Goal: Submit feedback/report problem: Submit feedback/report problem

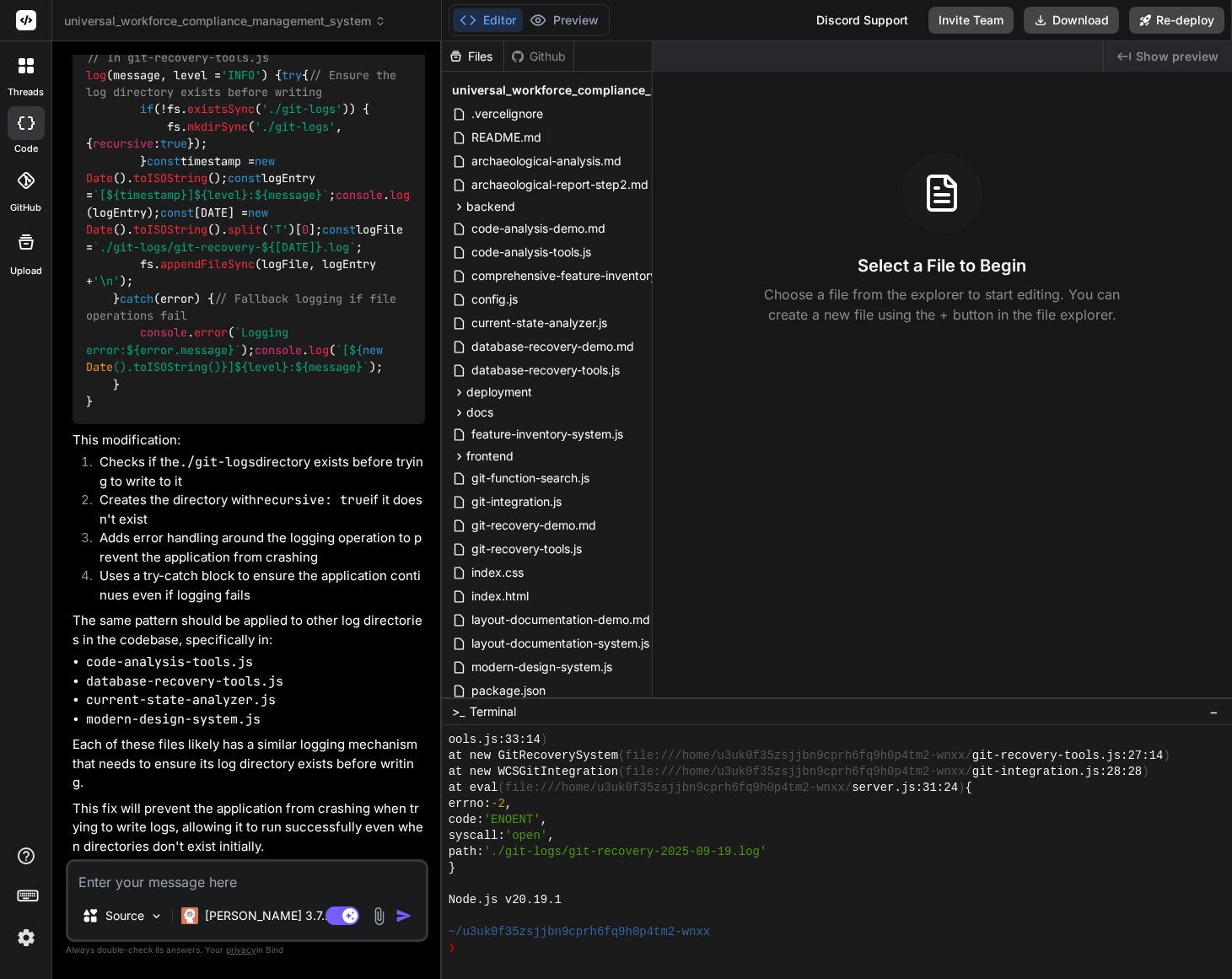
scroll to position [28219, 0]
type textarea "P"
type textarea "x"
type textarea "A"
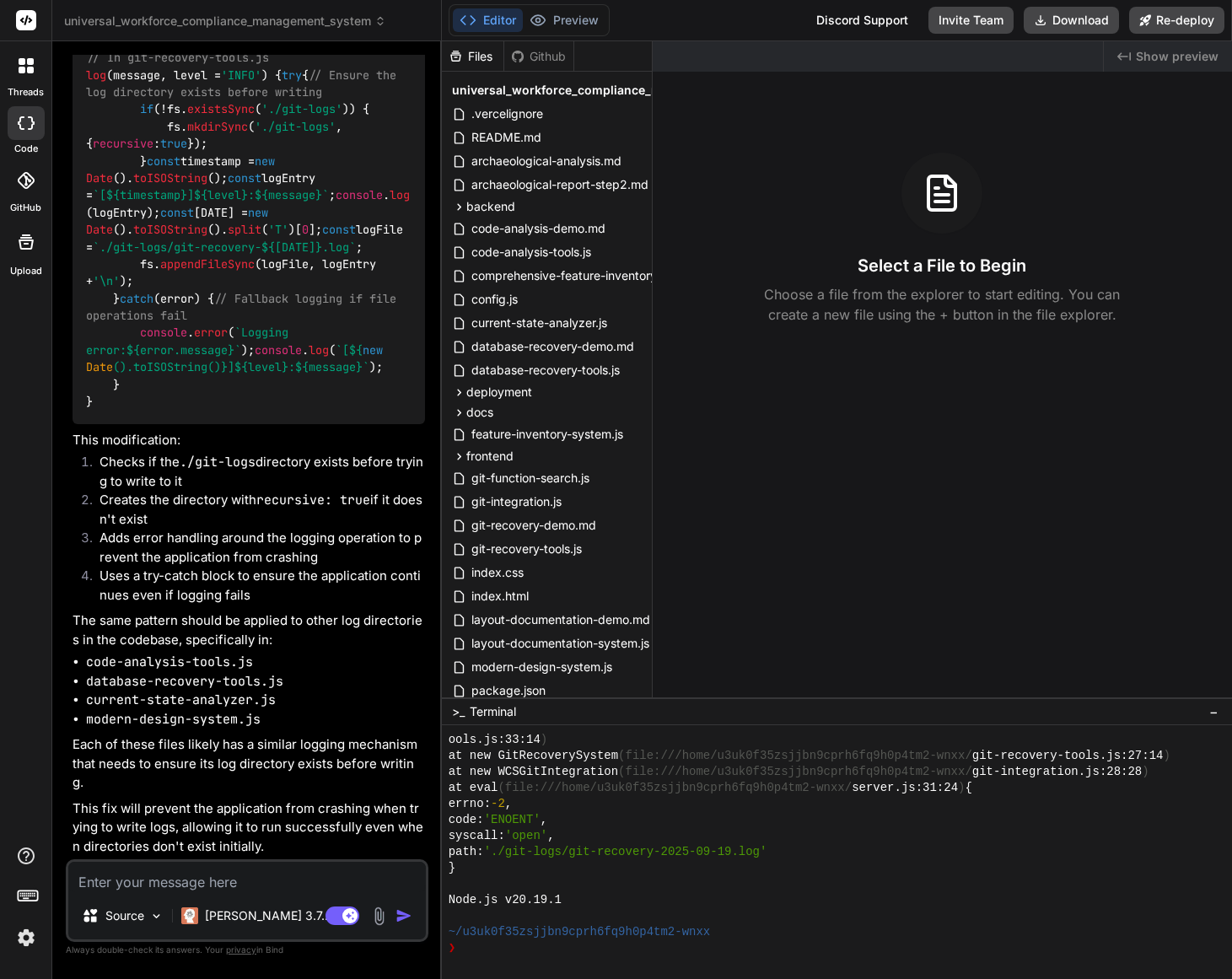
type textarea "x"
type textarea "An"
type textarea "x"
type textarea "[PERSON_NAME]"
type textarea "x"
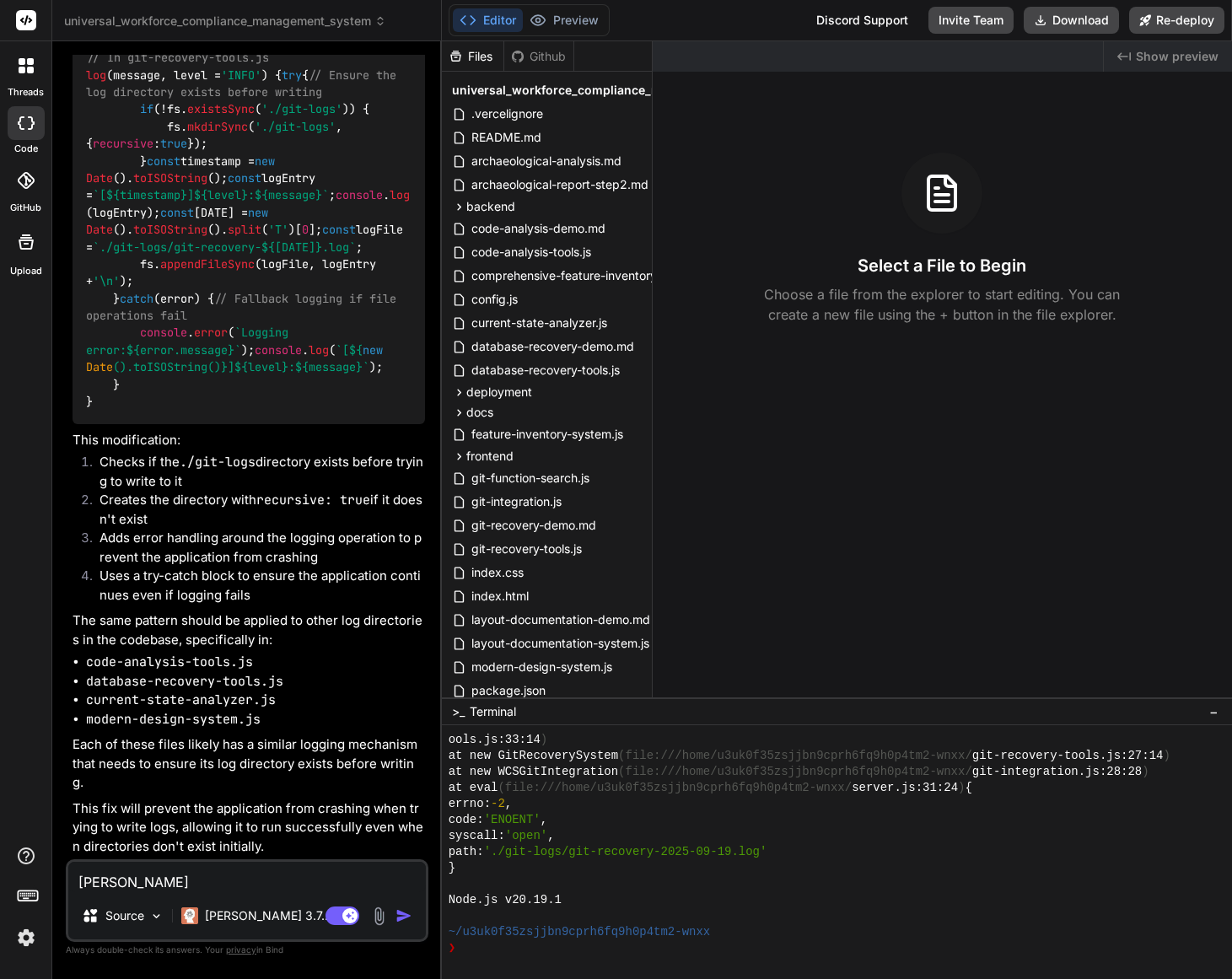
type textarea "Anal"
type textarea "x"
type textarea "Analy"
type textarea "x"
type textarea "Analys"
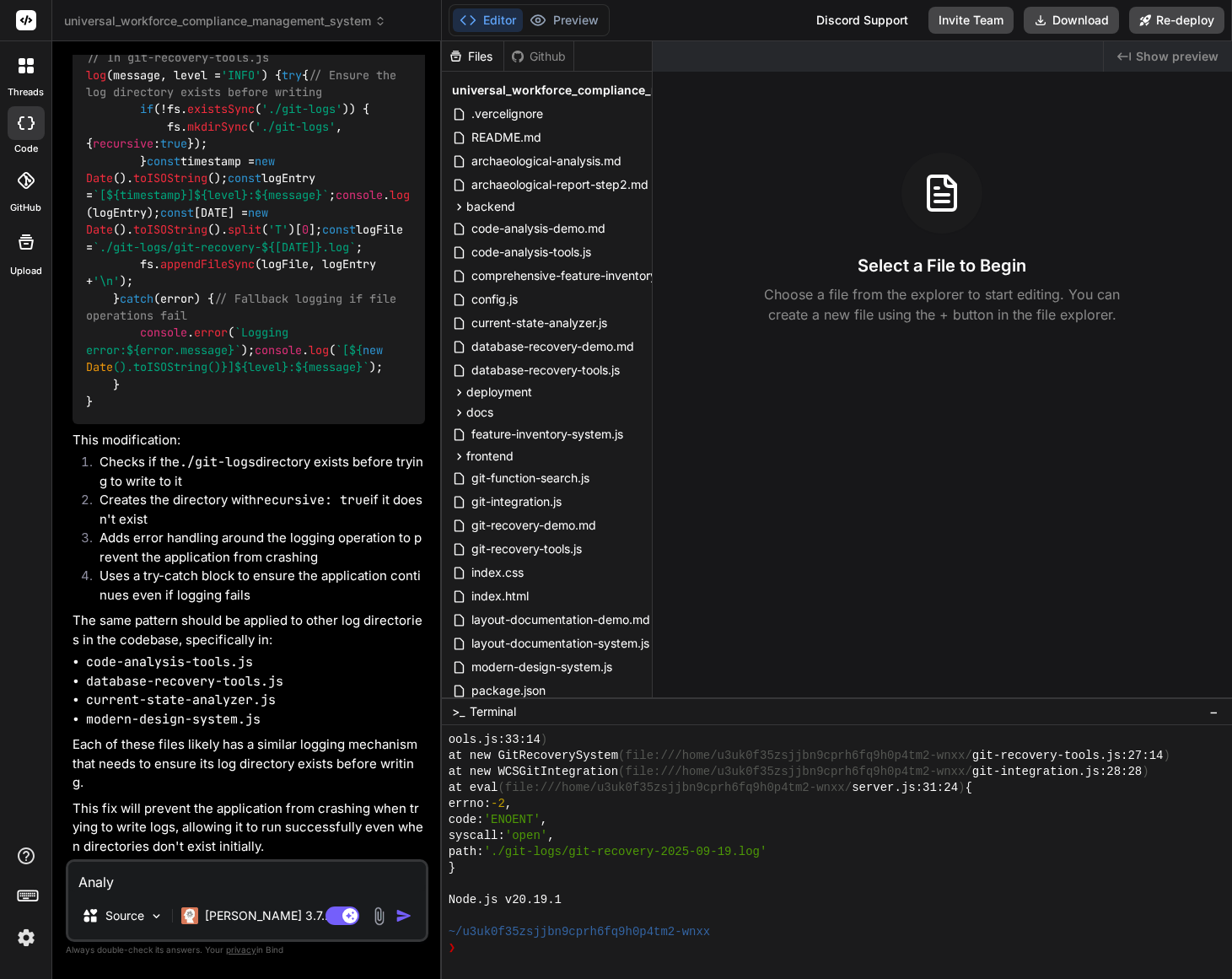
type textarea "x"
type textarea "Analysi"
type textarea "x"
type textarea "Analysis"
type textarea "x"
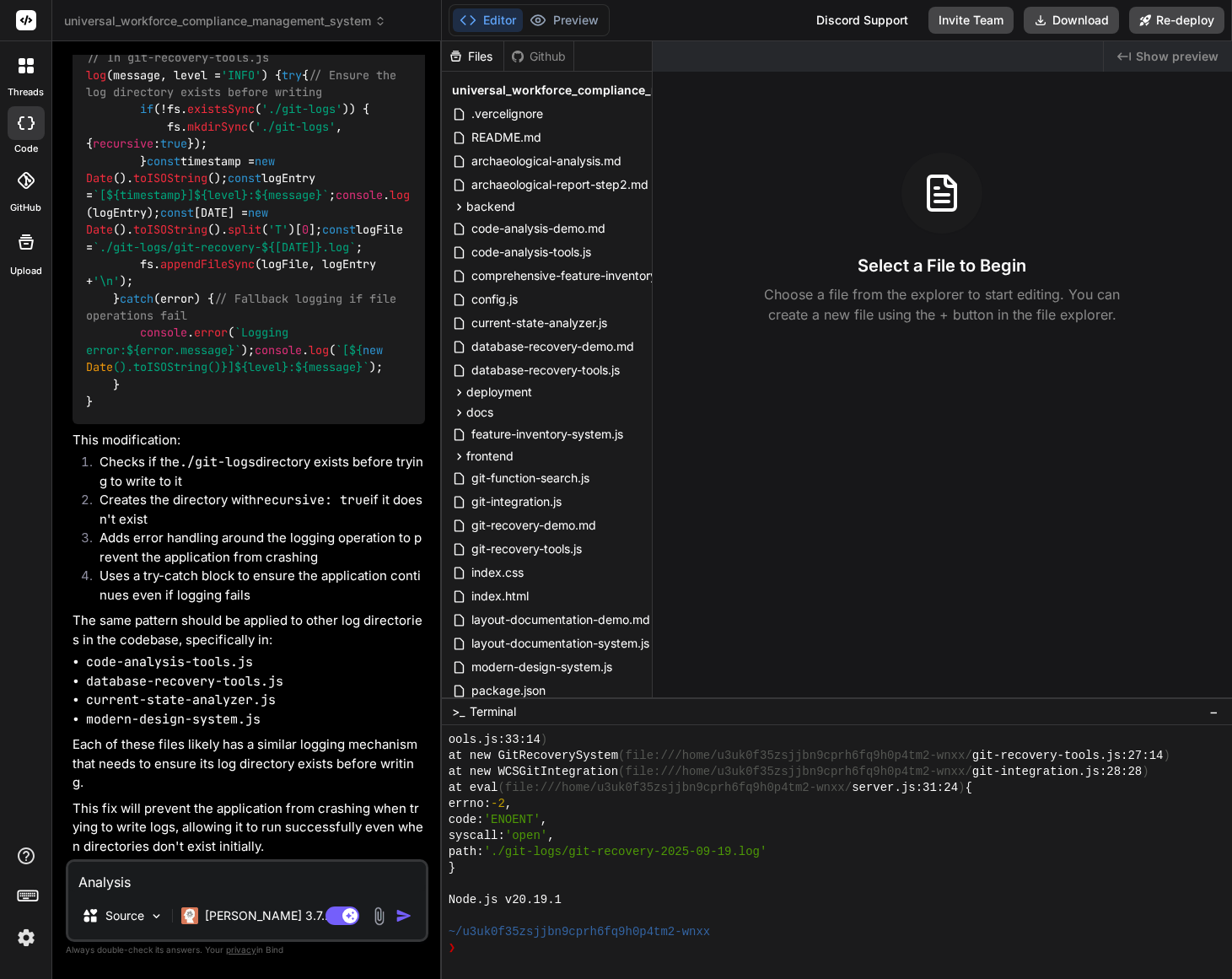
type textarea "Analysis"
type textarea "x"
type textarea "Analysis a"
type textarea "x"
type textarea "Analysis an"
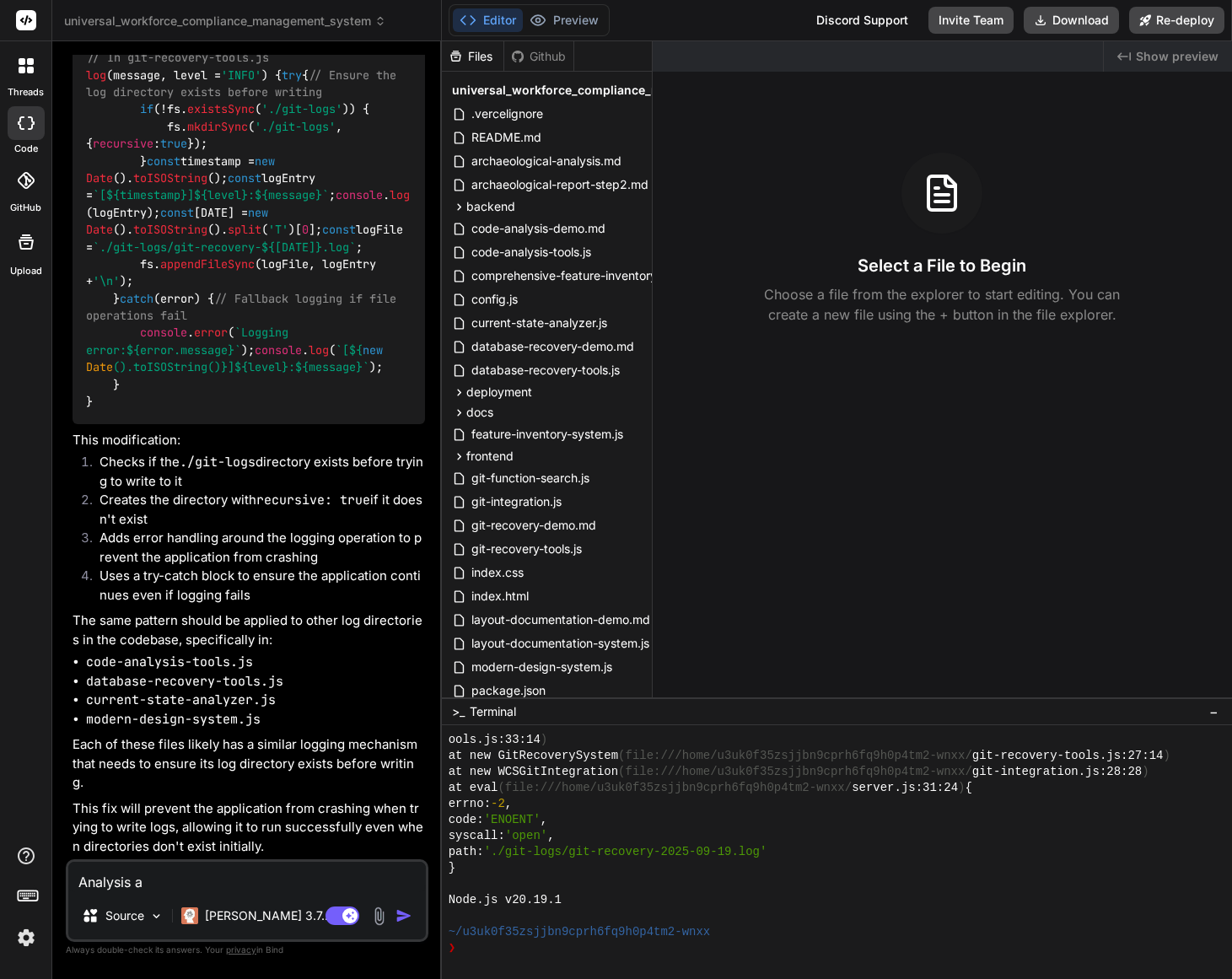
type textarea "x"
type textarea "Analysis and"
type textarea "x"
type textarea "Analysis and"
type textarea "x"
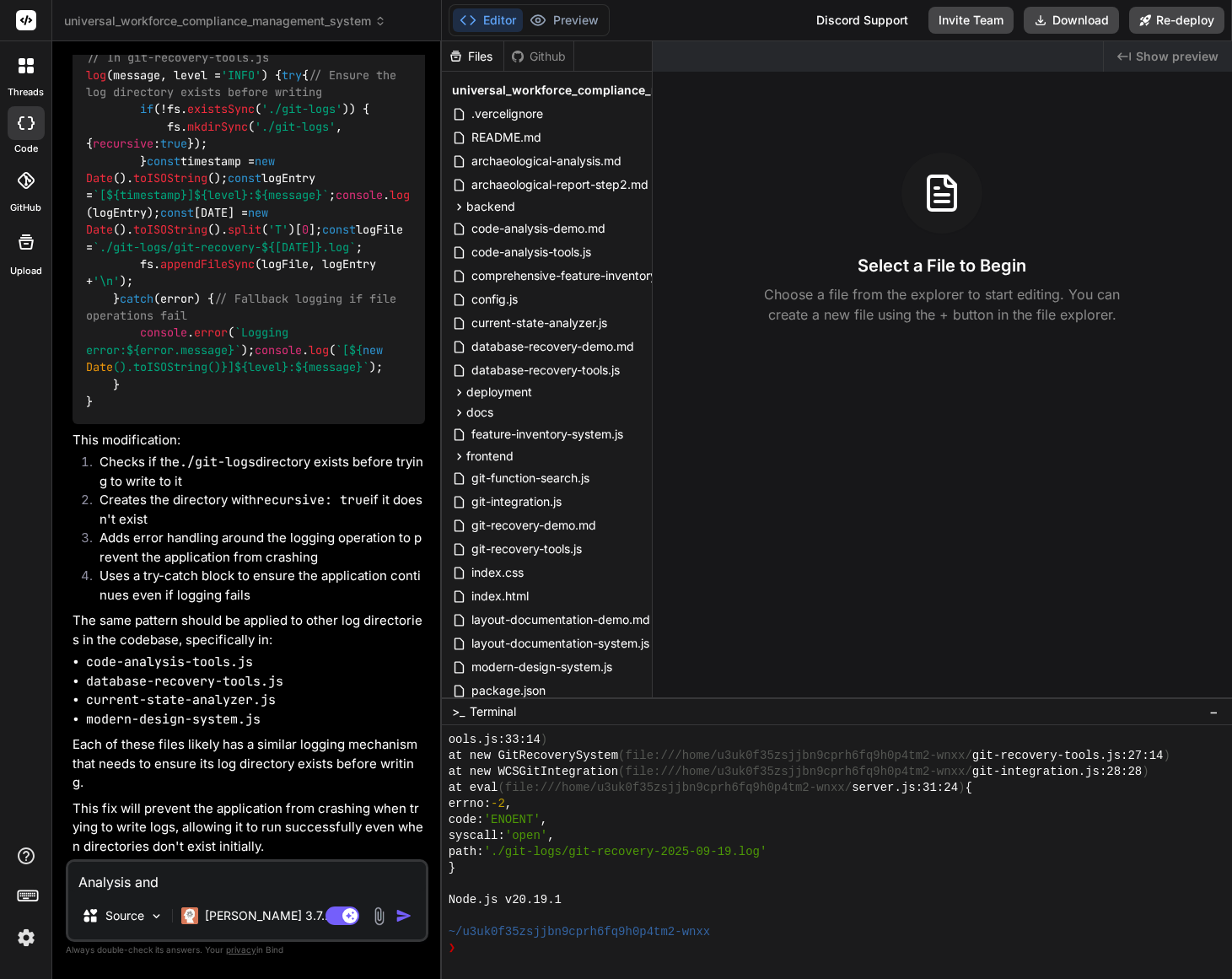
type textarea "Analysis and f"
type textarea "x"
type textarea "Analysis and fi"
type textarea "x"
type textarea "Analysis and fix"
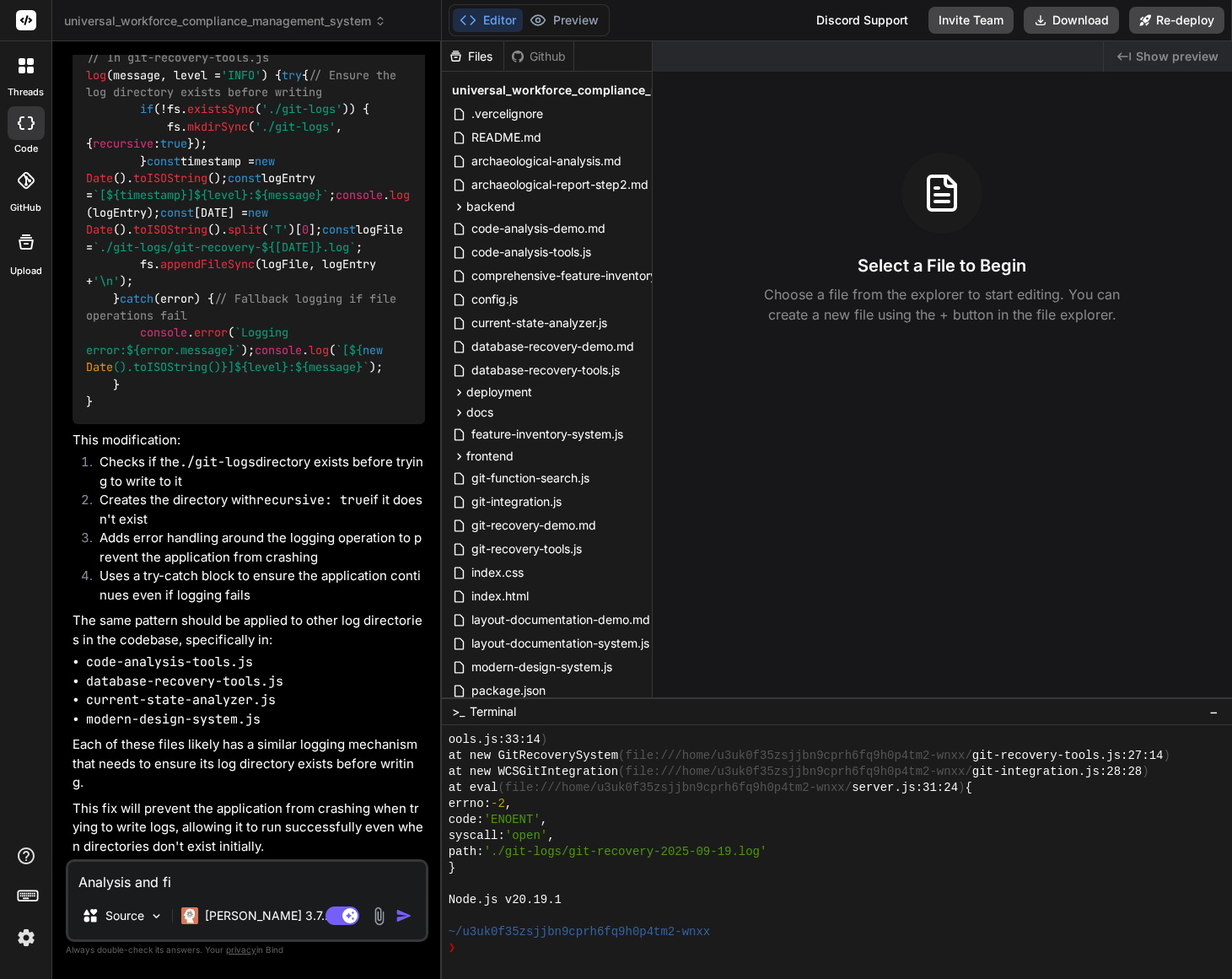
type textarea "x"
type textarea "Analysis and fix"
type textarea "x"
type textarea "Analysis and fix t"
type textarea "x"
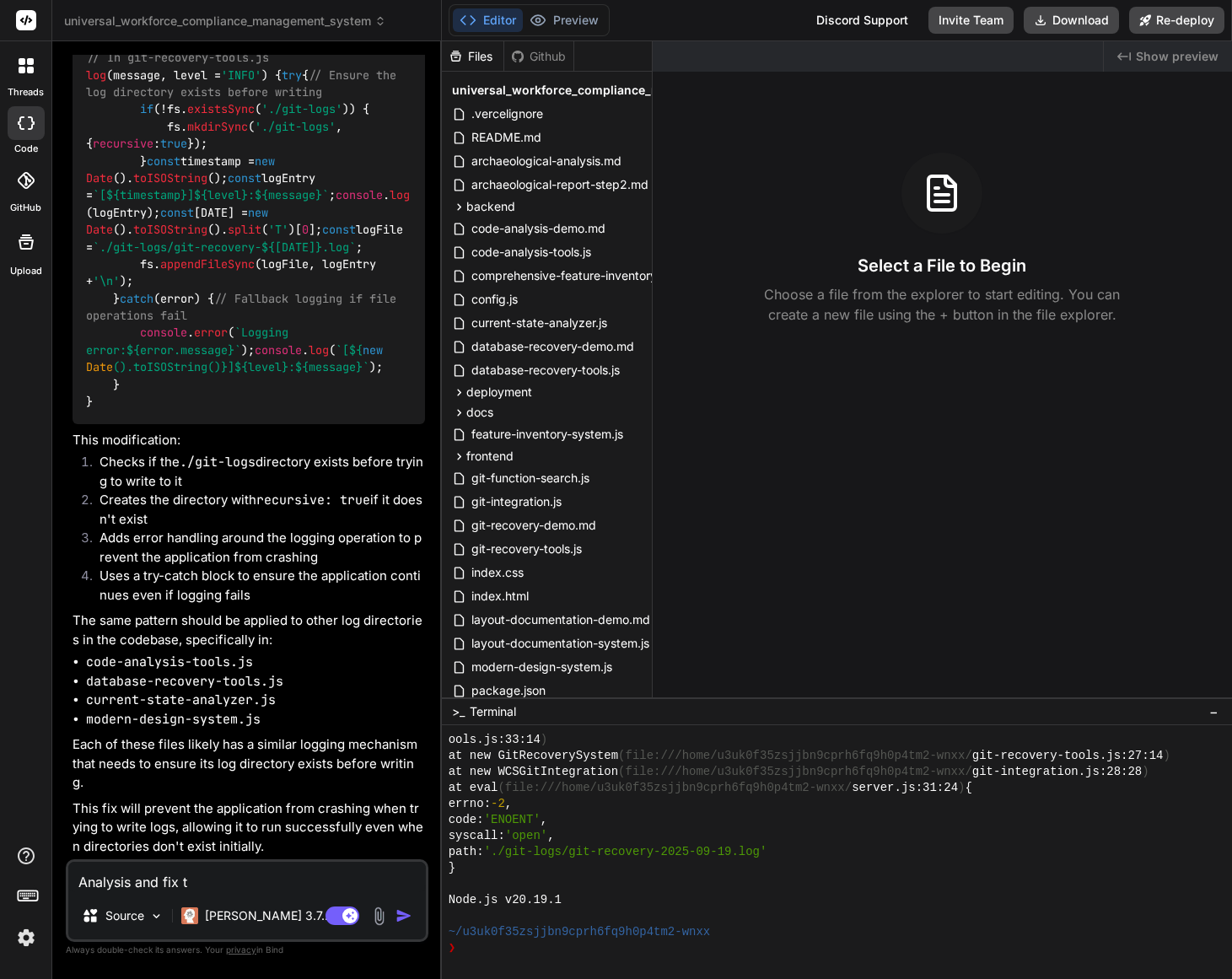
type textarea "Analysis and fix th"
type textarea "x"
type textarea "Analysis and fix the"
type textarea "x"
type textarea "Analysis and fix the"
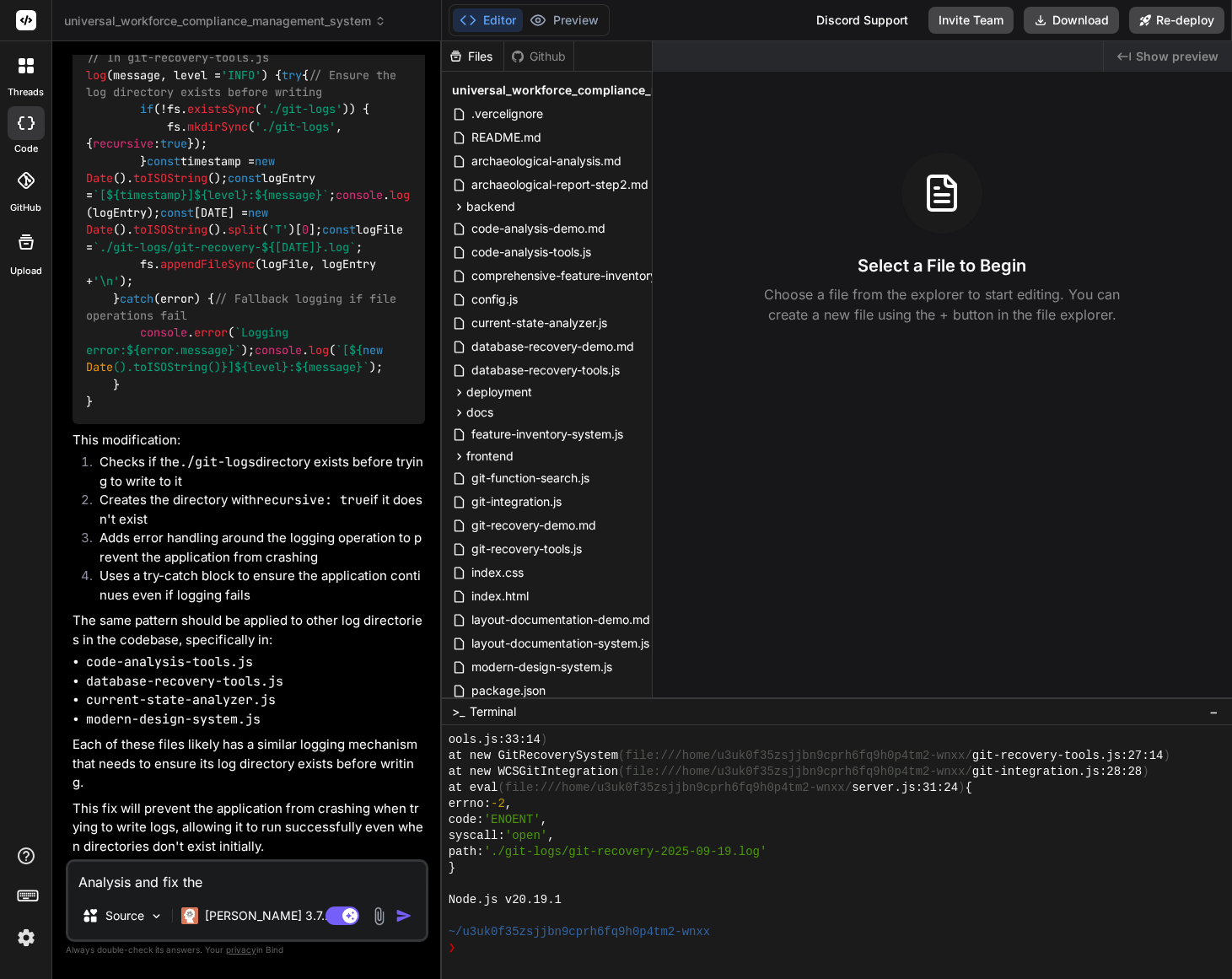
type textarea "x"
type textarea "Analysis and fix the c"
type textarea "x"
type textarea "Analysis and fix the cu"
type textarea "x"
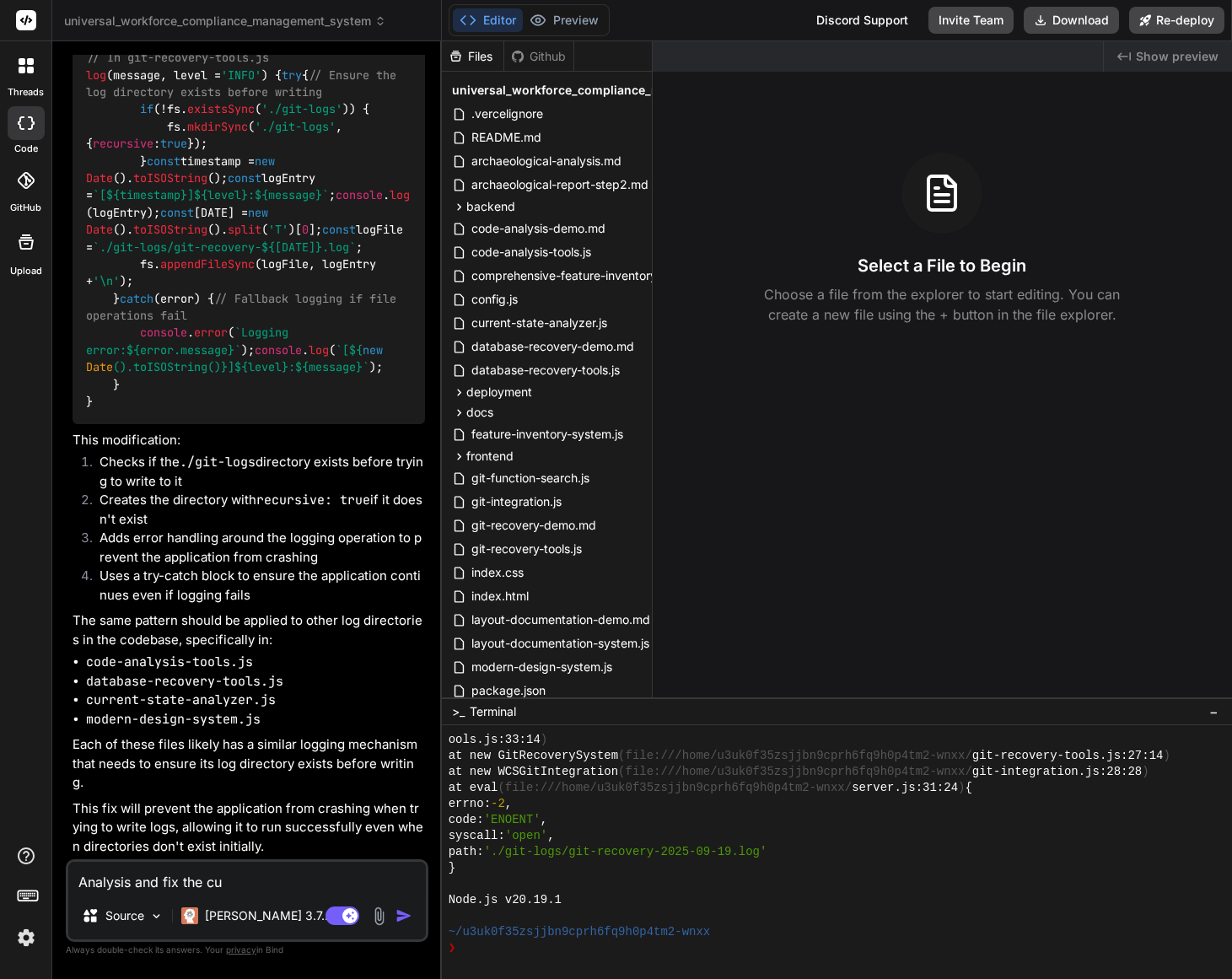
type textarea "Analysis and fix the cur"
type textarea "x"
type textarea "Analysis and fix the curr"
type textarea "x"
type textarea "Analysis and fix the curre"
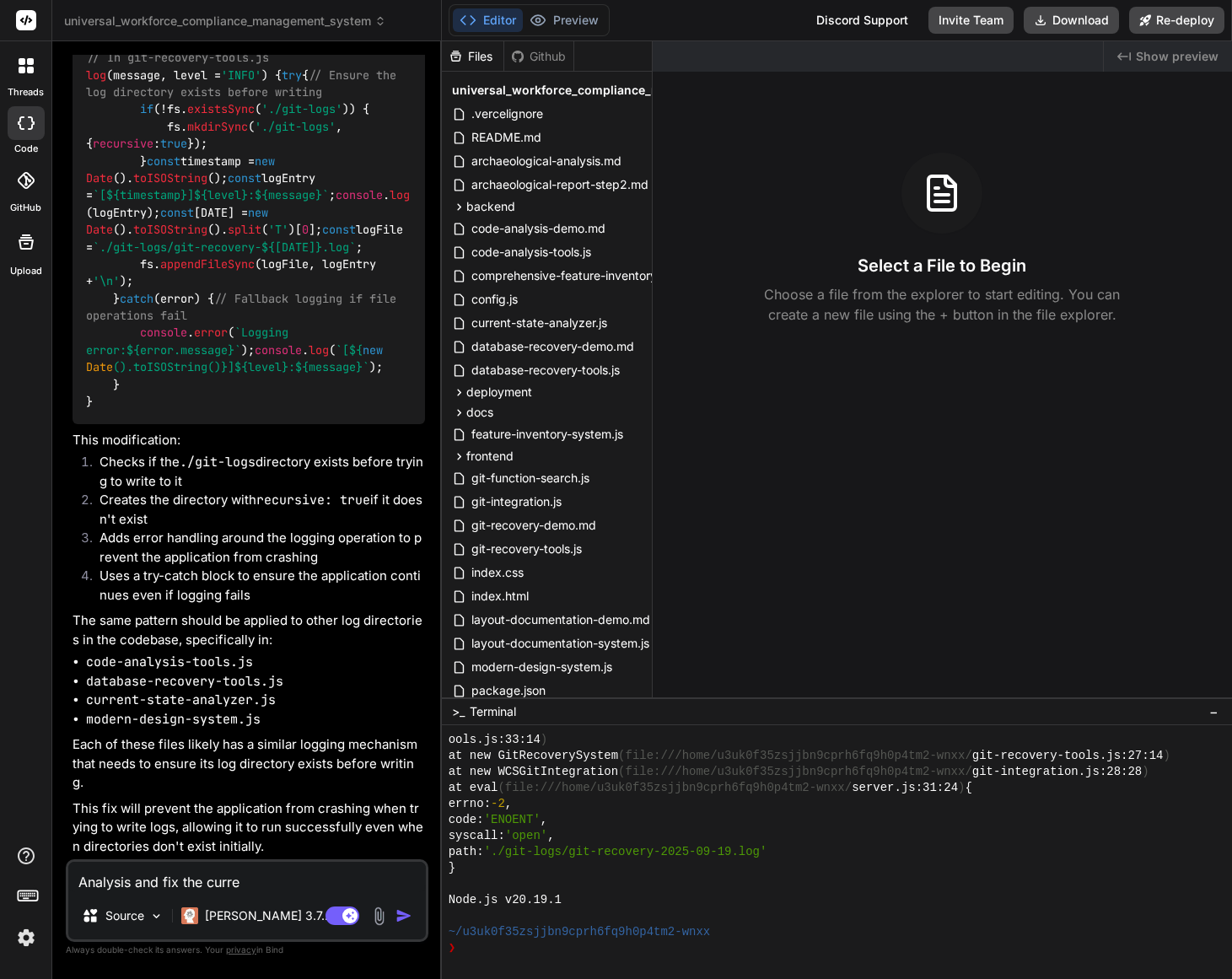
type textarea "x"
type textarea "Analysis and fix the curren"
type textarea "x"
type textarea "Analysis and fix the current"
type textarea "x"
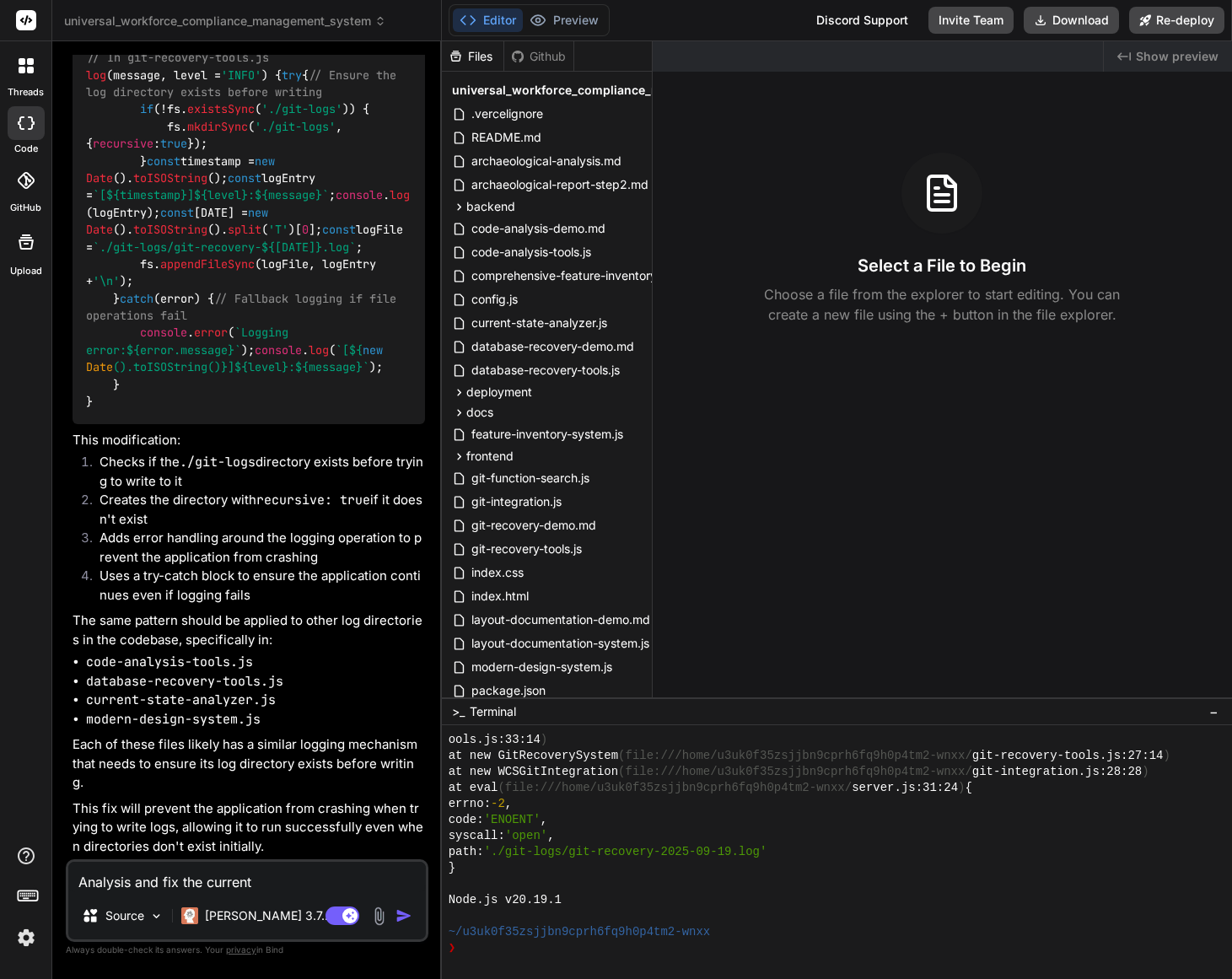
type textarea "Analysis and fix the current"
type textarea "x"
type textarea "Analysis and fix the current ""
type textarea "x"
type textarea "Analysis and fix the current "P"
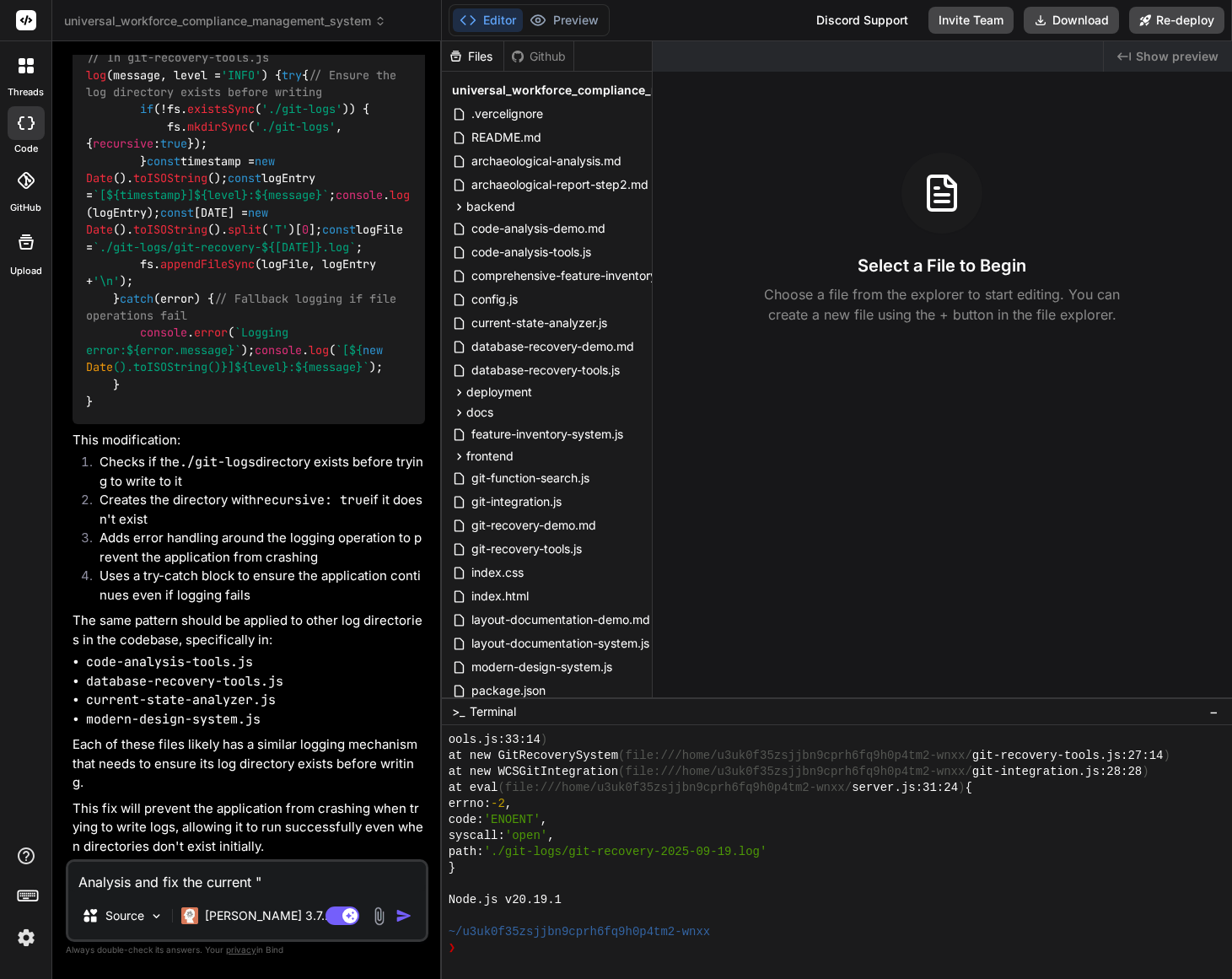
type textarea "x"
type textarea "Analysis and fix the current "Pr"
type textarea "x"
type textarea "Analysis and fix the current "Pre"
type textarea "x"
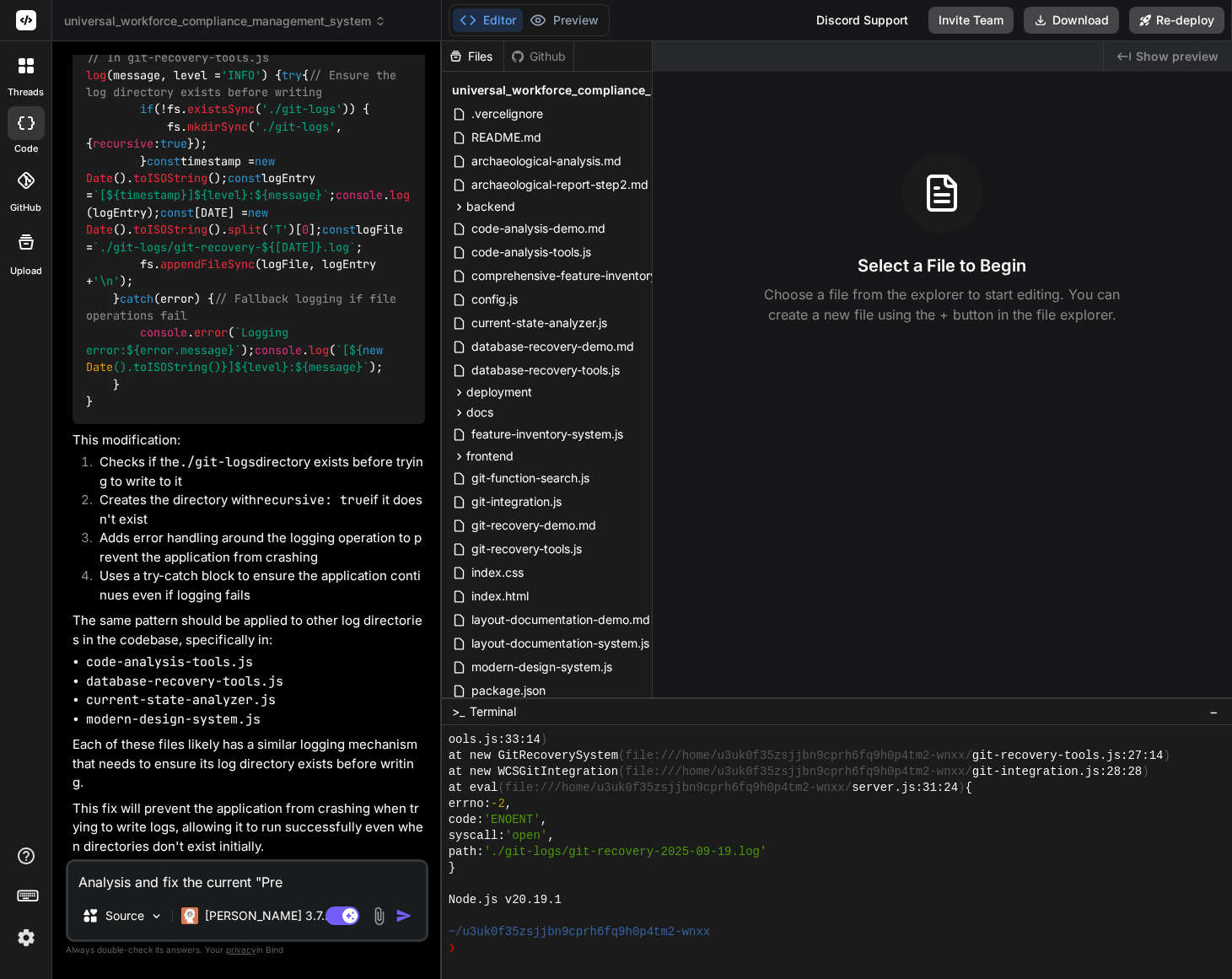
type textarea "Analysis and fix the current "Prev"
type textarea "x"
type textarea "Analysis and fix the current "Previ"
type textarea "x"
type textarea "Analysis and fix the current "Previe"
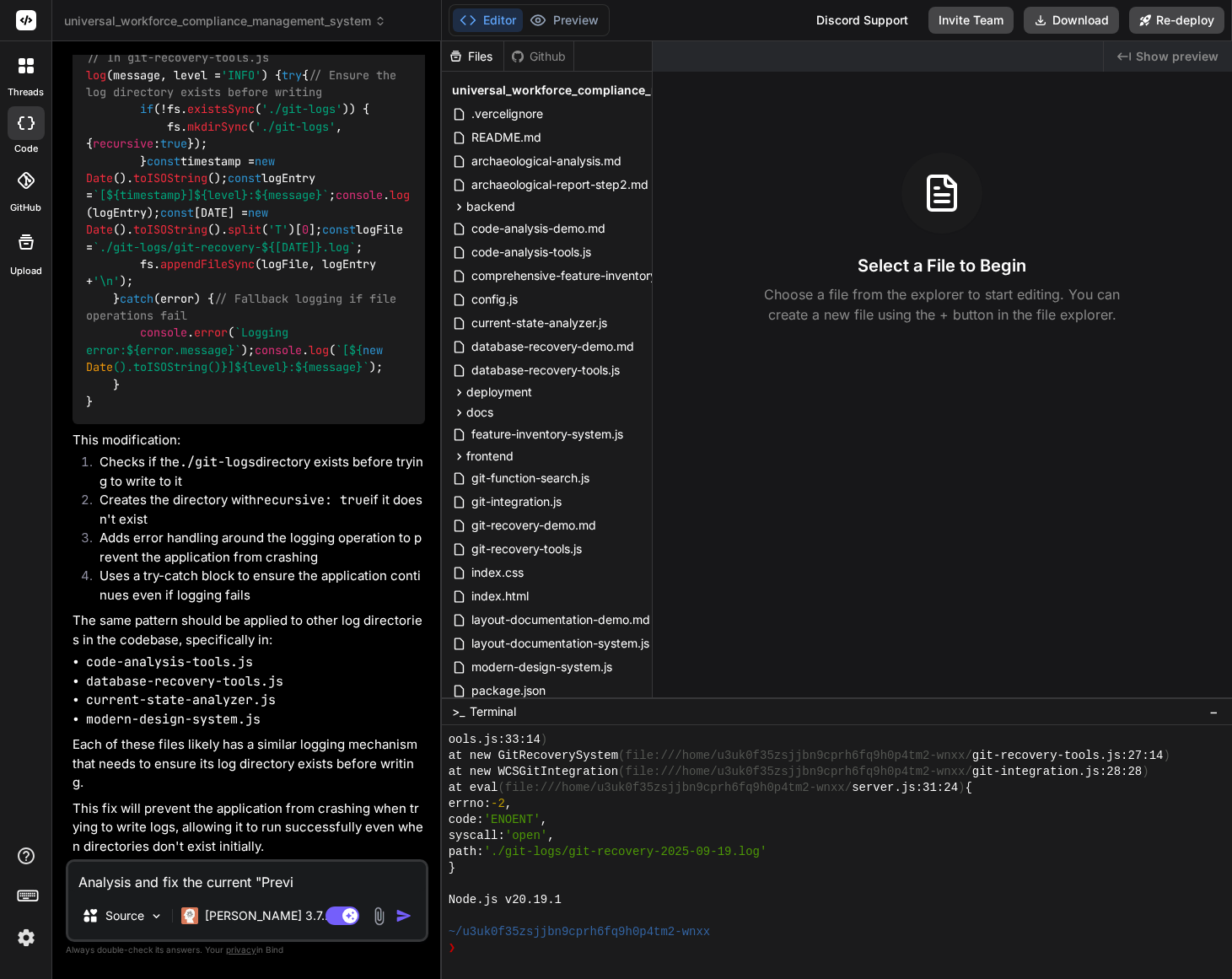
type textarea "x"
type textarea "Analysis and fix the current "Preview"
type textarea "x"
type textarea "Analysis and fix the current "Preview""
type textarea "x"
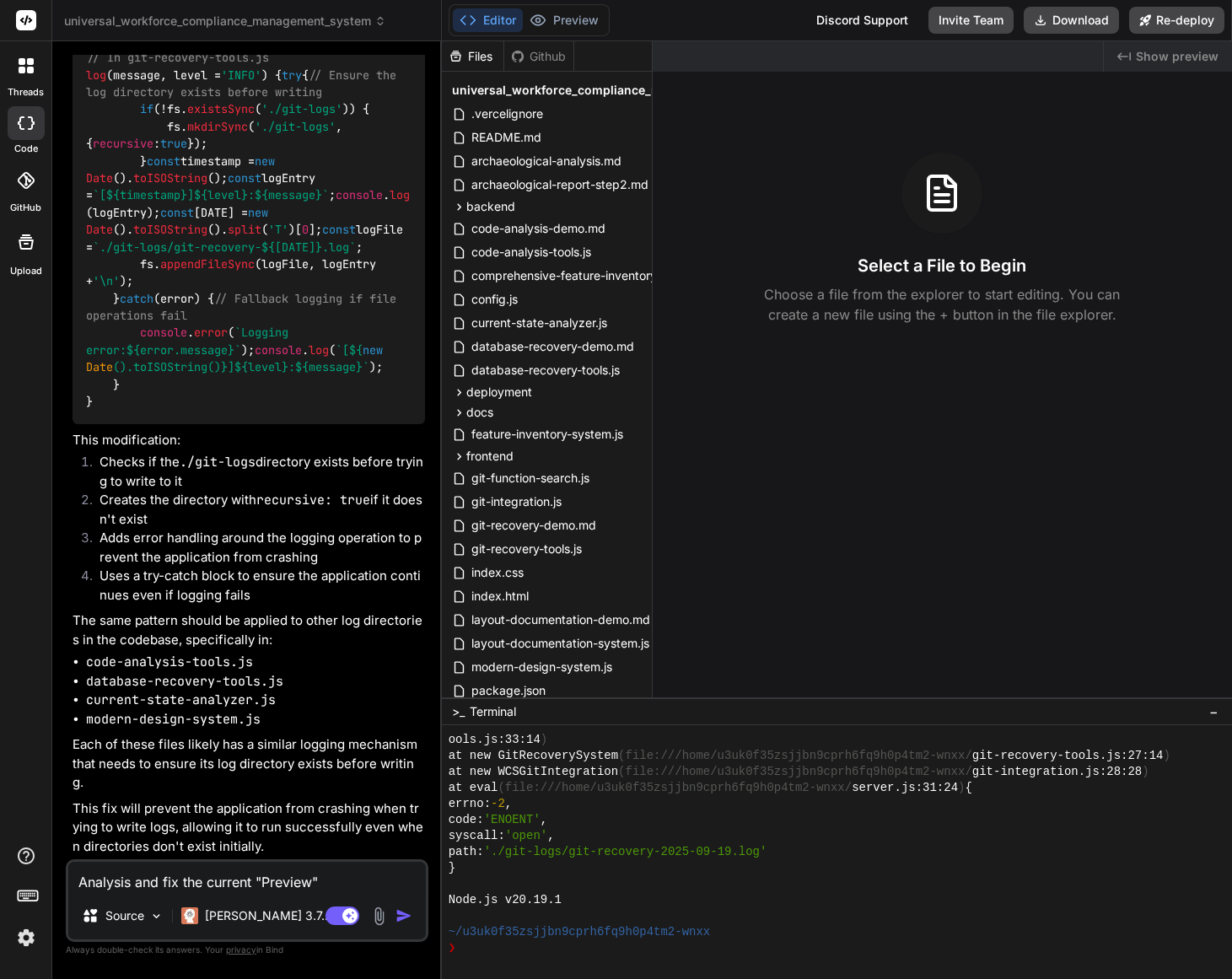
type textarea "Analysis and fix the current "Preview""
type textarea "x"
type textarea "Analysis and fix the current "Preview" b"
type textarea "x"
type textarea "Analysis and fix the current "Preview" be"
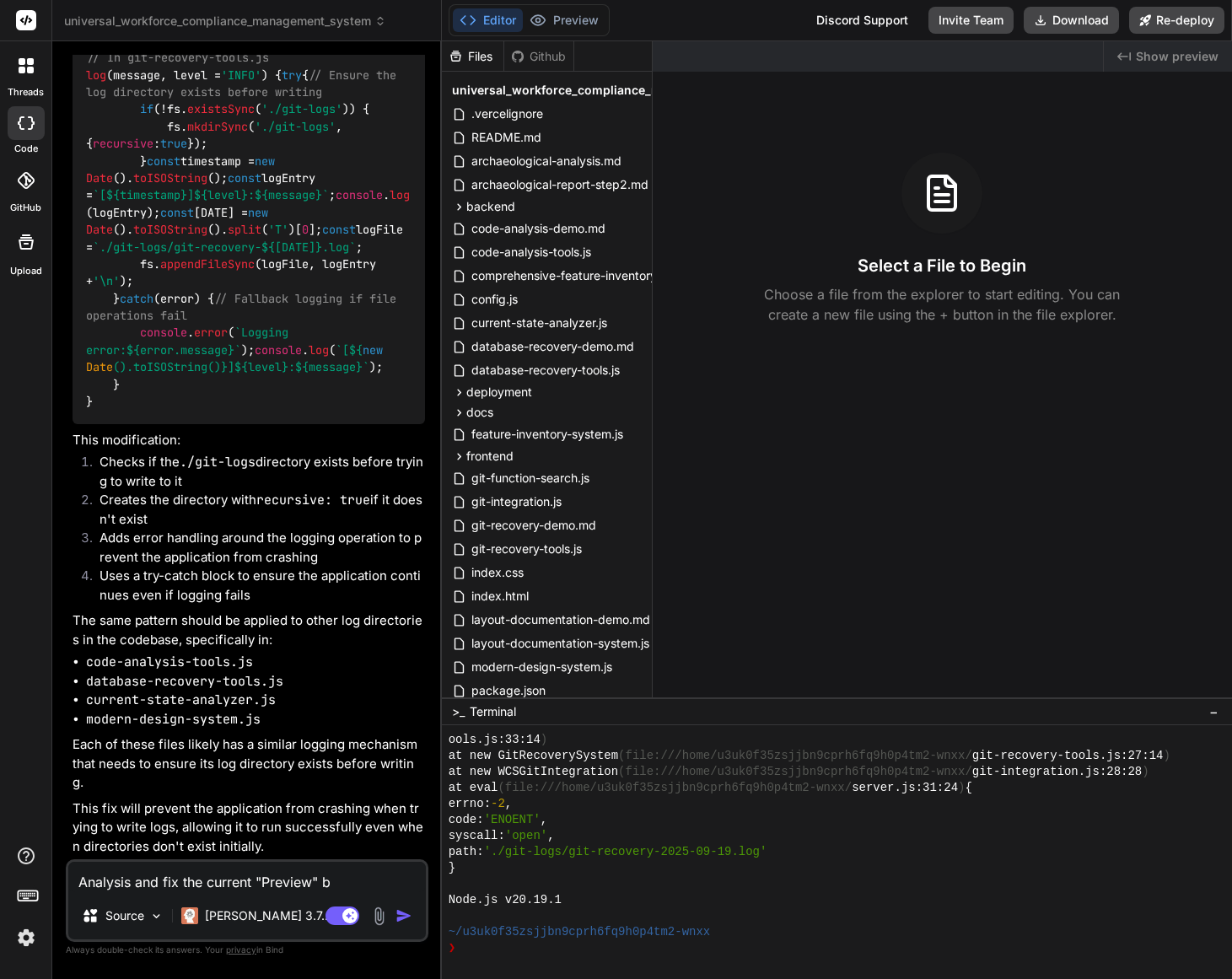
type textarea "x"
type textarea "Analysis and fix the current "Preview" bec"
type textarea "x"
type textarea "Analysis and fix the current "Preview" beca"
type textarea "x"
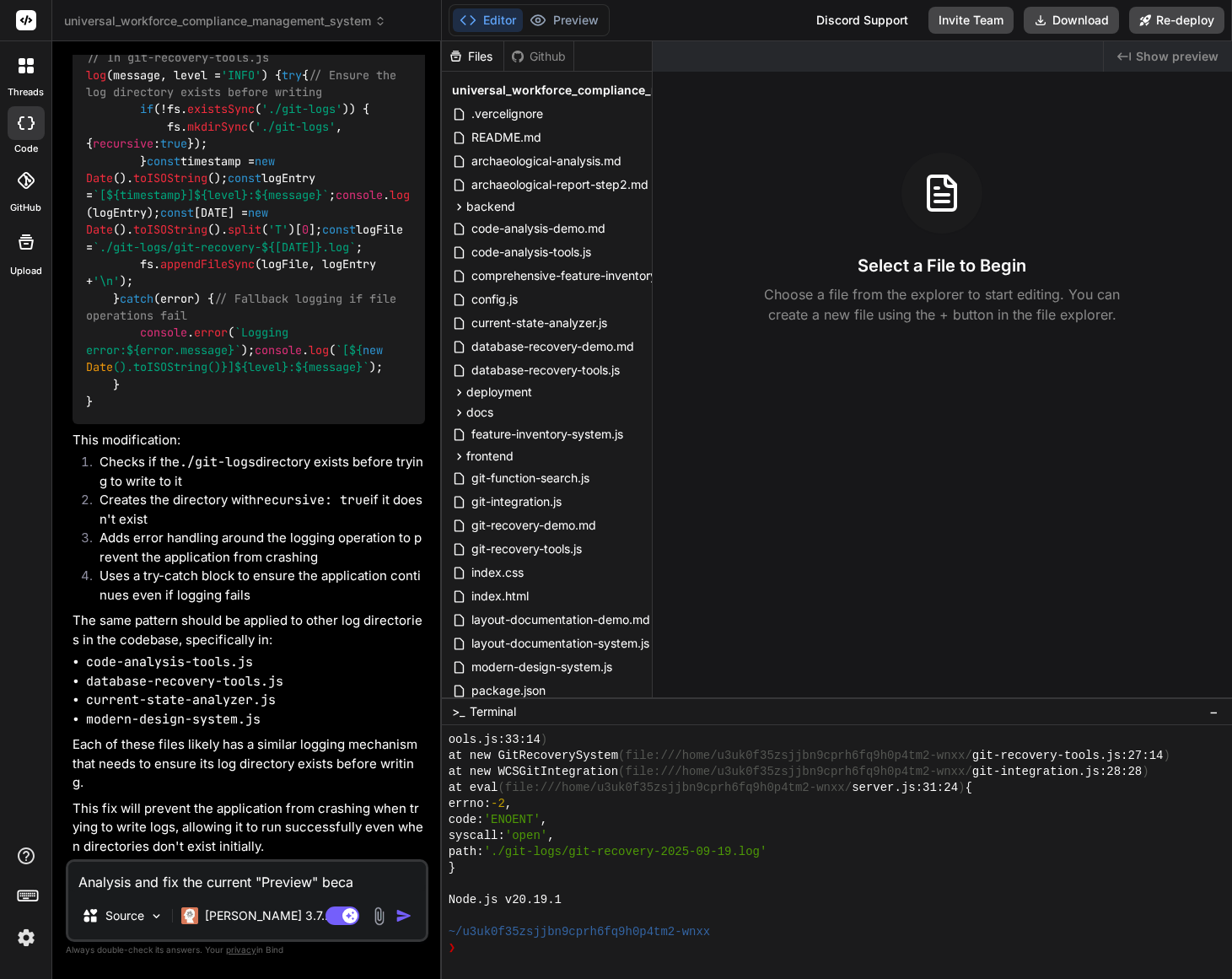
type textarea "Analysis and fix the current "Preview" becau"
type textarea "x"
type textarea "Analysis and fix the current "Preview" becaus"
type textarea "x"
type textarea "Analysis and fix the current "Preview" because"
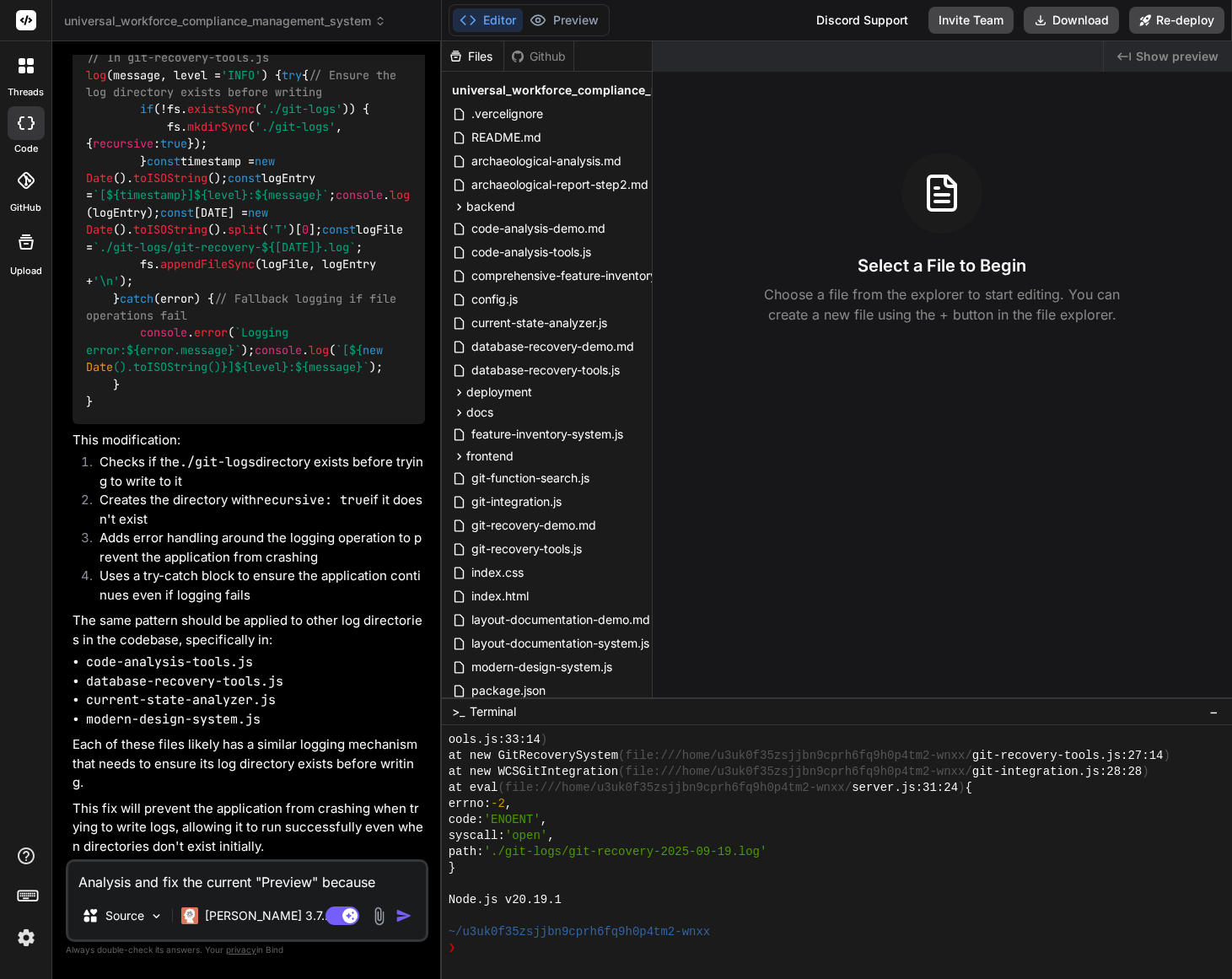
type textarea "x"
type textarea "Analysis and fix the current "Preview" because"
type textarea "x"
type textarea "Analysis and fix the current "Preview" because n"
type textarea "x"
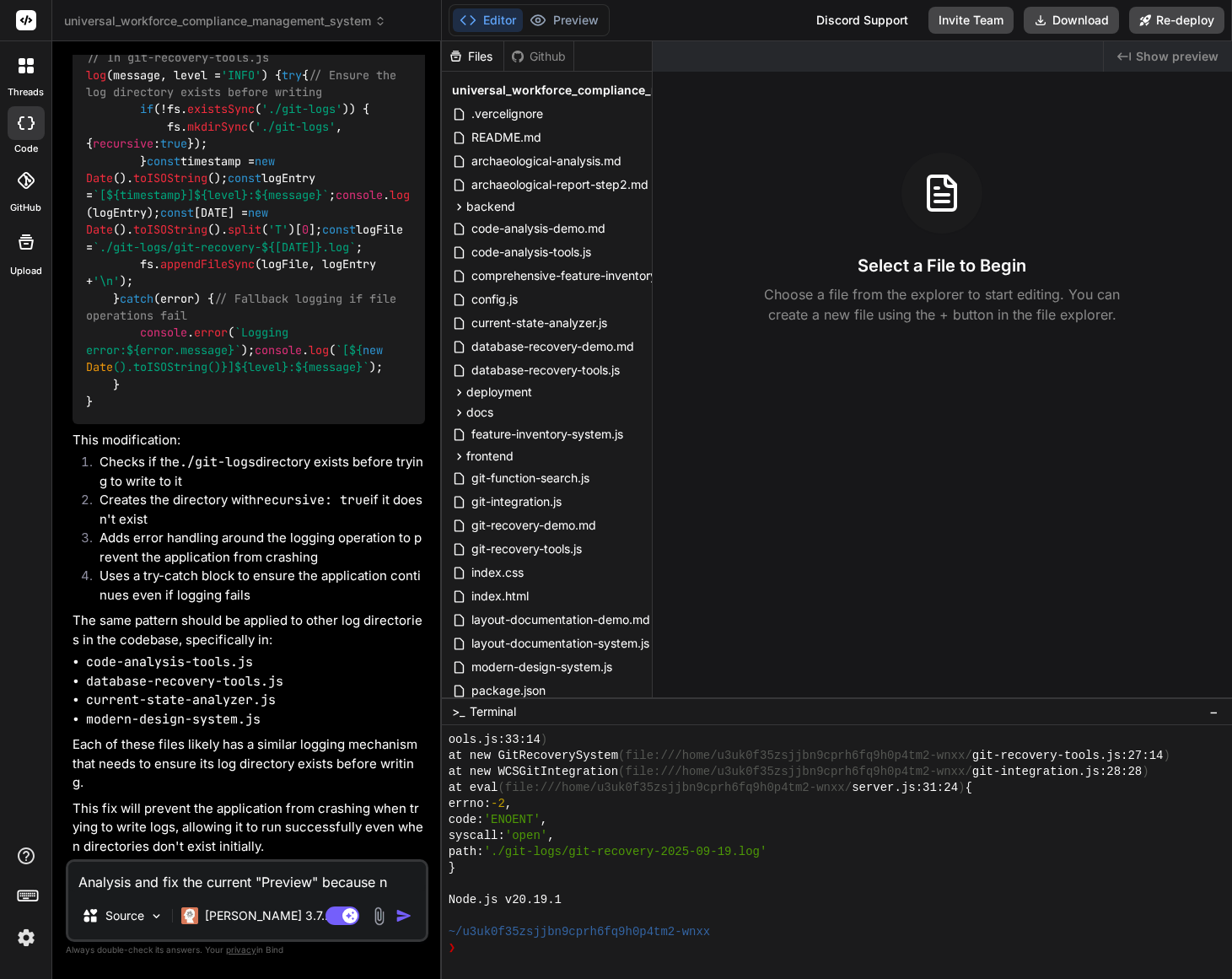
type textarea "Analysis and fix the current "Preview" because no"
type textarea "x"
type textarea "Analysis and fix the current "Preview" because not"
type textarea "x"
type textarea "Analysis and fix the current "Preview" because noth"
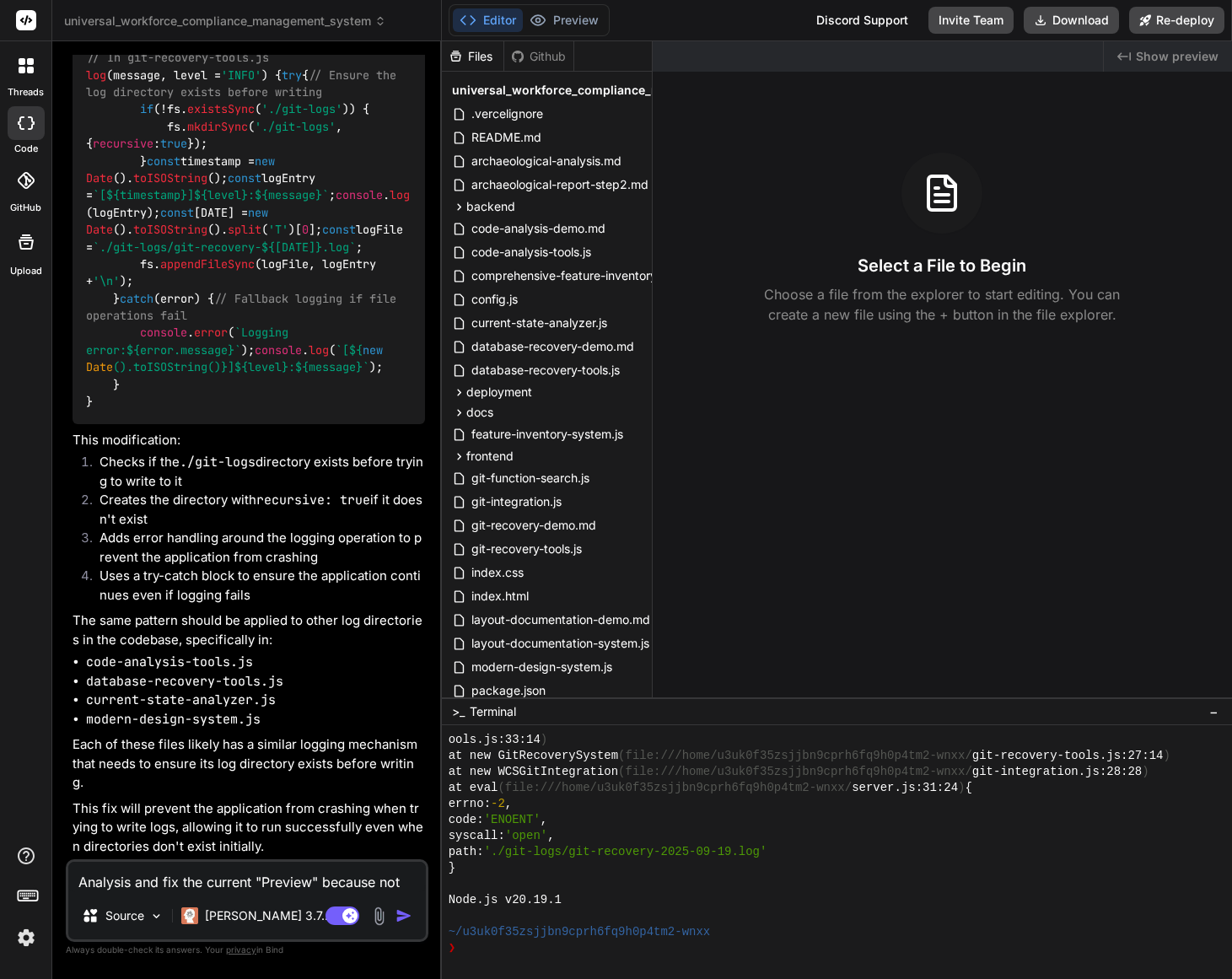
type textarea "x"
type textarea "Analysis and fix the current "Preview" because nothi"
type textarea "x"
type textarea "Analysis and fix the current "Preview" because nothin"
type textarea "x"
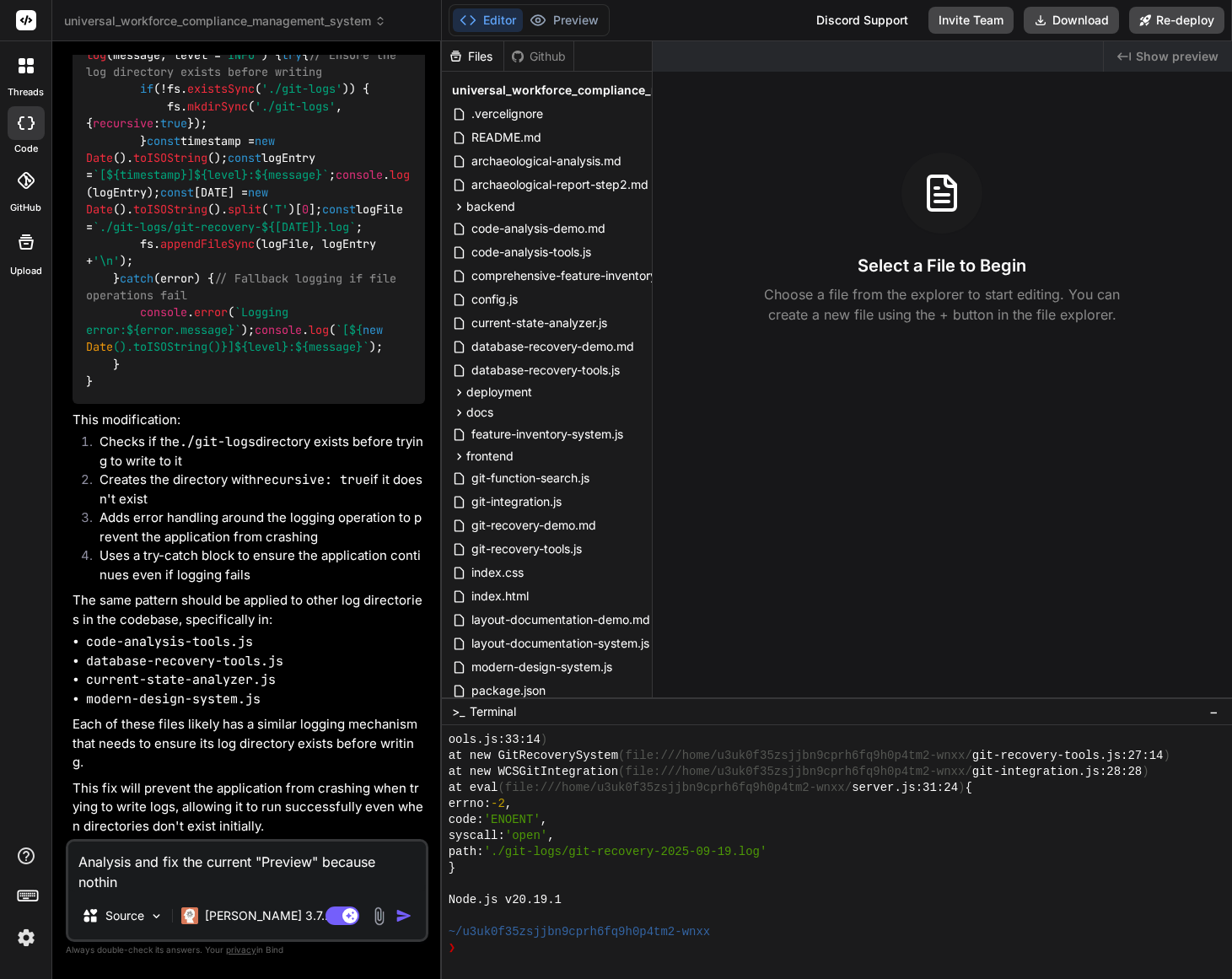
type textarea "Analysis and fix the current "Preview" because nothing"
type textarea "x"
type textarea "Analysis and fix the current "Preview" because nothing"
type textarea "x"
type textarea "Analysis and fix the current "Preview" because nothing d"
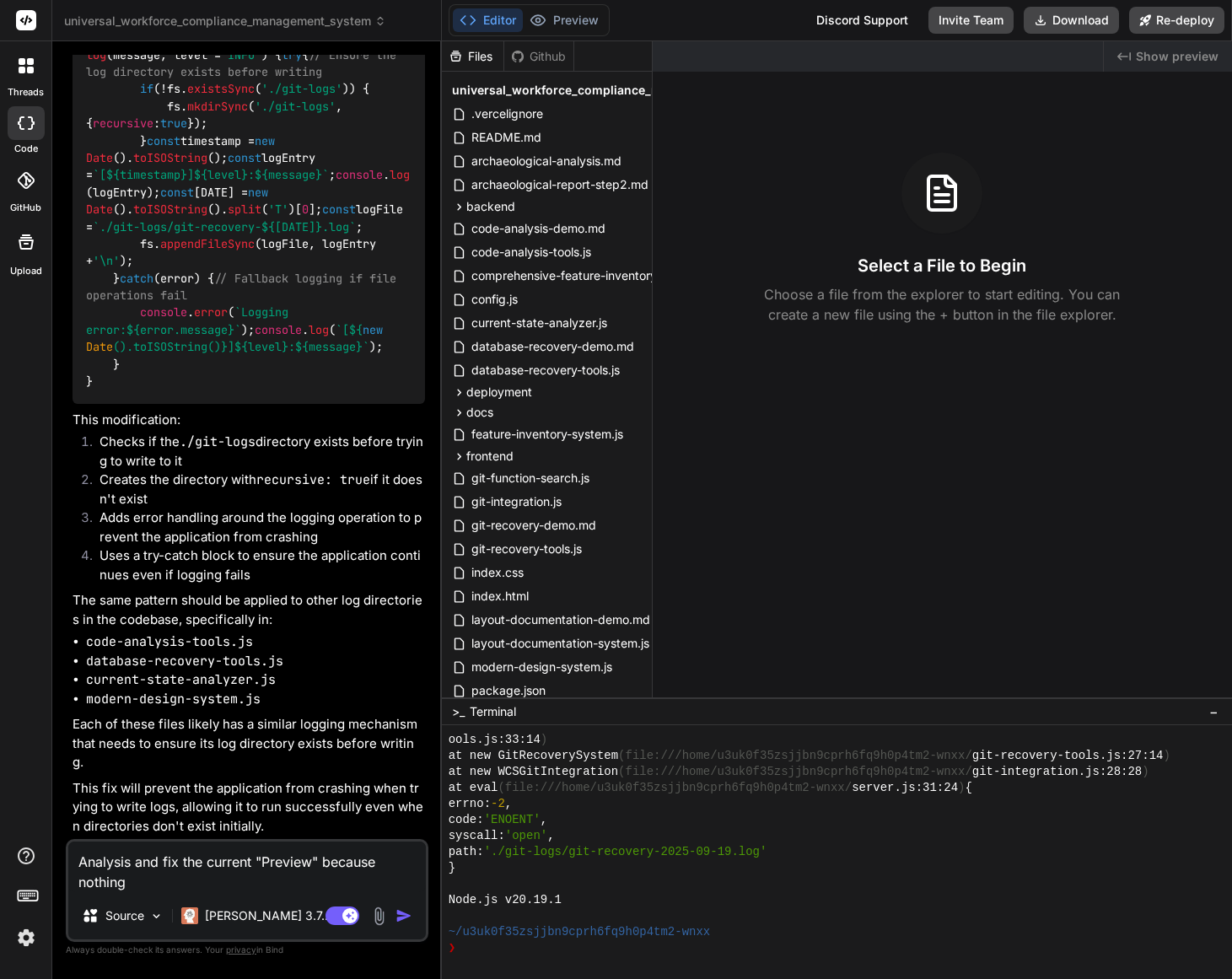
type textarea "x"
type textarea "Analysis and fix the current "Preview" because nothing do"
type textarea "x"
type textarea "Analysis and fix the current "Preview" because nothing d"
type textarea "x"
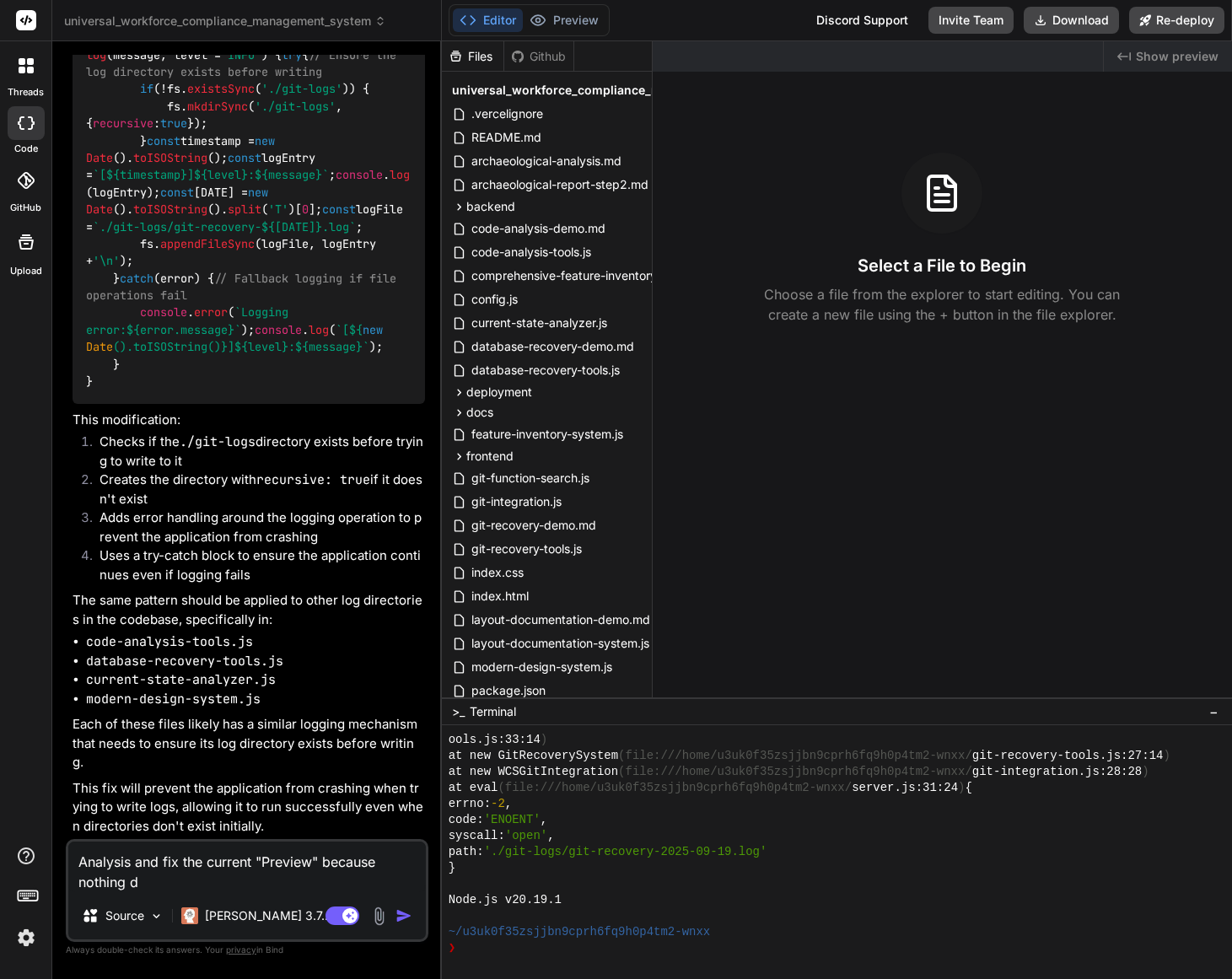
type textarea "Analysis and fix the current "Preview" because nothing di"
type textarea "x"
type textarea "Analysis and fix the current "Preview" because nothing dis"
type textarea "x"
type textarea "Analysis and fix the current "Preview" because nothing disp"
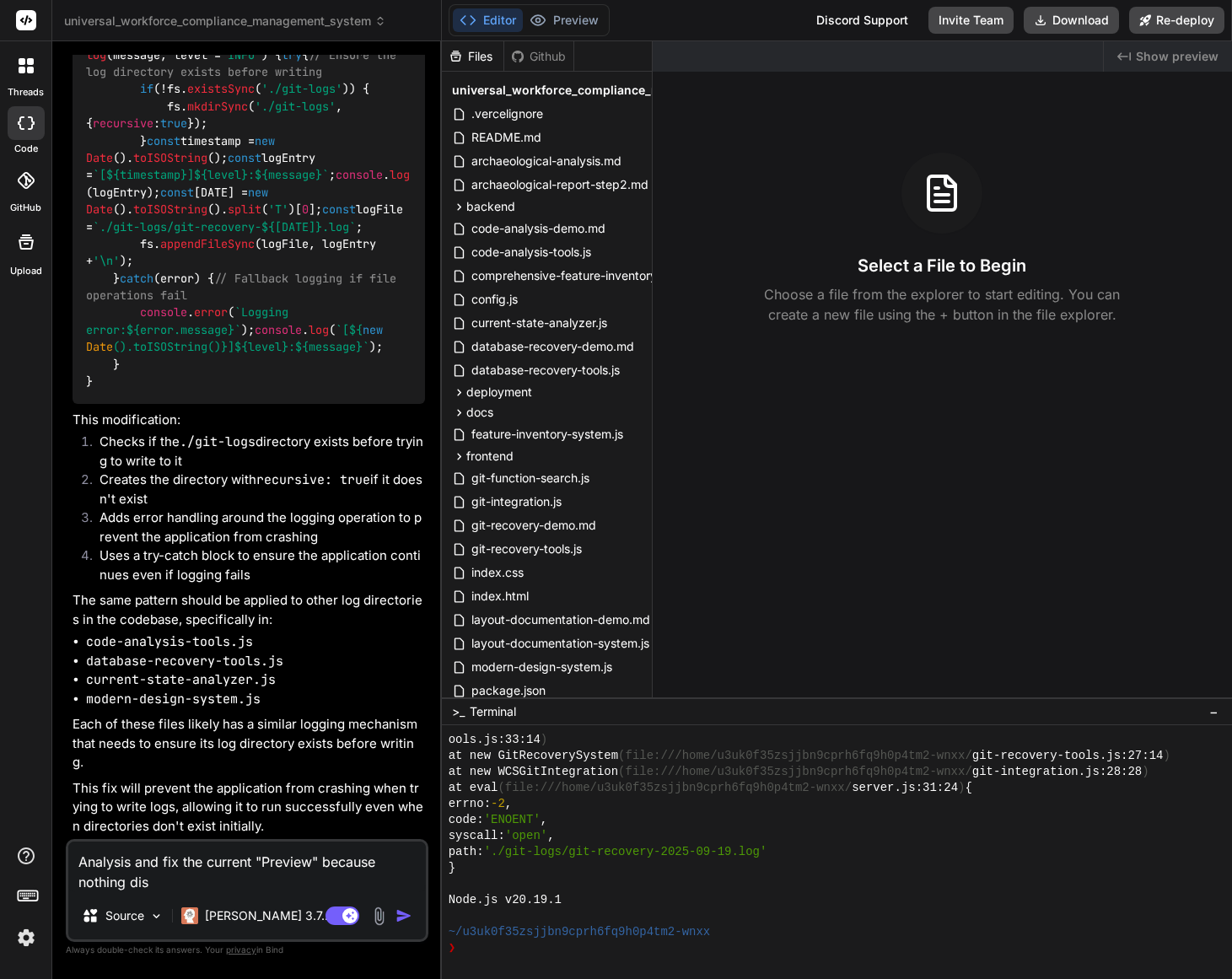
type textarea "x"
type textarea "Analysis and fix the current "Preview" because nothing displ"
type textarea "x"
type textarea "Analysis and fix the current "Preview" because nothing displa"
type textarea "x"
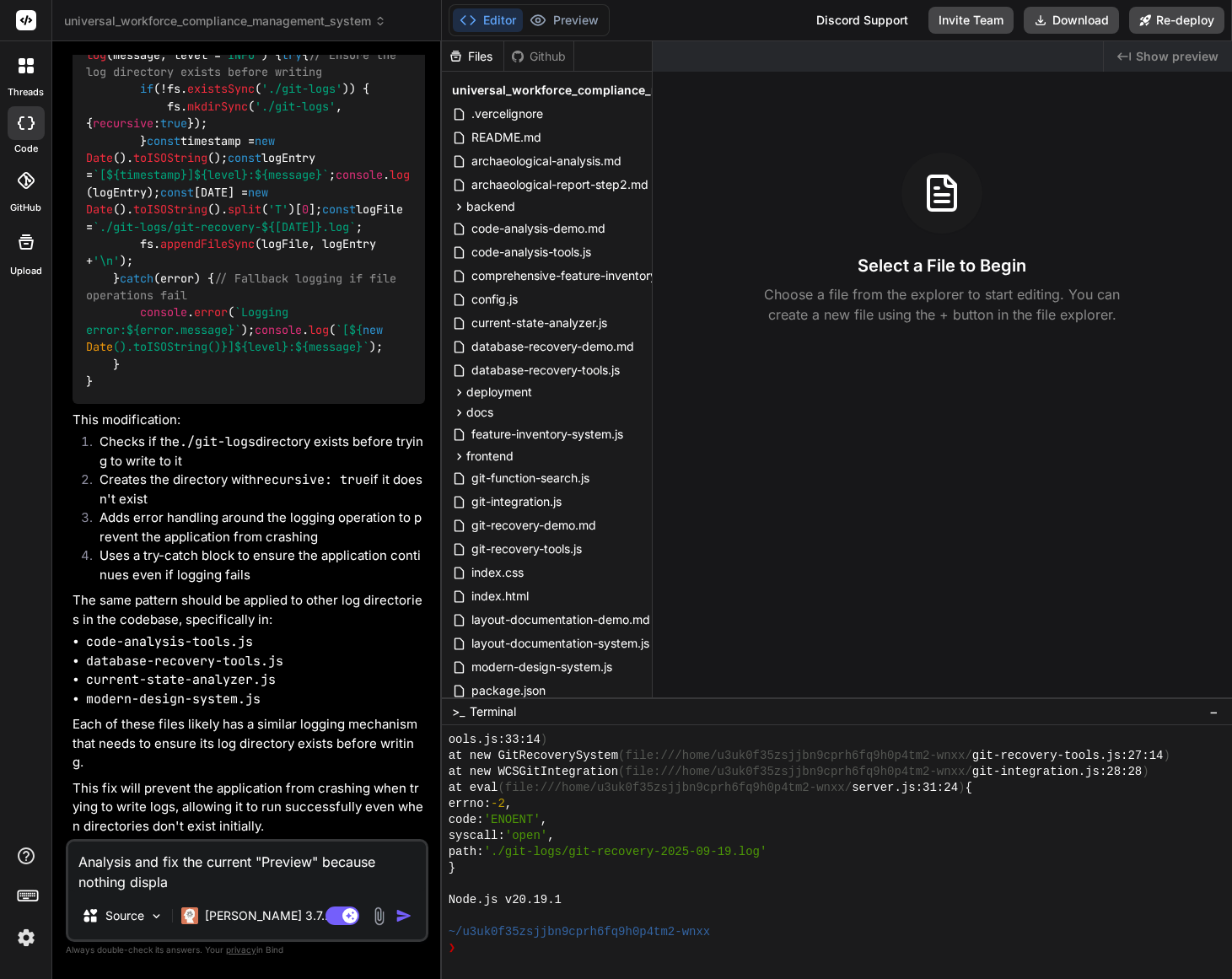
type textarea "Analysis and fix the current "Preview" because nothing display"
type textarea "x"
type textarea "Analysis and fix the current "Preview" because nothing displayu"
type textarea "x"
type textarea "Analysis and fix the current "Preview" because nothing display"
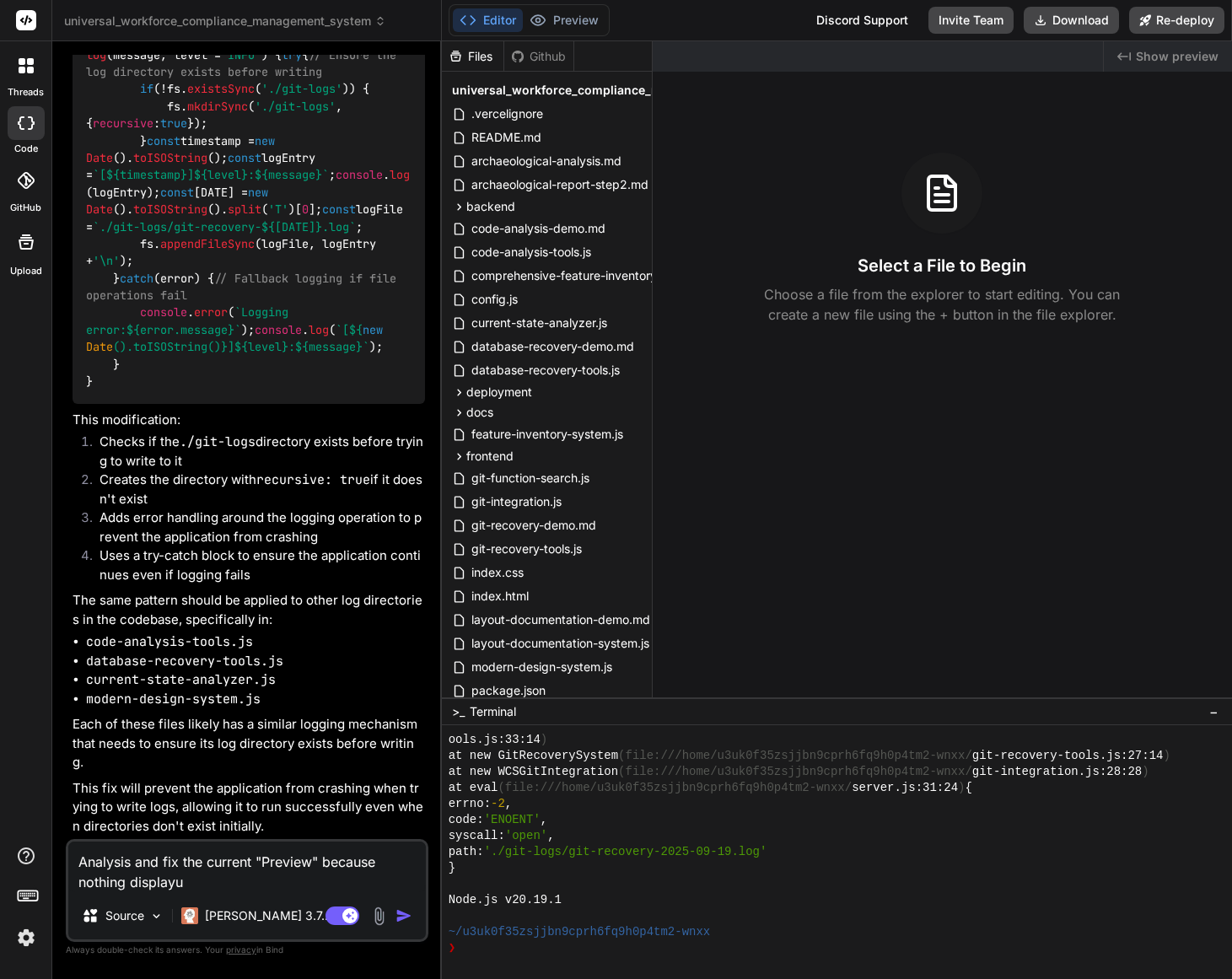
type textarea "x"
type textarea "Analysis and fix the current "Preview" because nothing displaye"
type textarea "x"
type textarea "Analysis and fix the current "Preview" because nothing displayed"
type textarea "x"
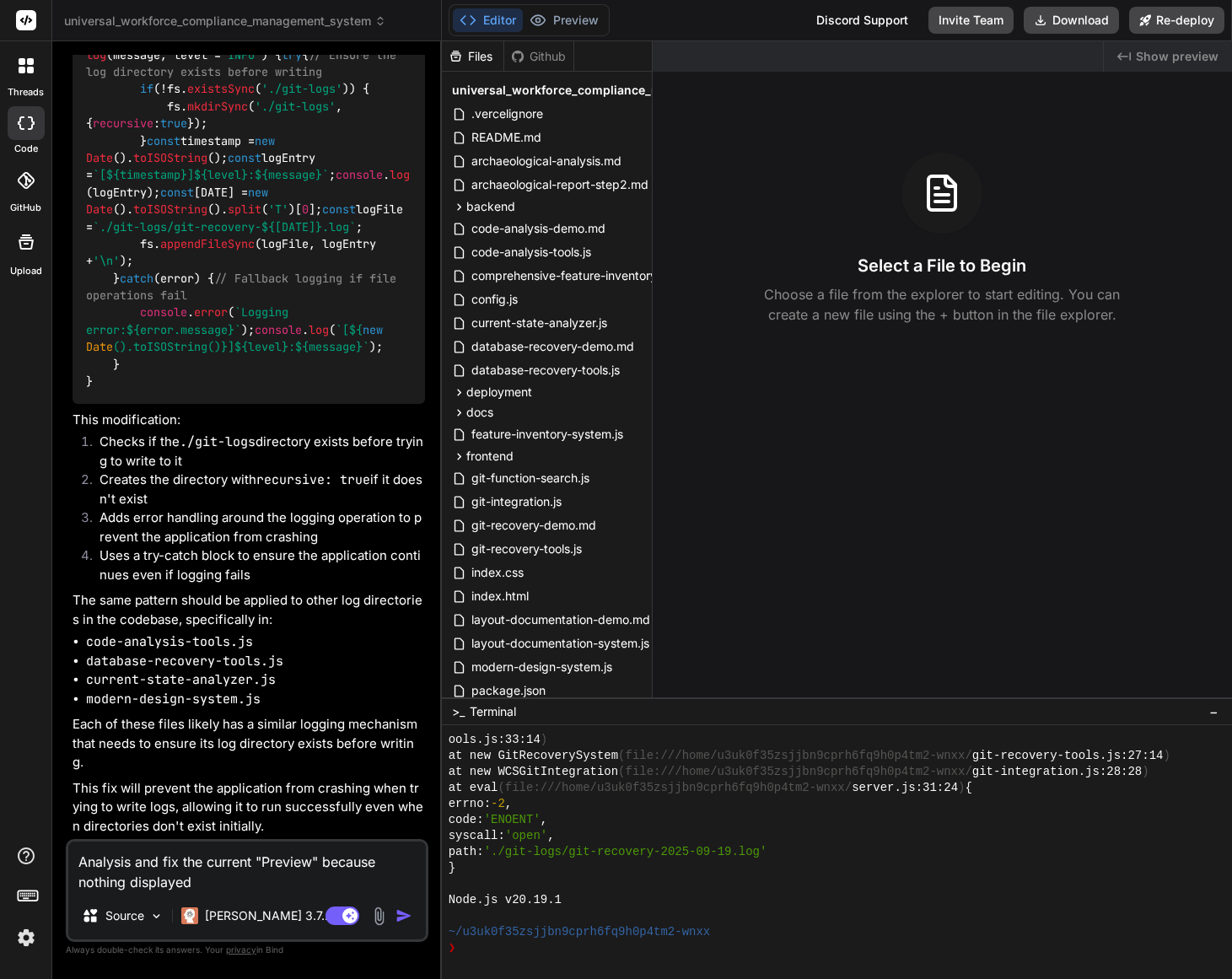
type textarea "Analysis and fix the current "Preview" because nothing displayed"
type textarea "x"
type textarea "Analysis and fix the current "Preview" because nothing displayed n"
type textarea "x"
type textarea "Analysis and fix the current "Preview" because nothing displayed no"
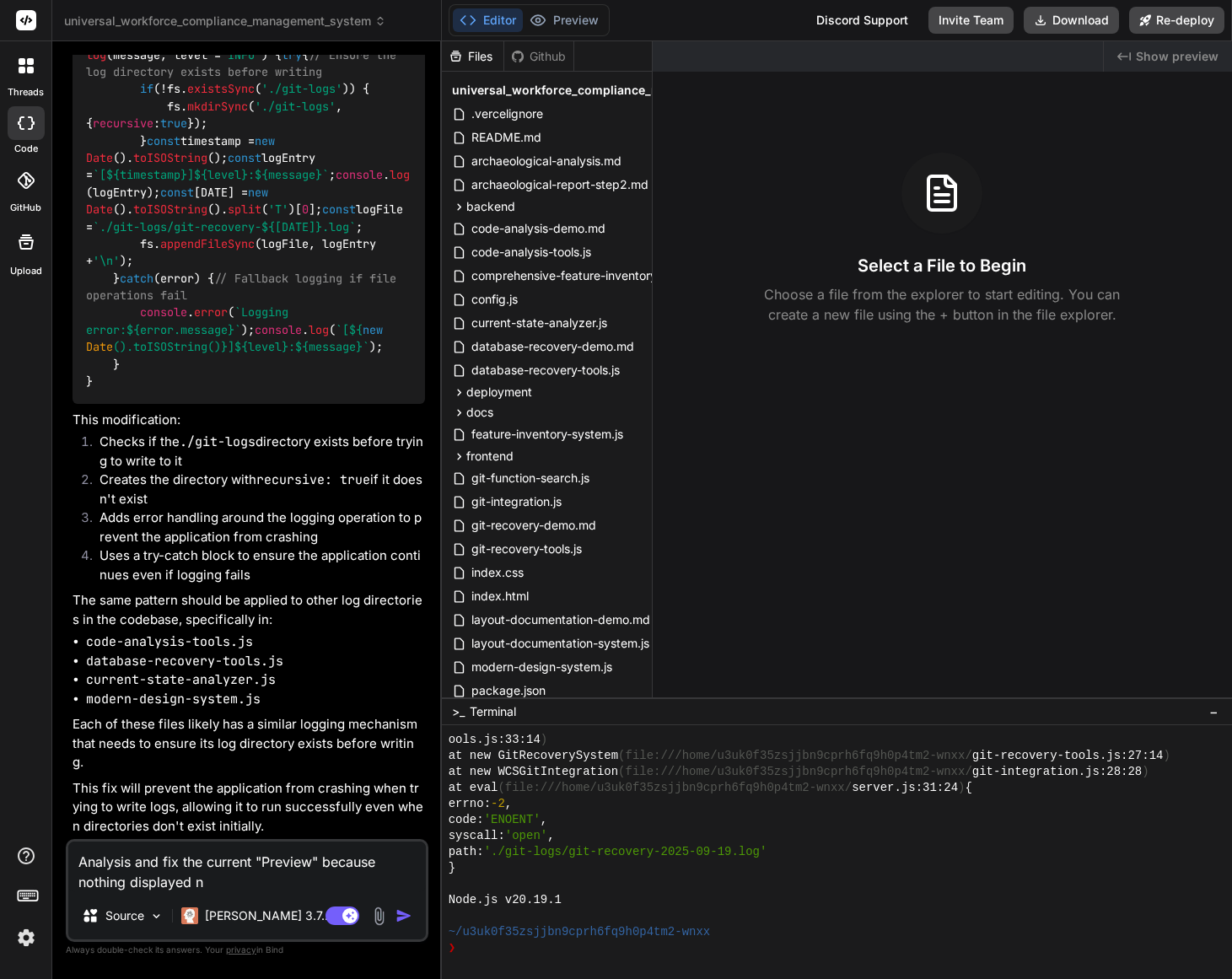
type textarea "x"
type textarea "Analysis and fix the current "Preview" because nothing displayed now"
type textarea "x"
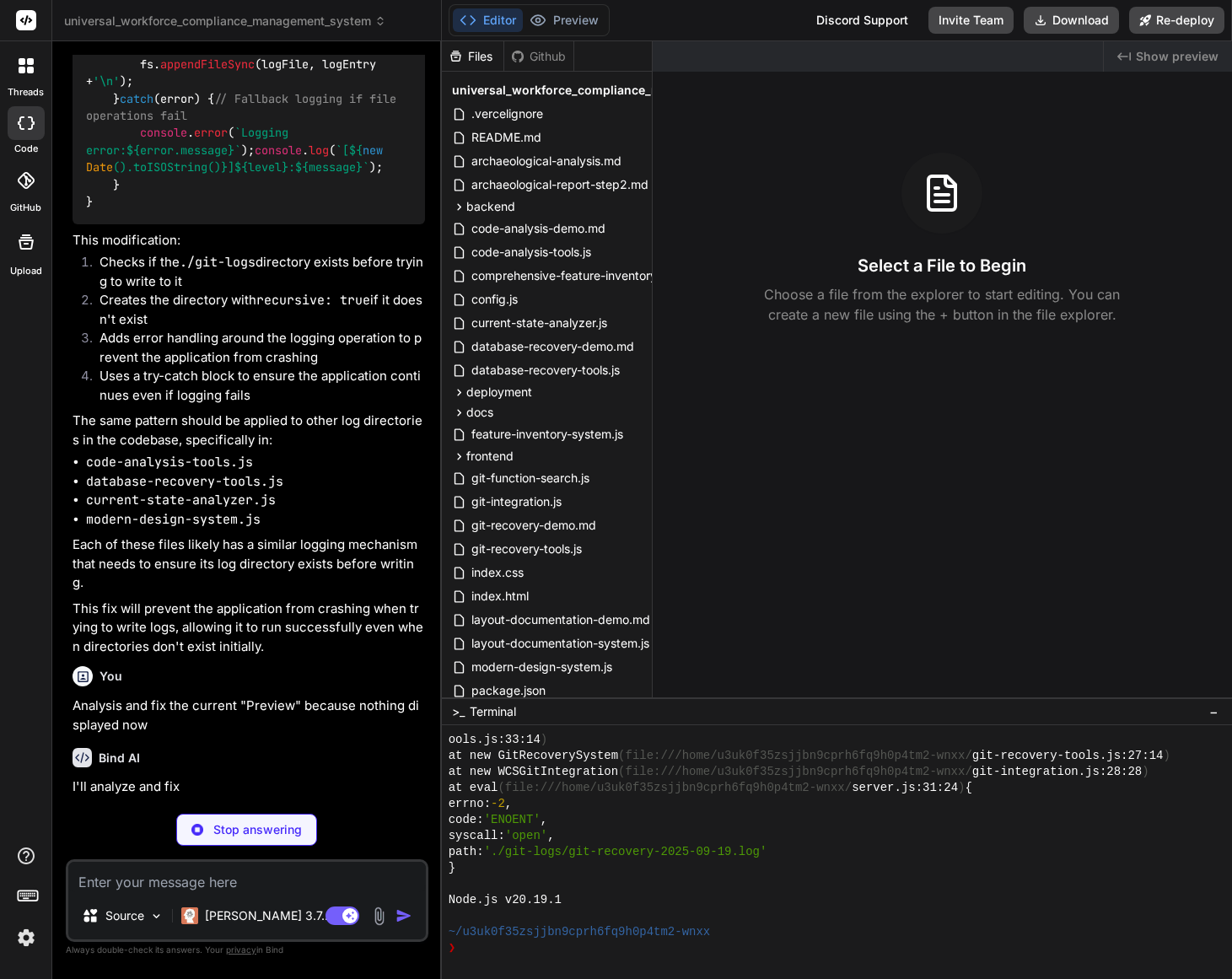
scroll to position [28413, 0]
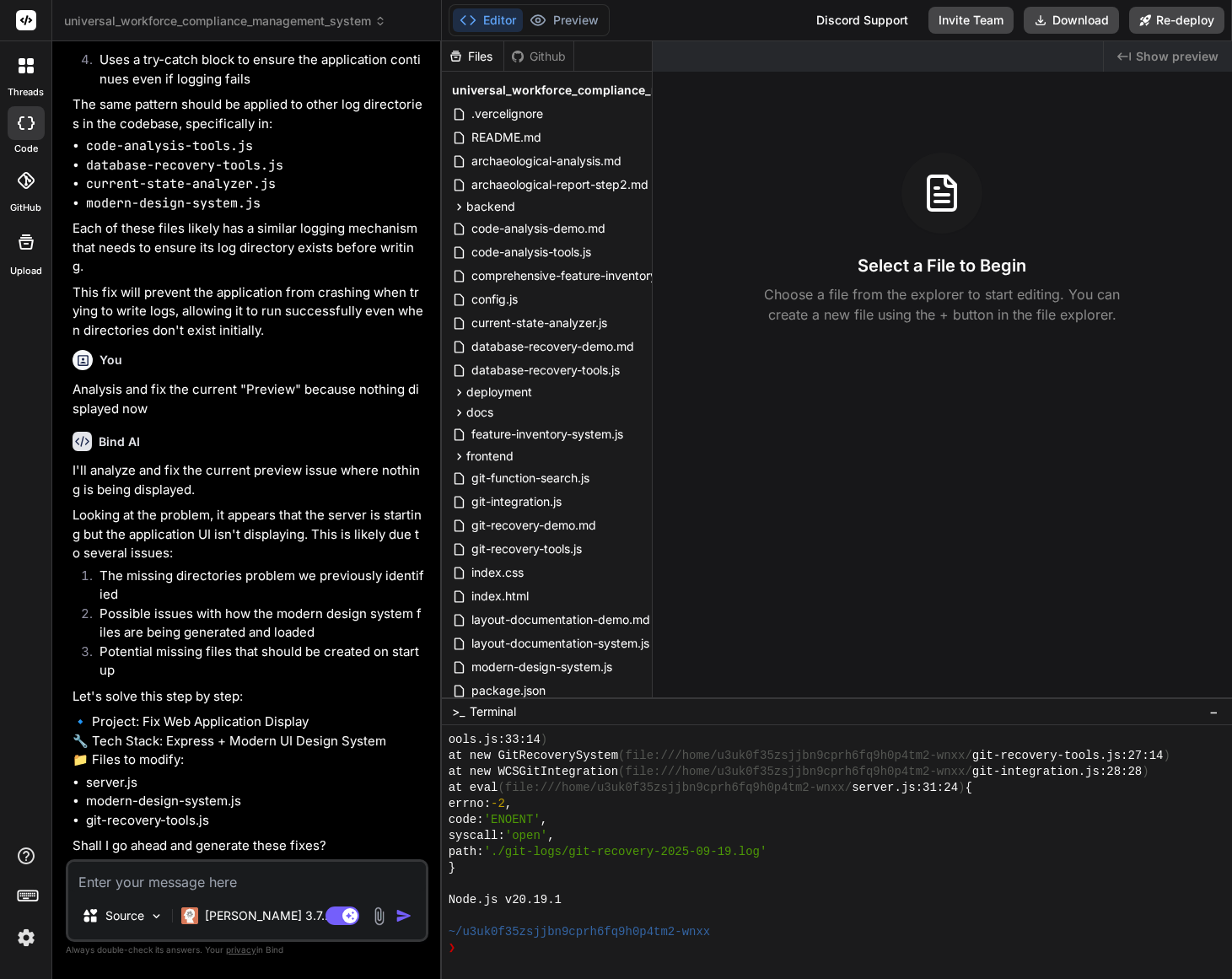
type textarea "x"
type textarea "Y"
type textarea "x"
type textarea "YE"
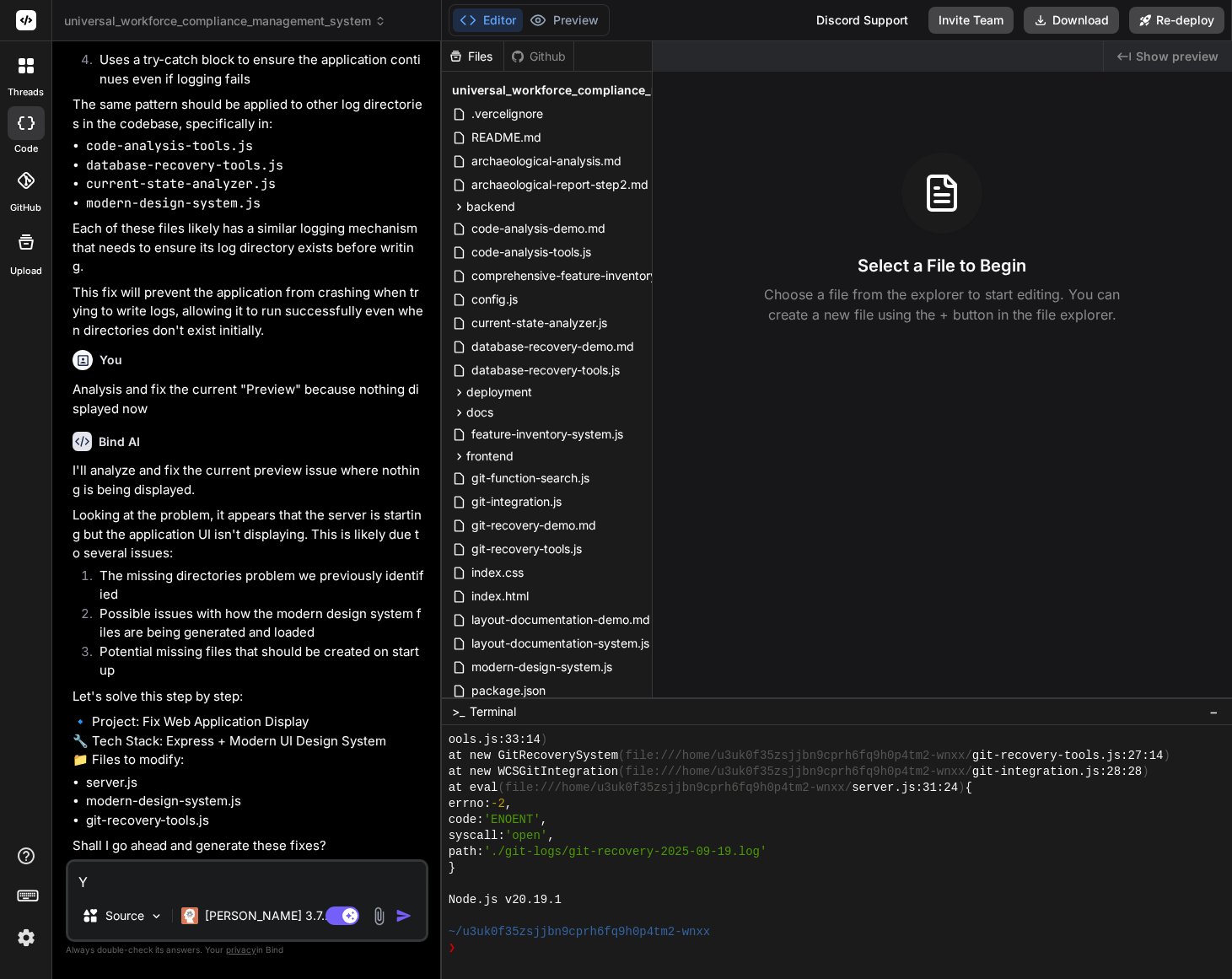
type textarea "x"
type textarea "YES"
type textarea "x"
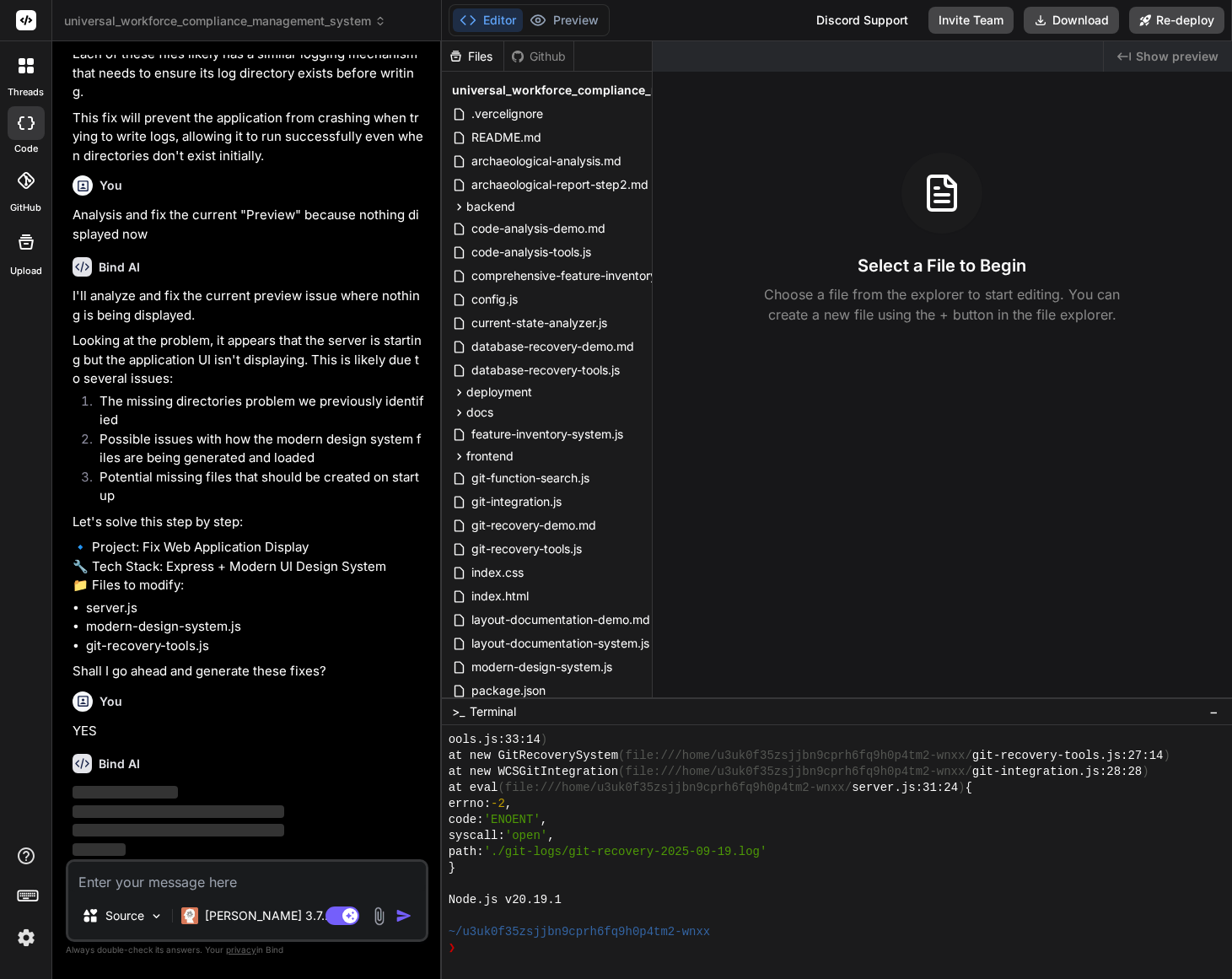
scroll to position [28948, 0]
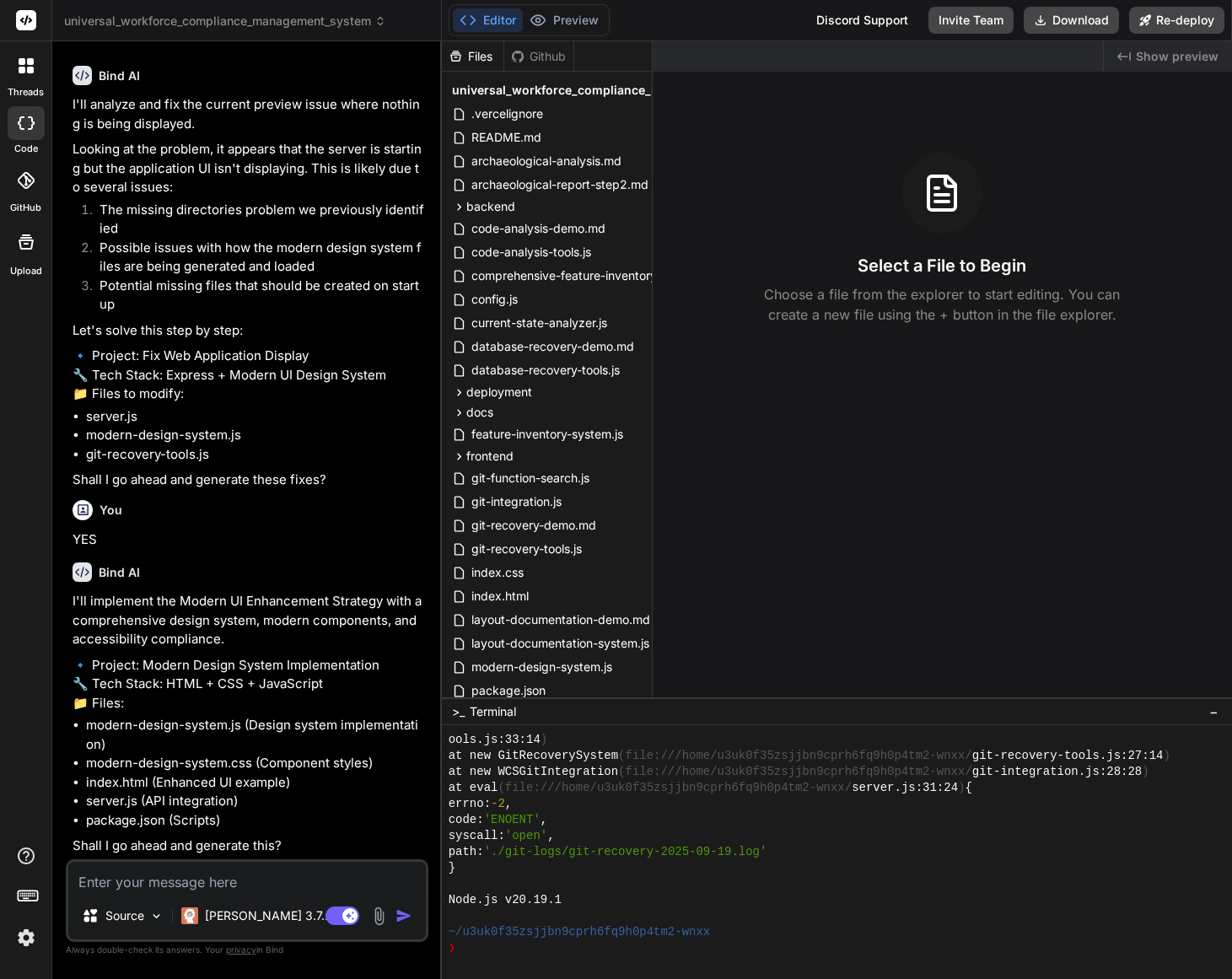
type textarea "x"
click at [274, 887] on textarea at bounding box center [247, 877] width 358 height 31
type textarea "Y"
type textarea "x"
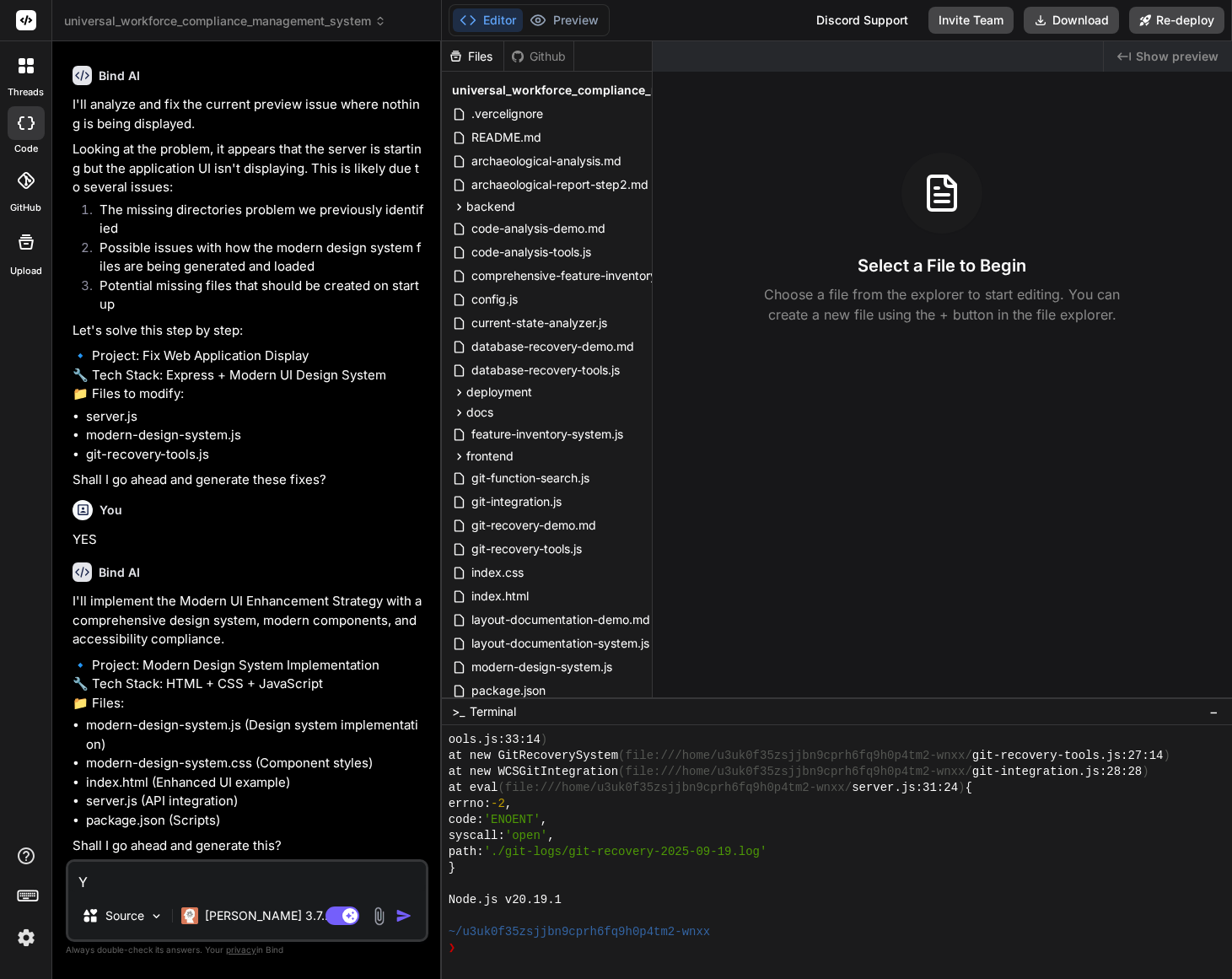
type textarea "YE"
type textarea "x"
type textarea "YES"
type textarea "x"
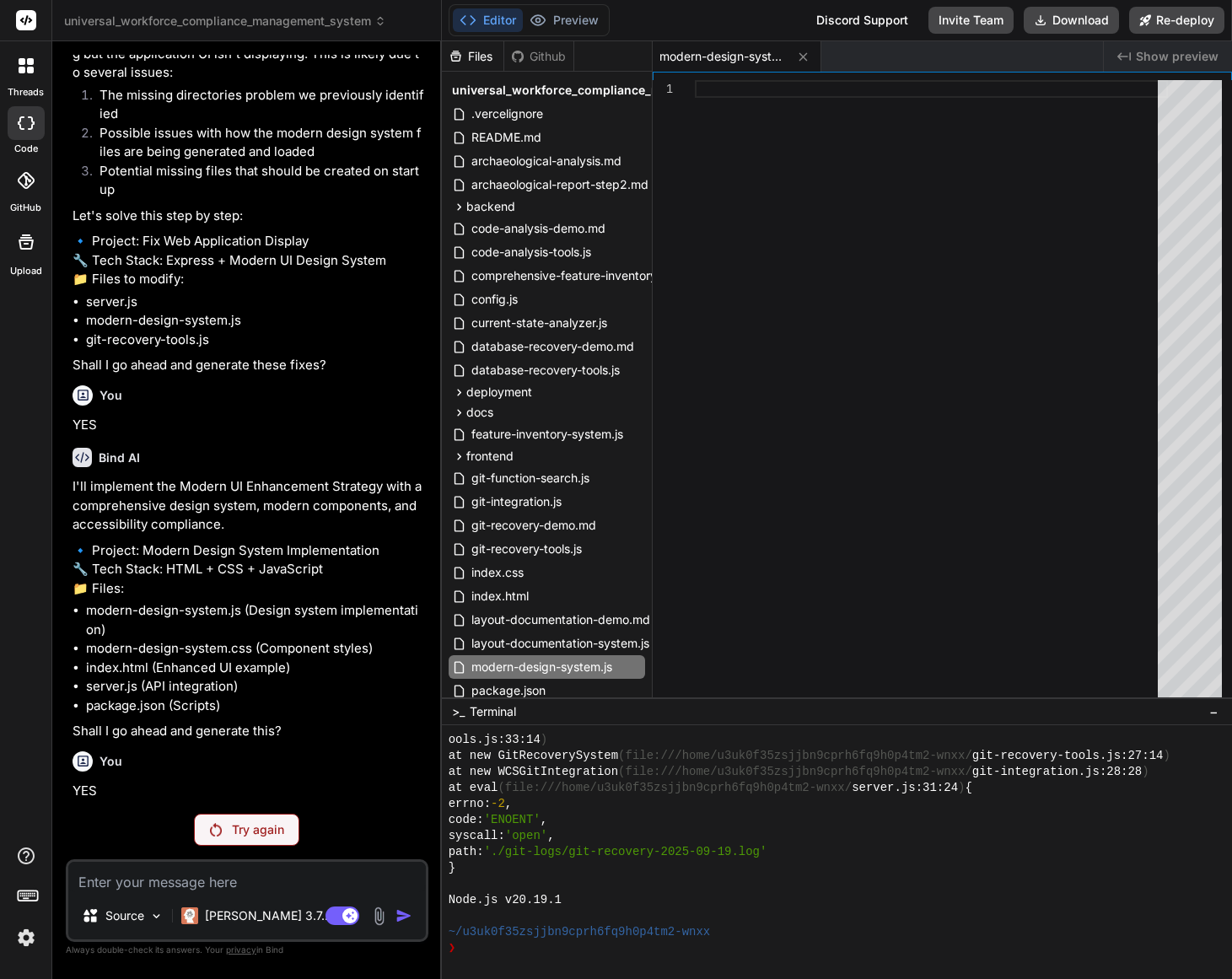
scroll to position [29292, 0]
click at [259, 834] on p "Try again" at bounding box center [258, 830] width 52 height 17
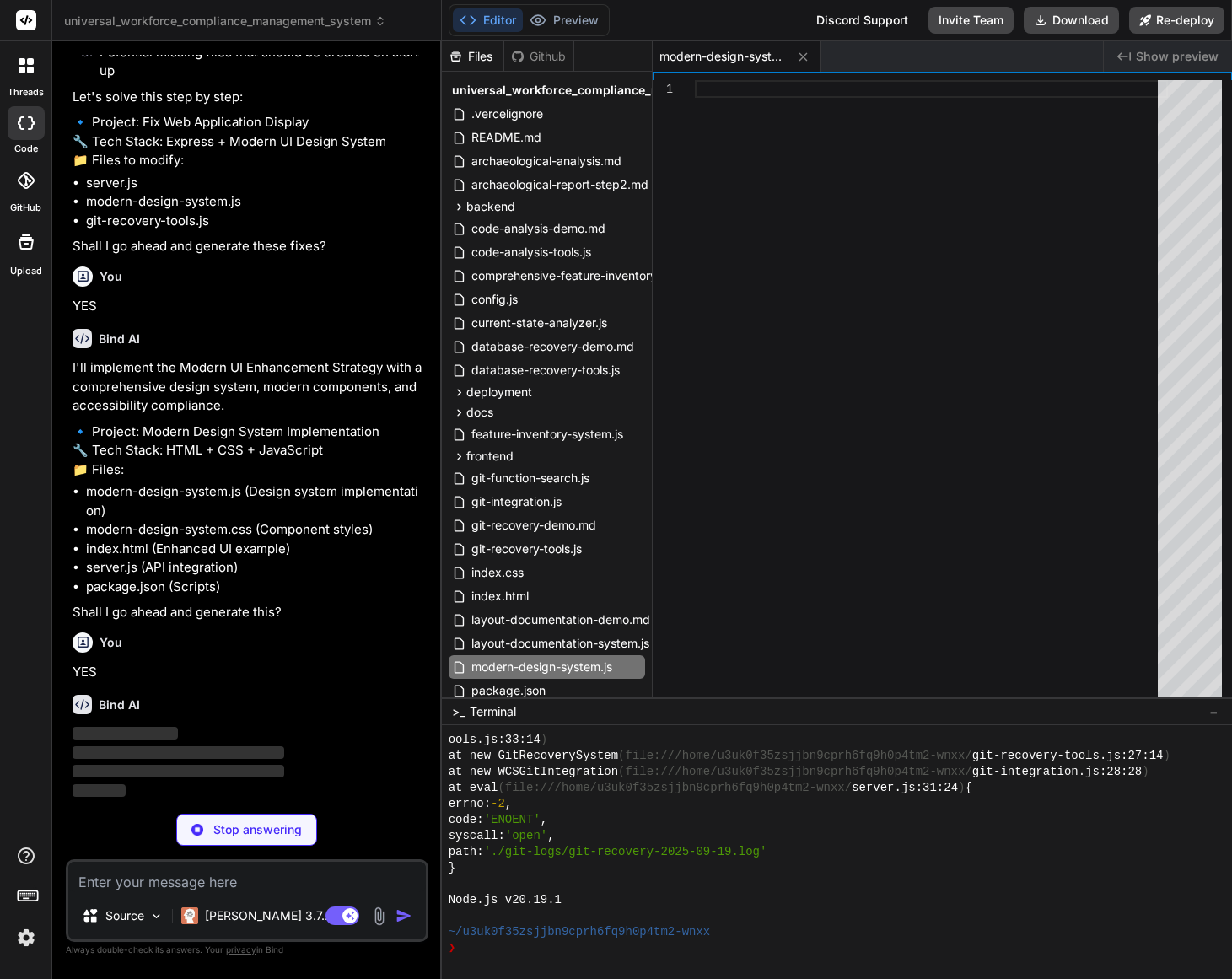
scroll to position [29411, 0]
type textarea "x"
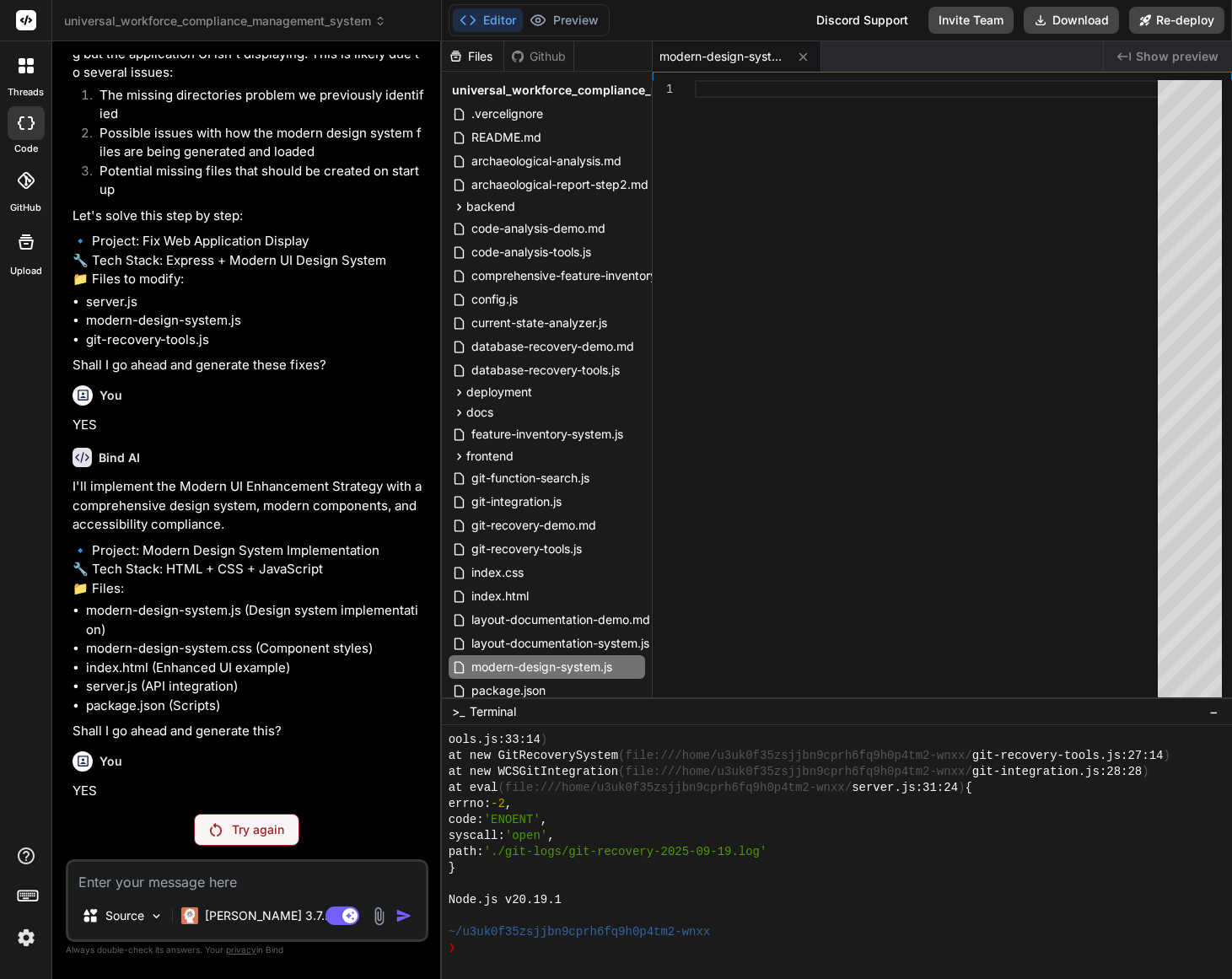
scroll to position [29292, 0]
click at [199, 881] on textarea at bounding box center [247, 877] width 358 height 31
type textarea "Y"
type textarea "x"
type textarea "YE"
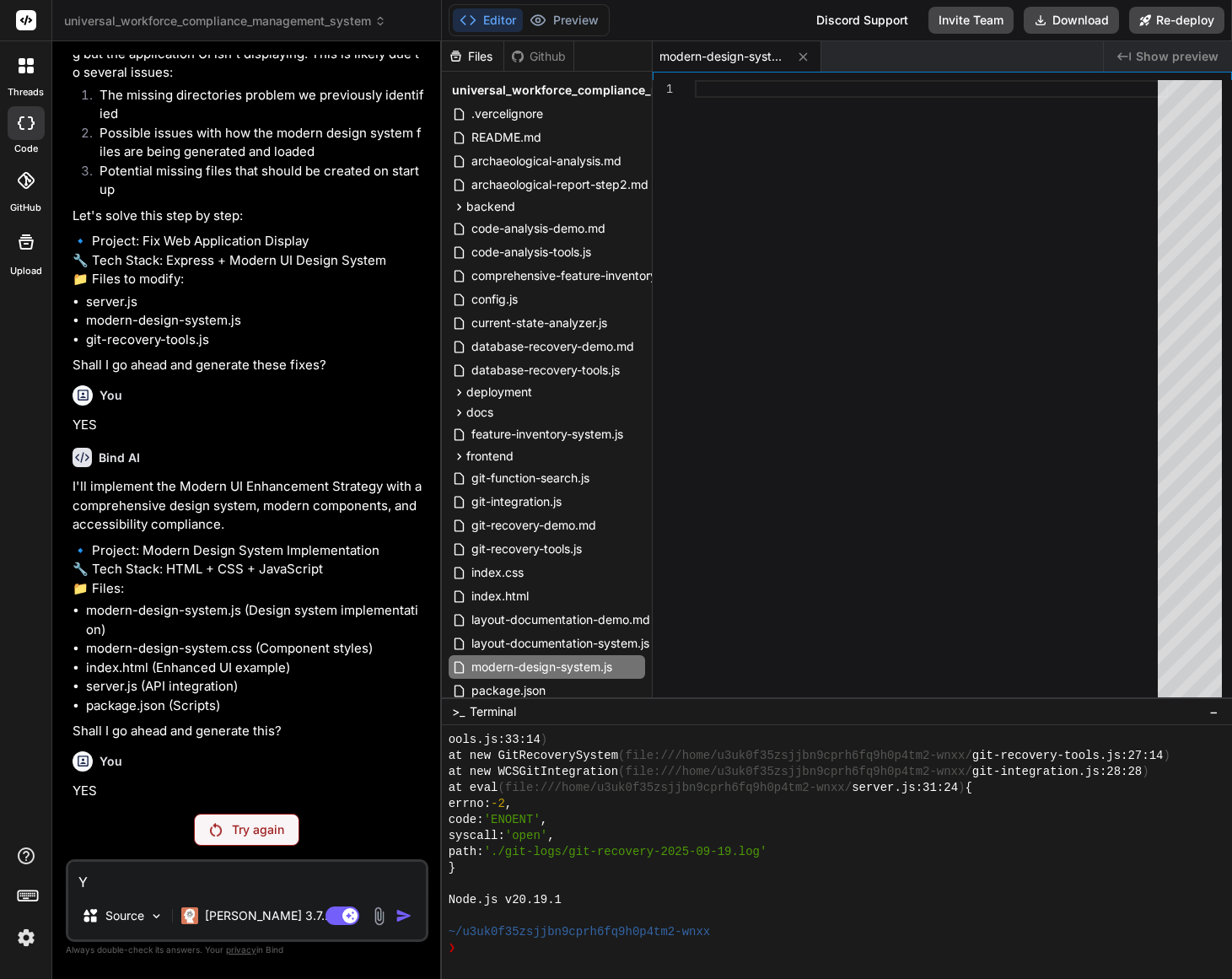
type textarea "x"
type textarea "YES"
type textarea "x"
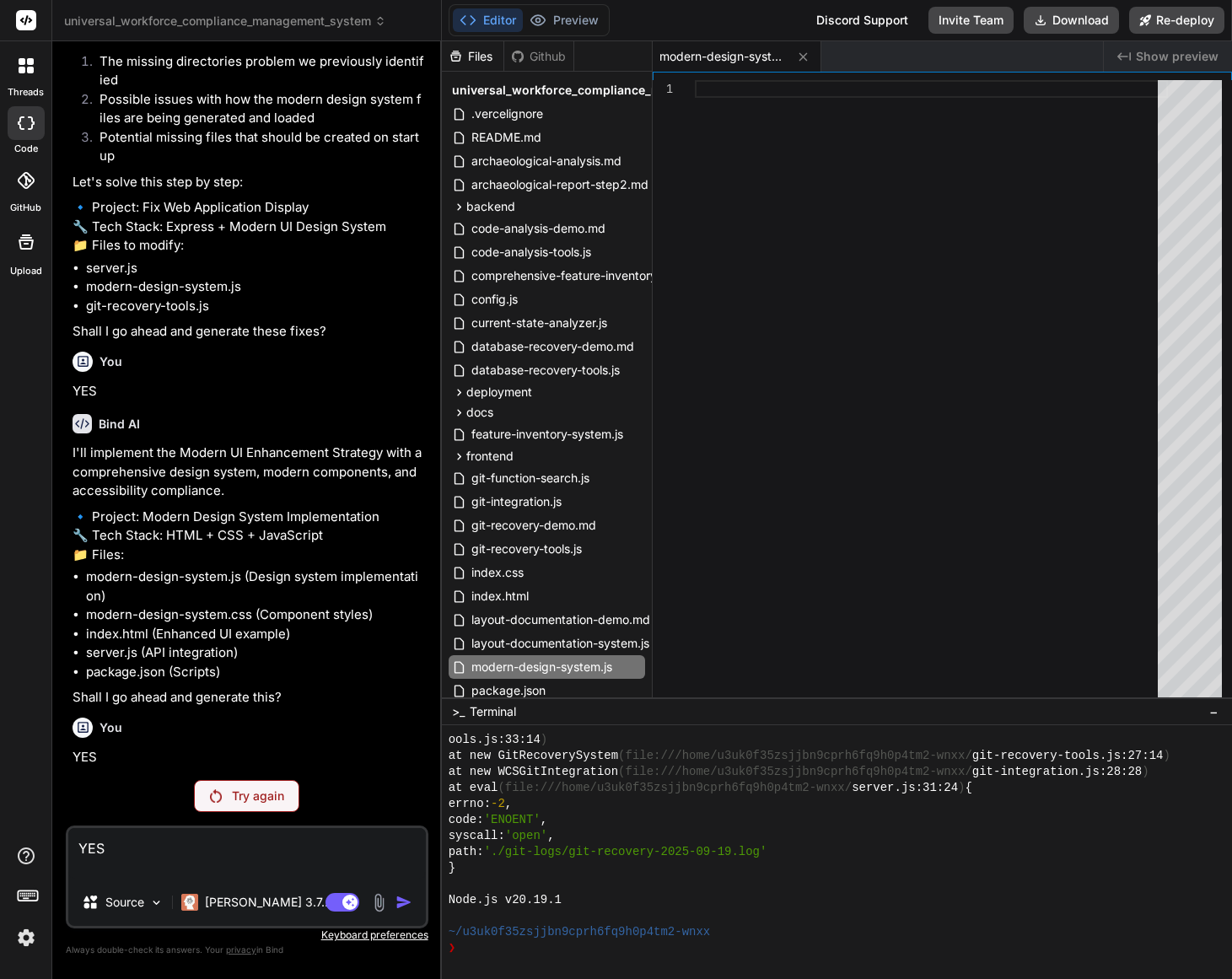
type textarea "YES"
click at [264, 794] on p "Try again" at bounding box center [258, 797] width 52 height 17
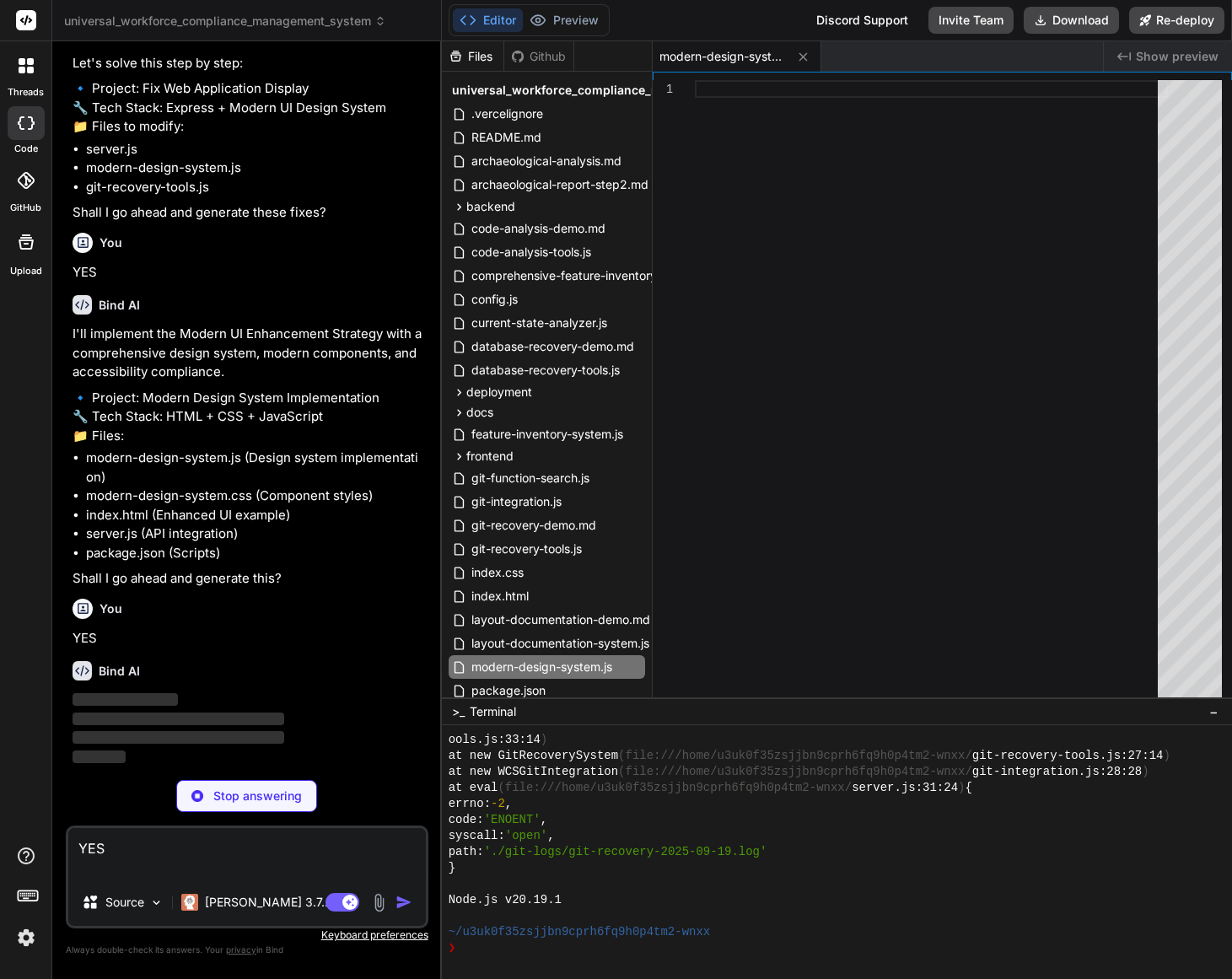
scroll to position [29445, 0]
type textarea "x"
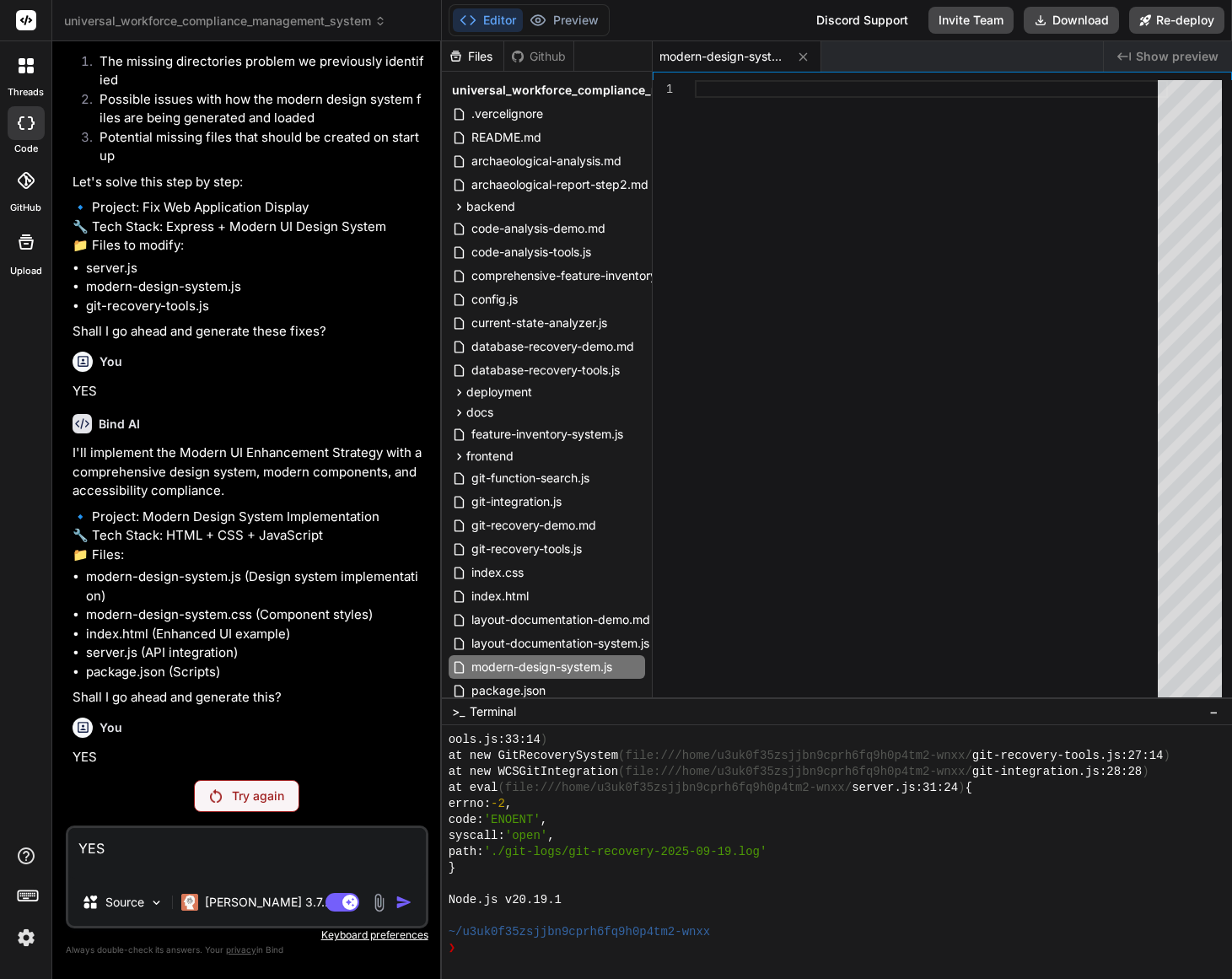
scroll to position [29326, 0]
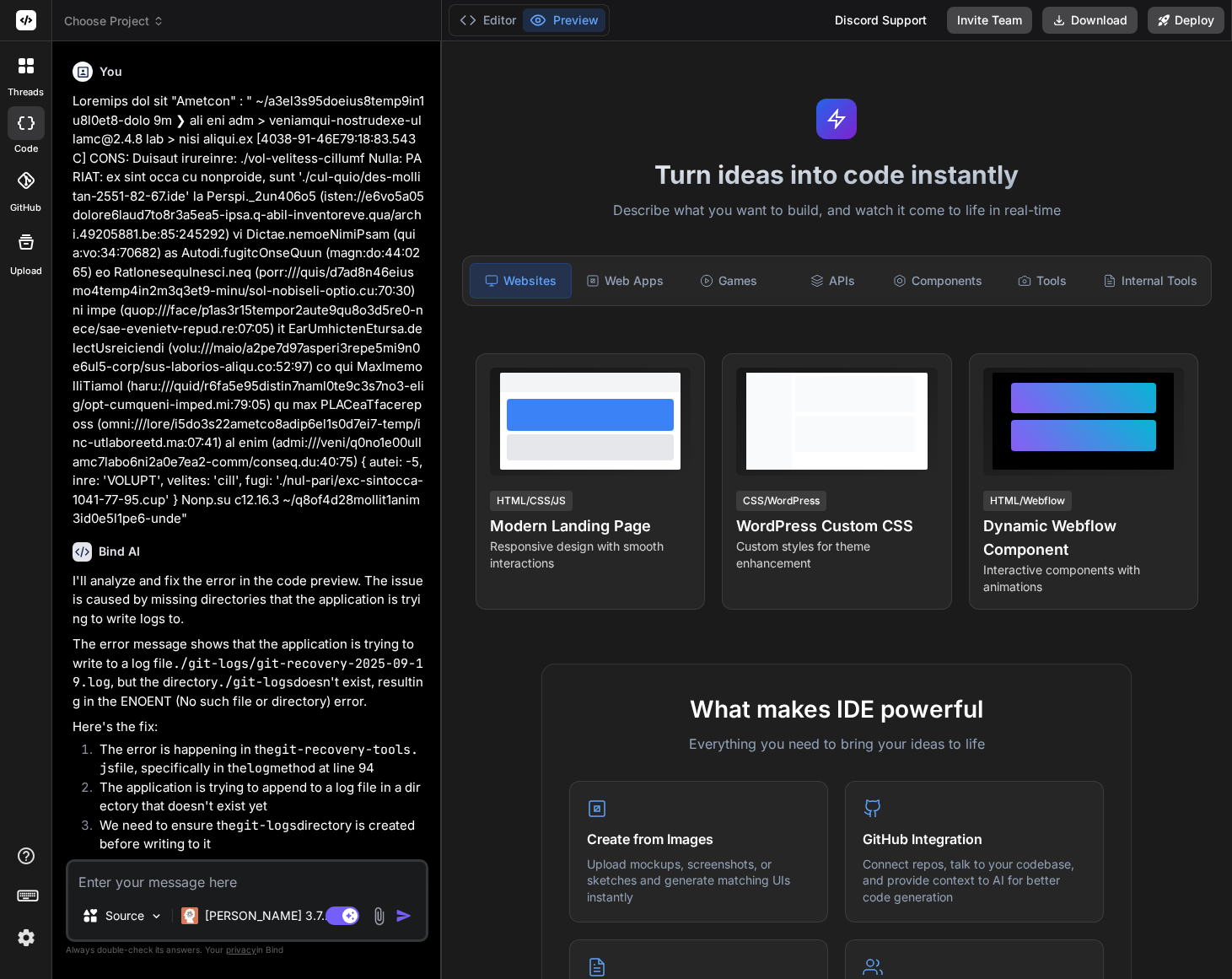
type textarea "x"
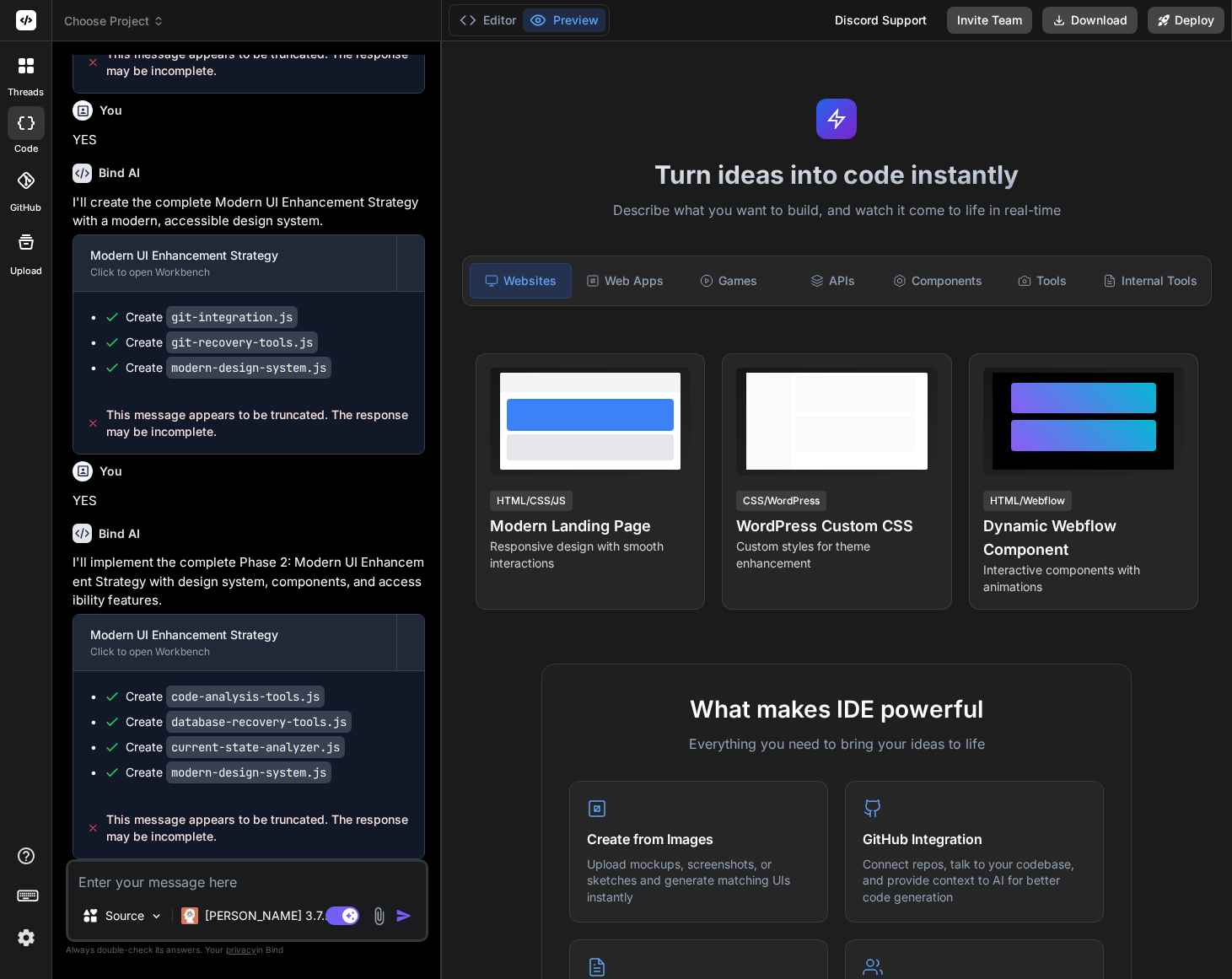
scroll to position [2555, 0]
drag, startPoint x: 107, startPoint y: 820, endPoint x: 217, endPoint y: 840, distance: 111.8
click at [217, 840] on span "This message appears to be truncated. The response may be incomplete." at bounding box center [258, 828] width 304 height 34
copy span "This message appears to be truncated. The response may be incomplete."
click at [149, 885] on textarea at bounding box center [247, 877] width 358 height 31
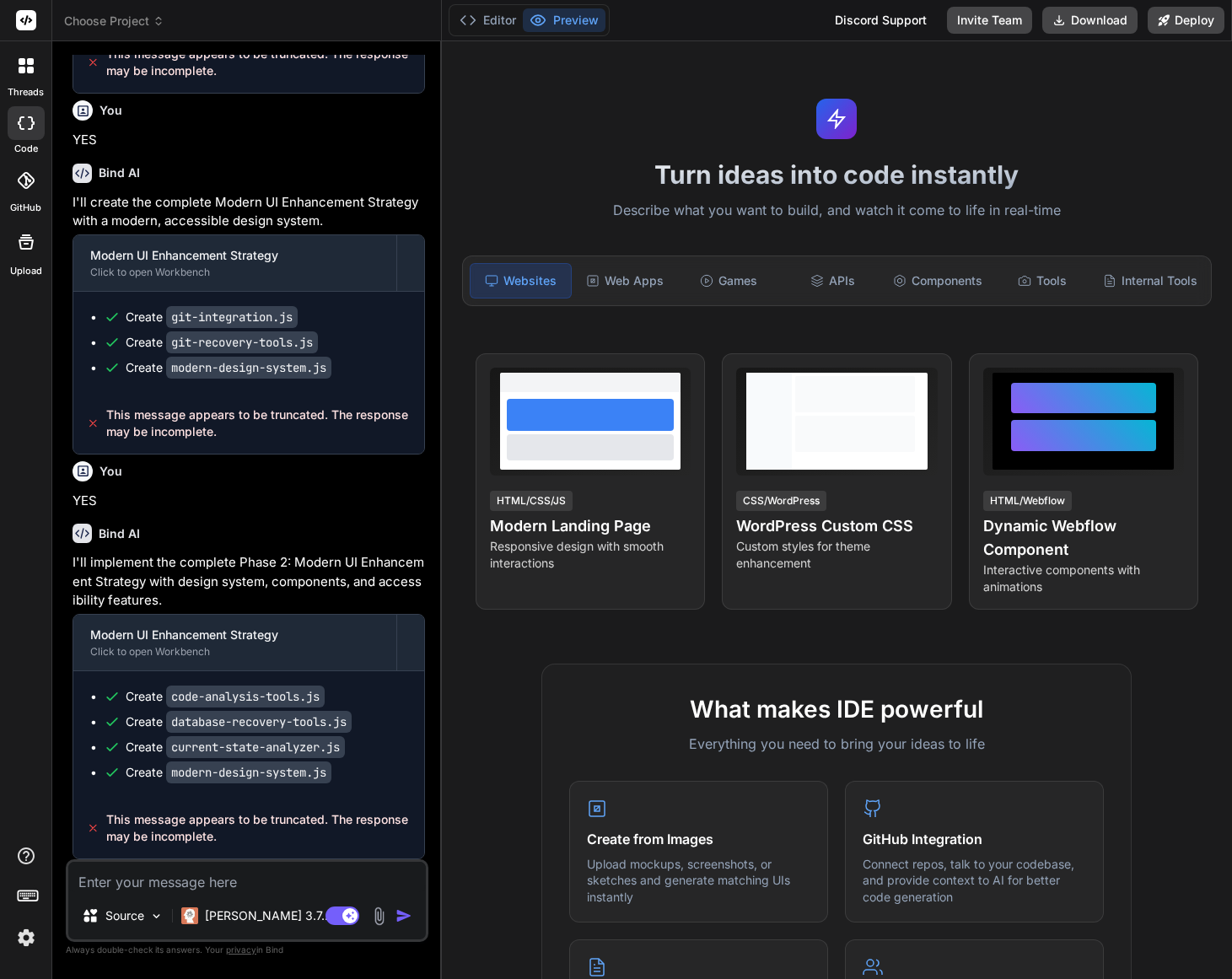
paste textarea "Please resolve the message that says message appears truncated and complete the…"
type textarea "Please resolve the message that says message appears truncated and complete the…"
type textarea "x"
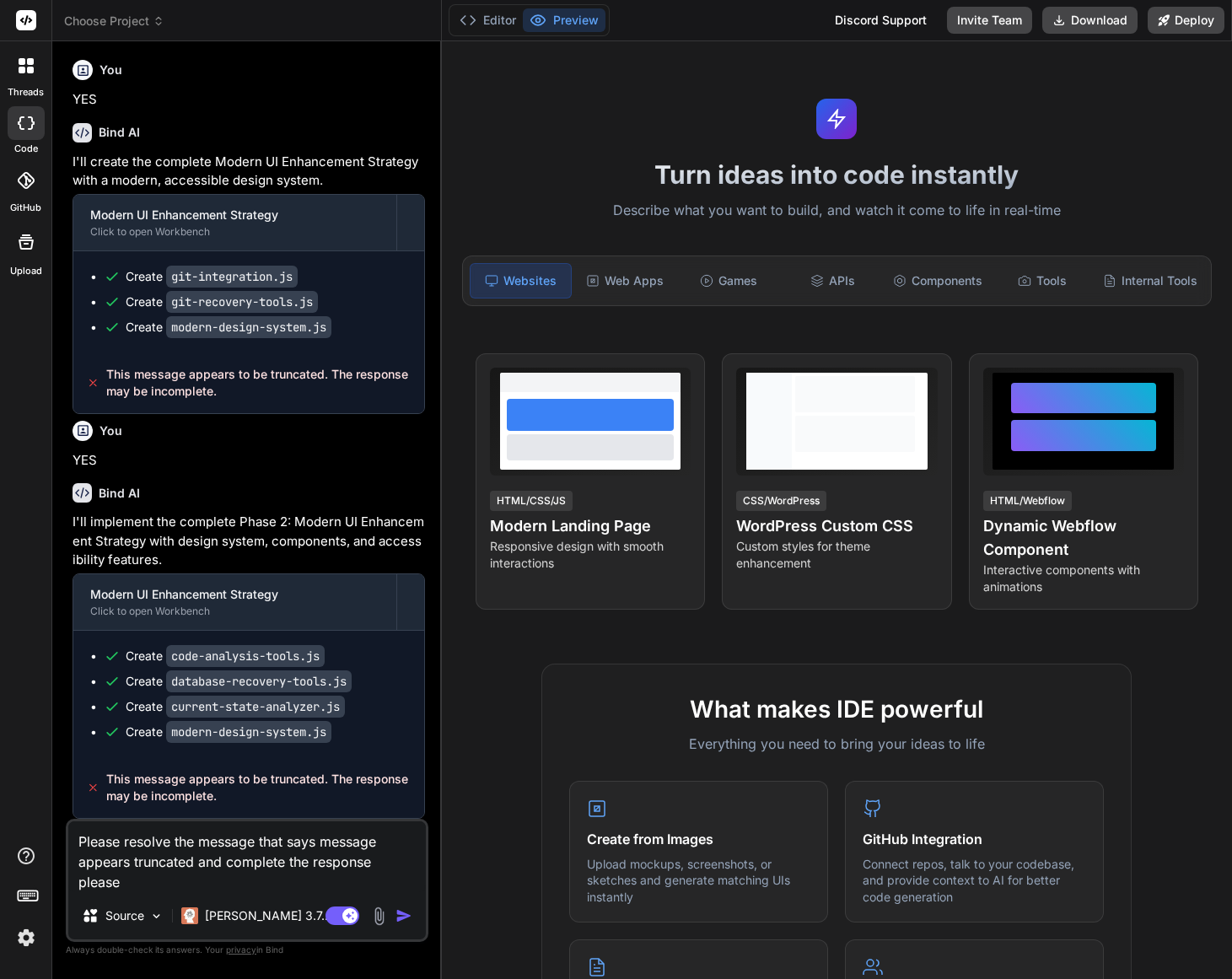
type textarea "Please resolve the message that says message appears truncated and complete the…"
click at [400, 918] on img "button" at bounding box center [404, 917] width 17 height 17
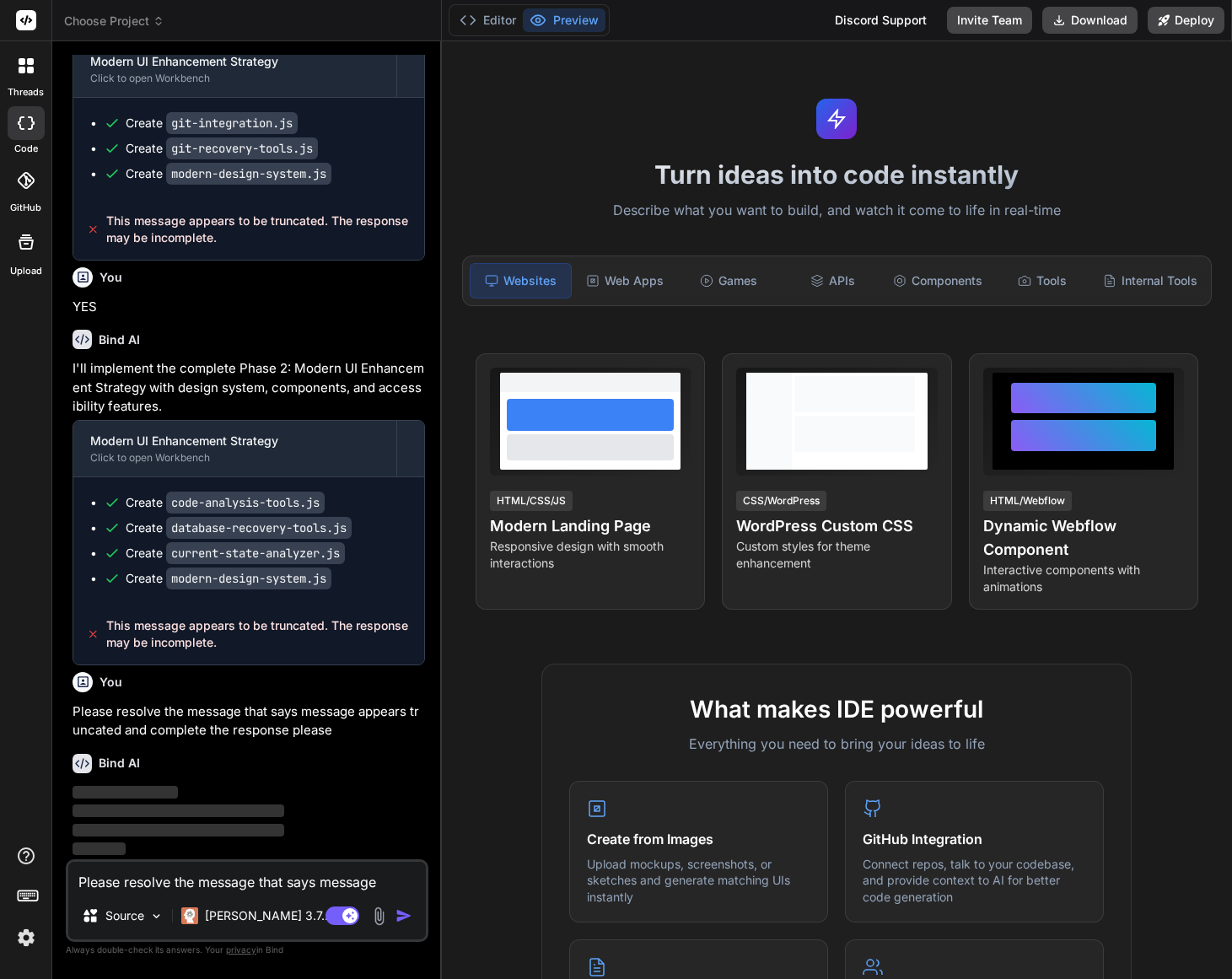
scroll to position [2749, 0]
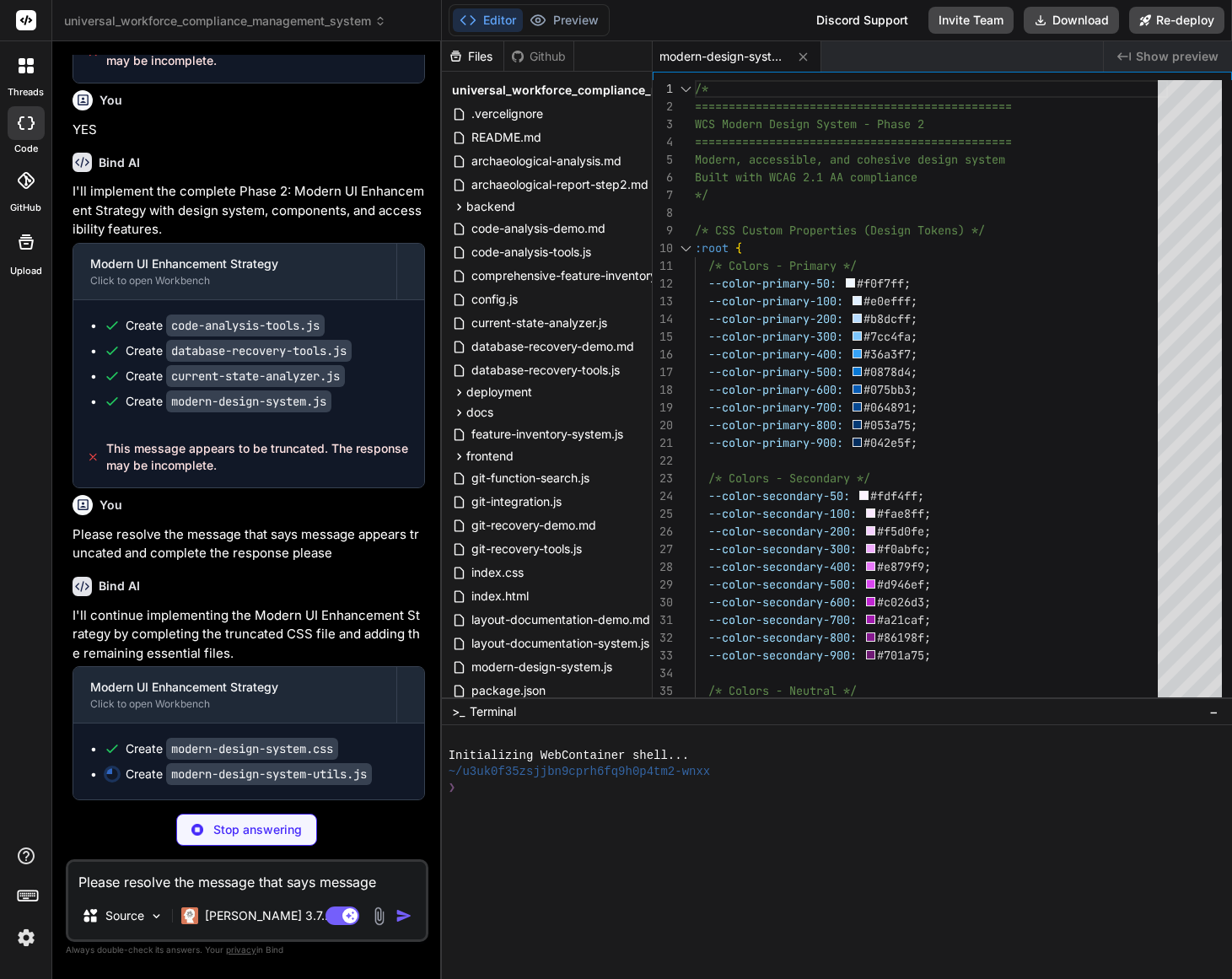
type textarea "x"
type textarea "} // Initialize when DOM is ready document.addEventListener('DOMContentLoaded',…"
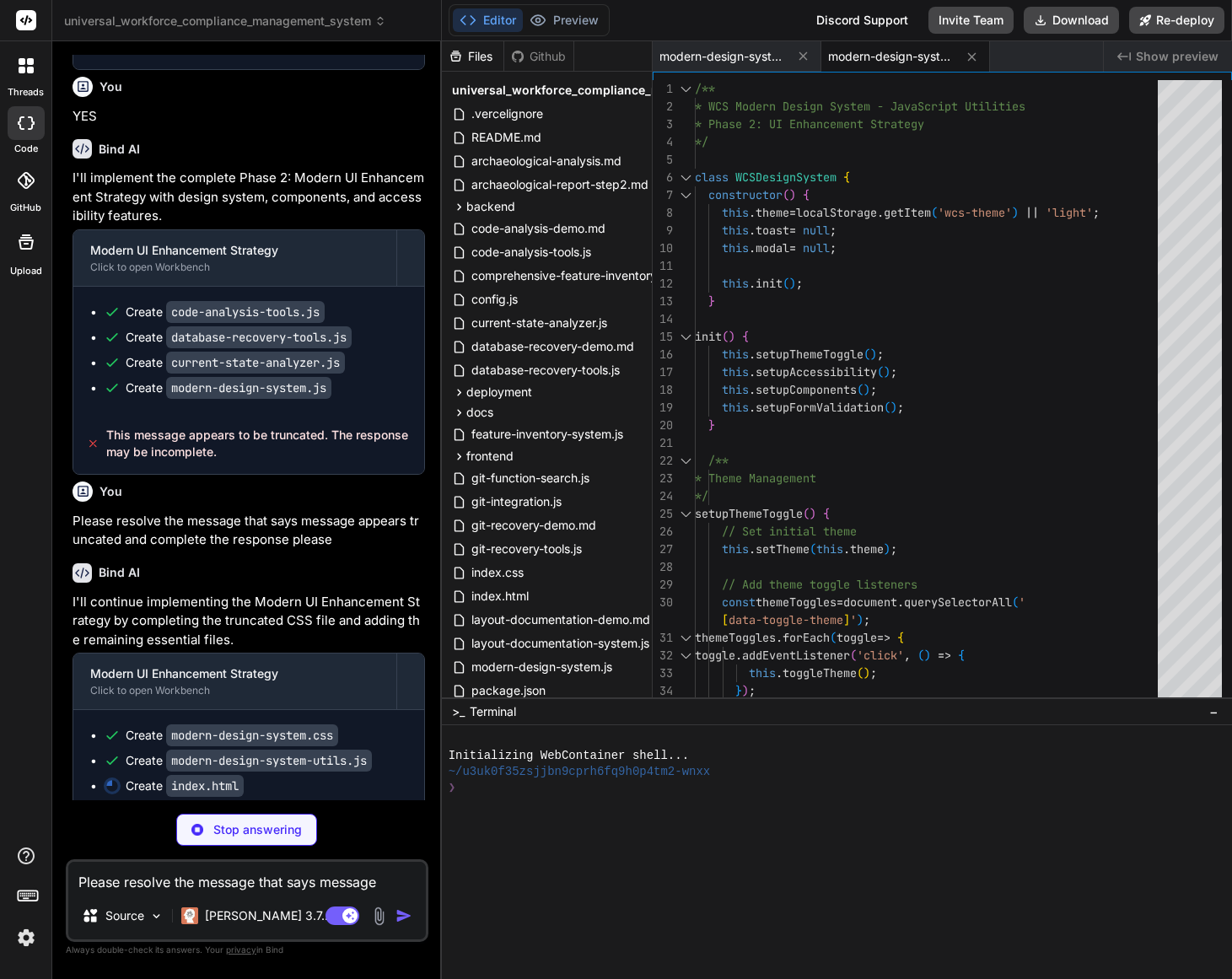
type textarea "x"
type textarea "</script> </body> </html>"
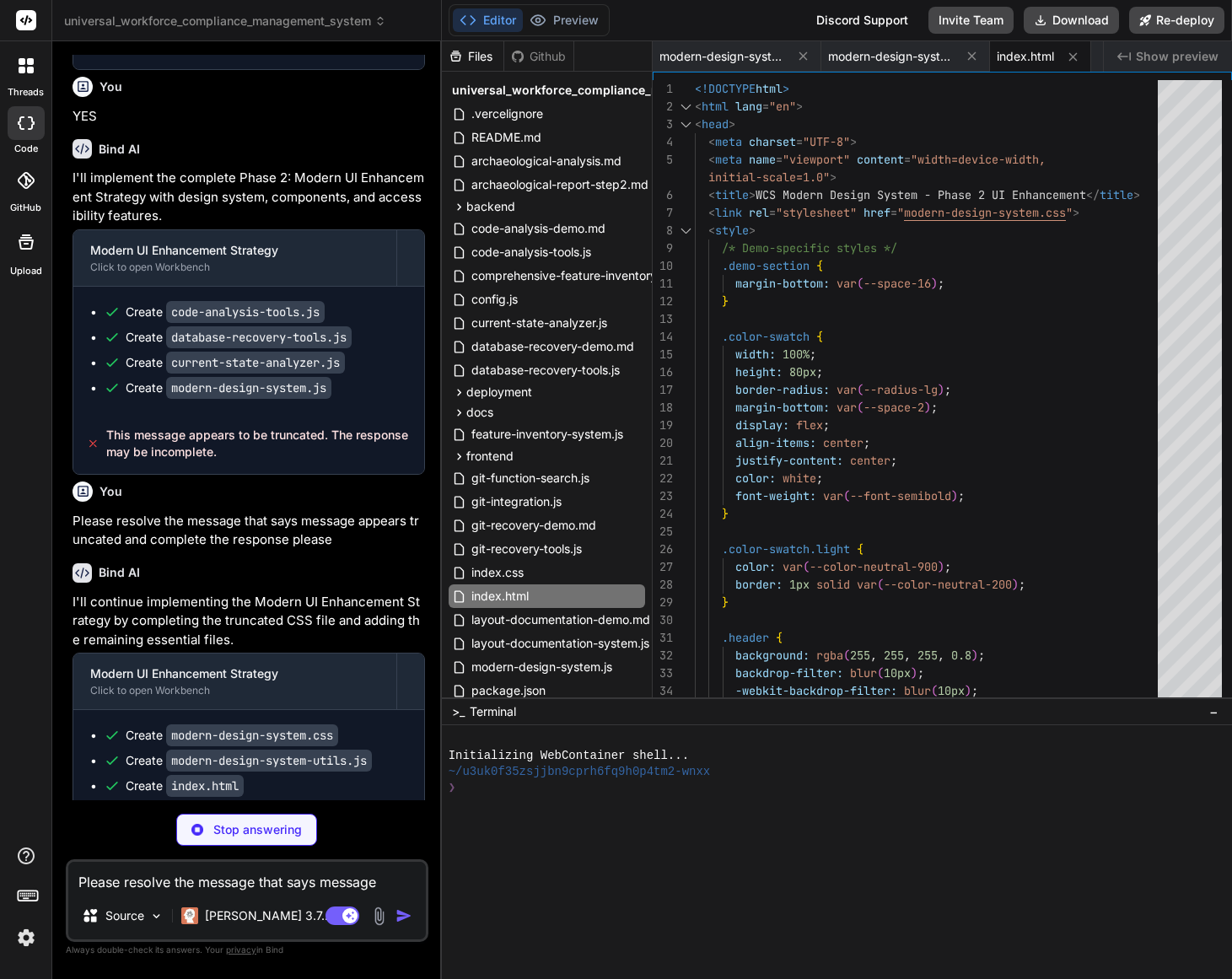
type textarea "x"
type textarea "}"
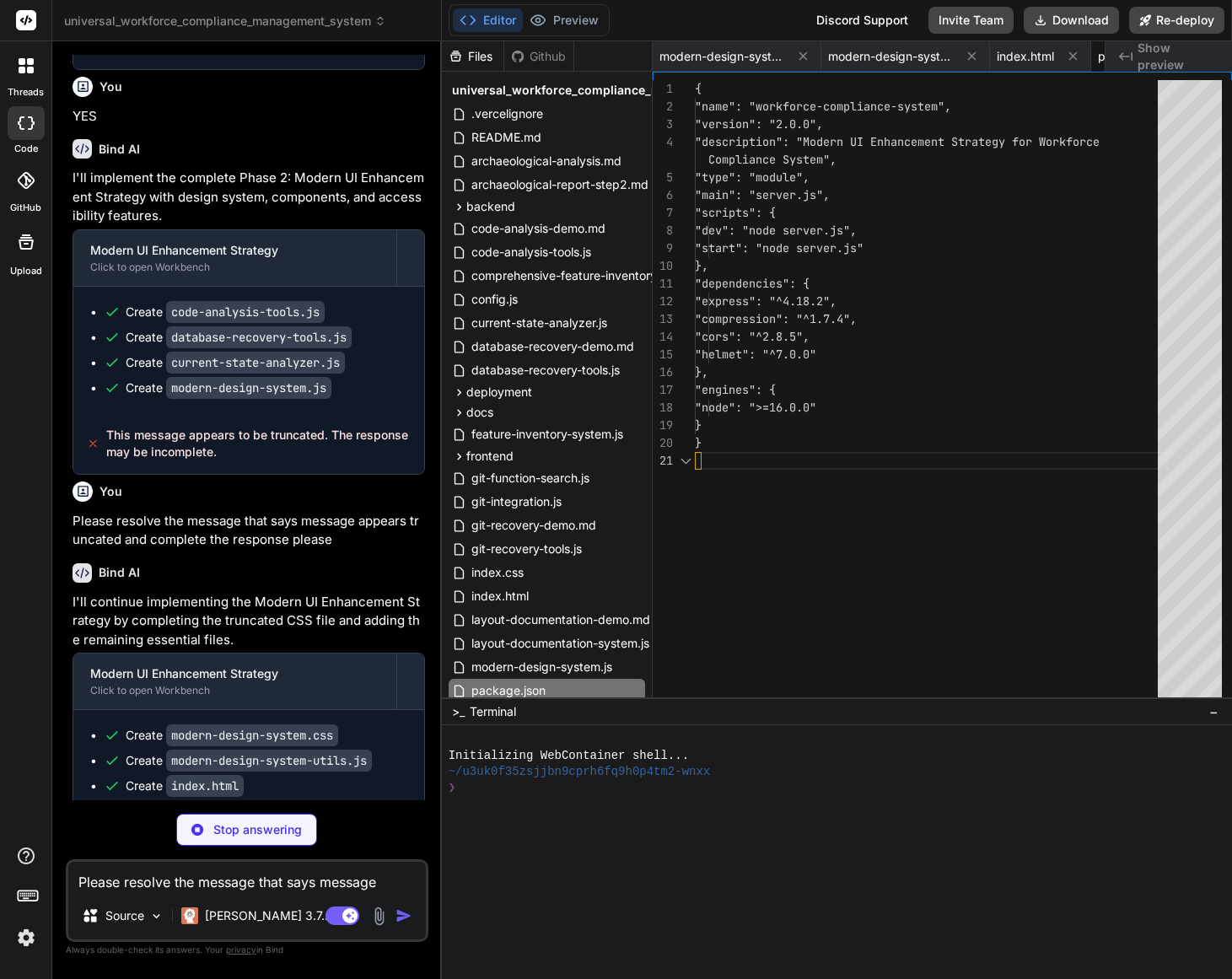
scroll to position [17, 0]
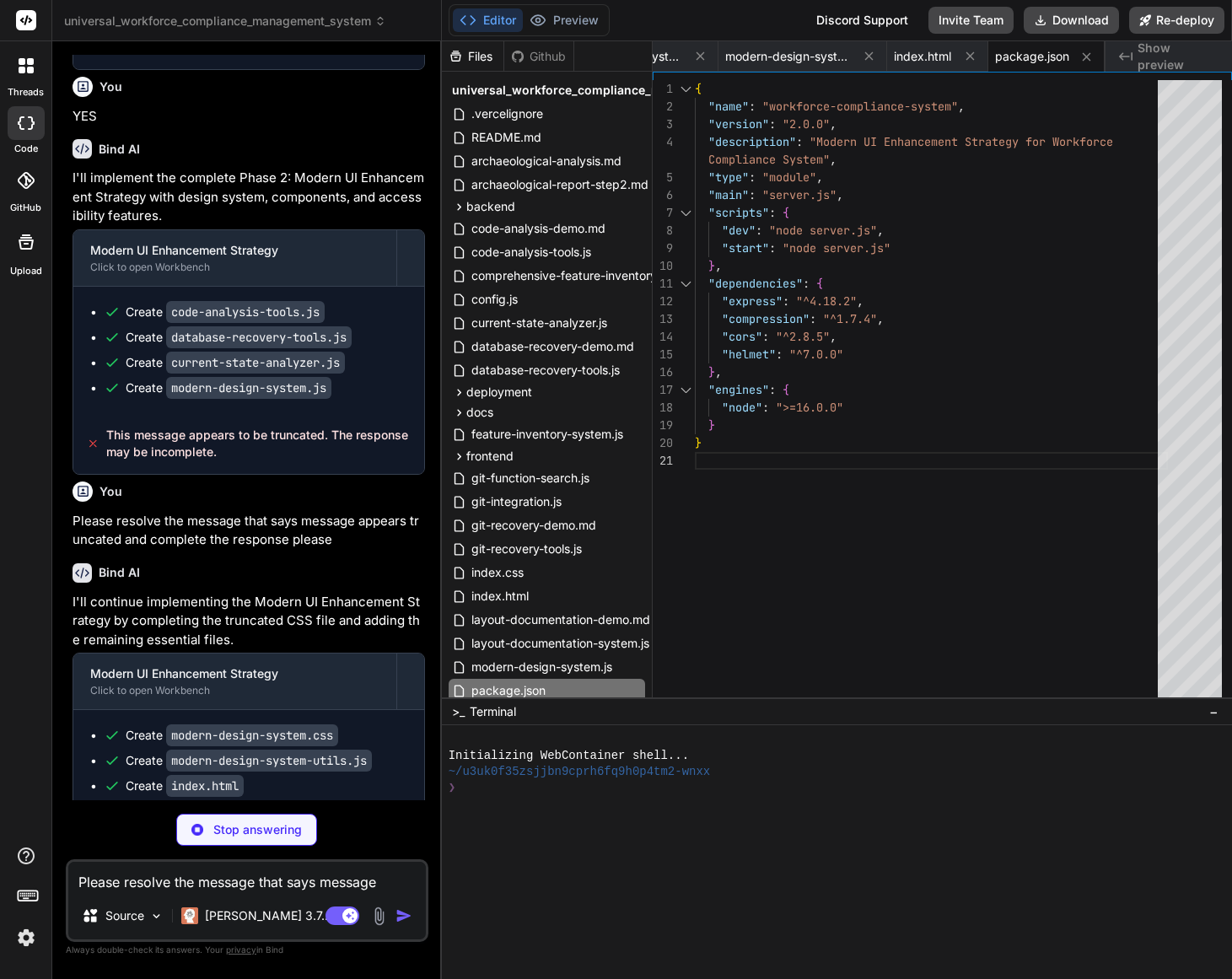
type textarea "x"
type textarea "message}`); } });"
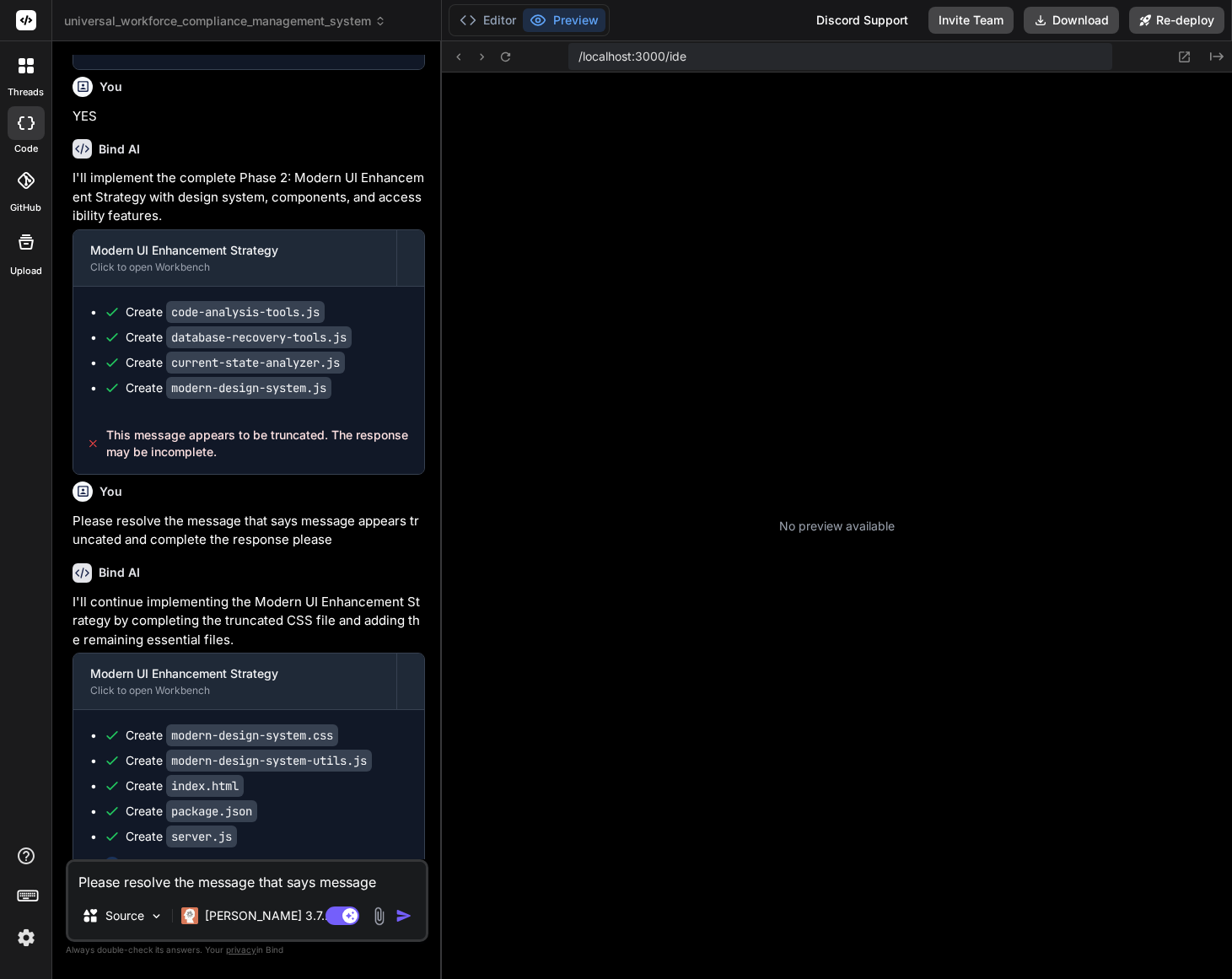
scroll to position [465, 0]
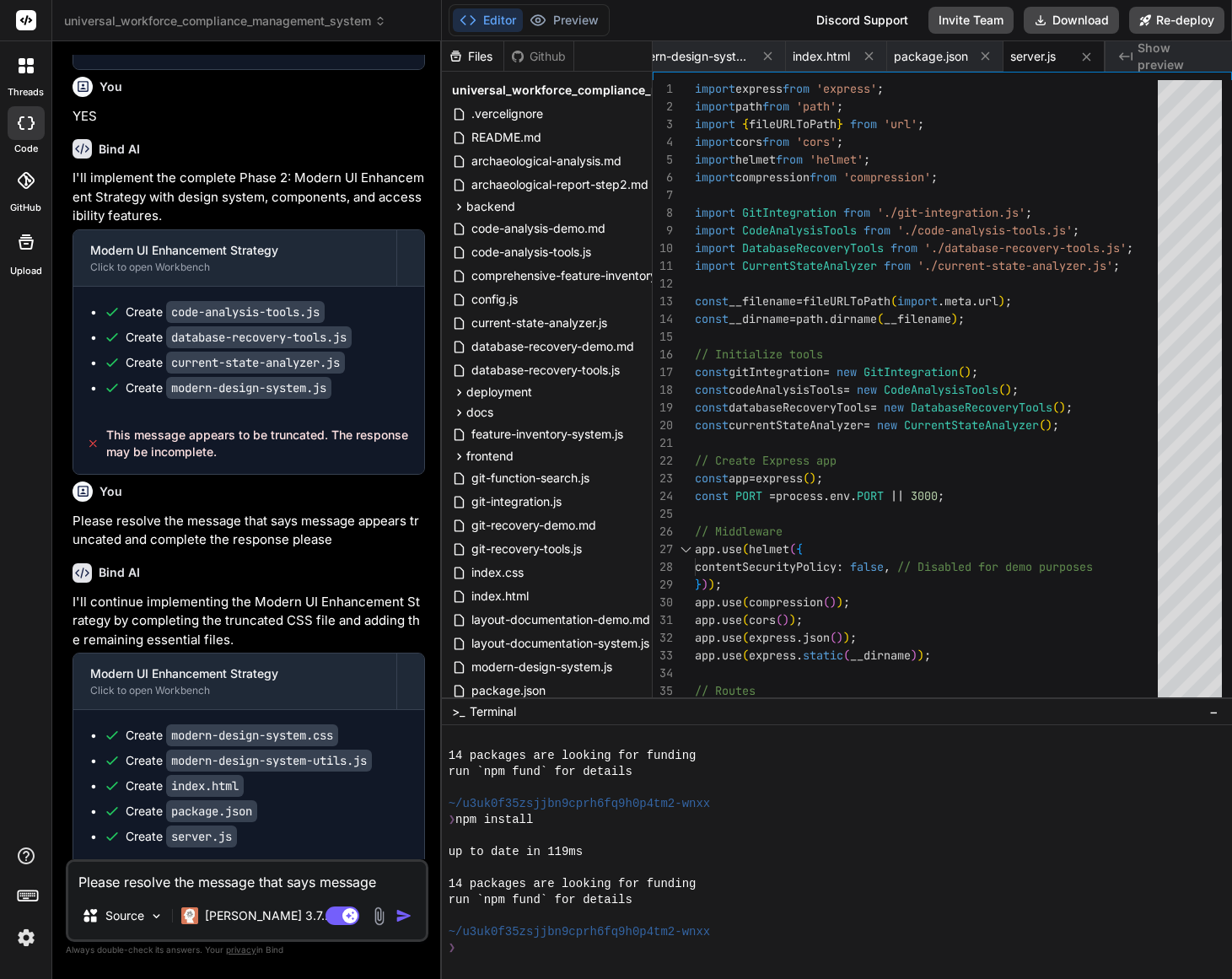
type textarea "x"
click at [603, 951] on div "❯" at bounding box center [829, 948] width 761 height 16
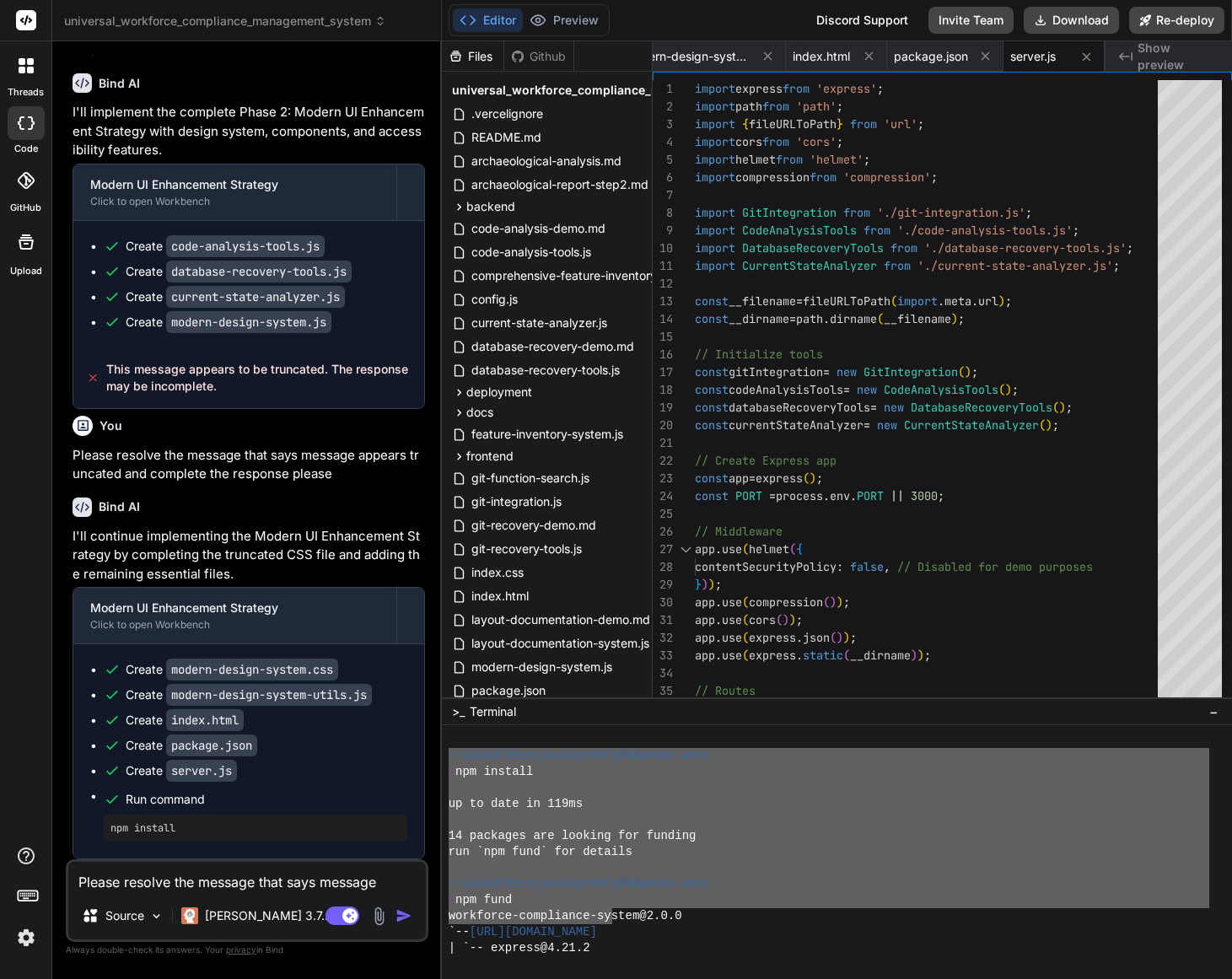
scroll to position [833, 0]
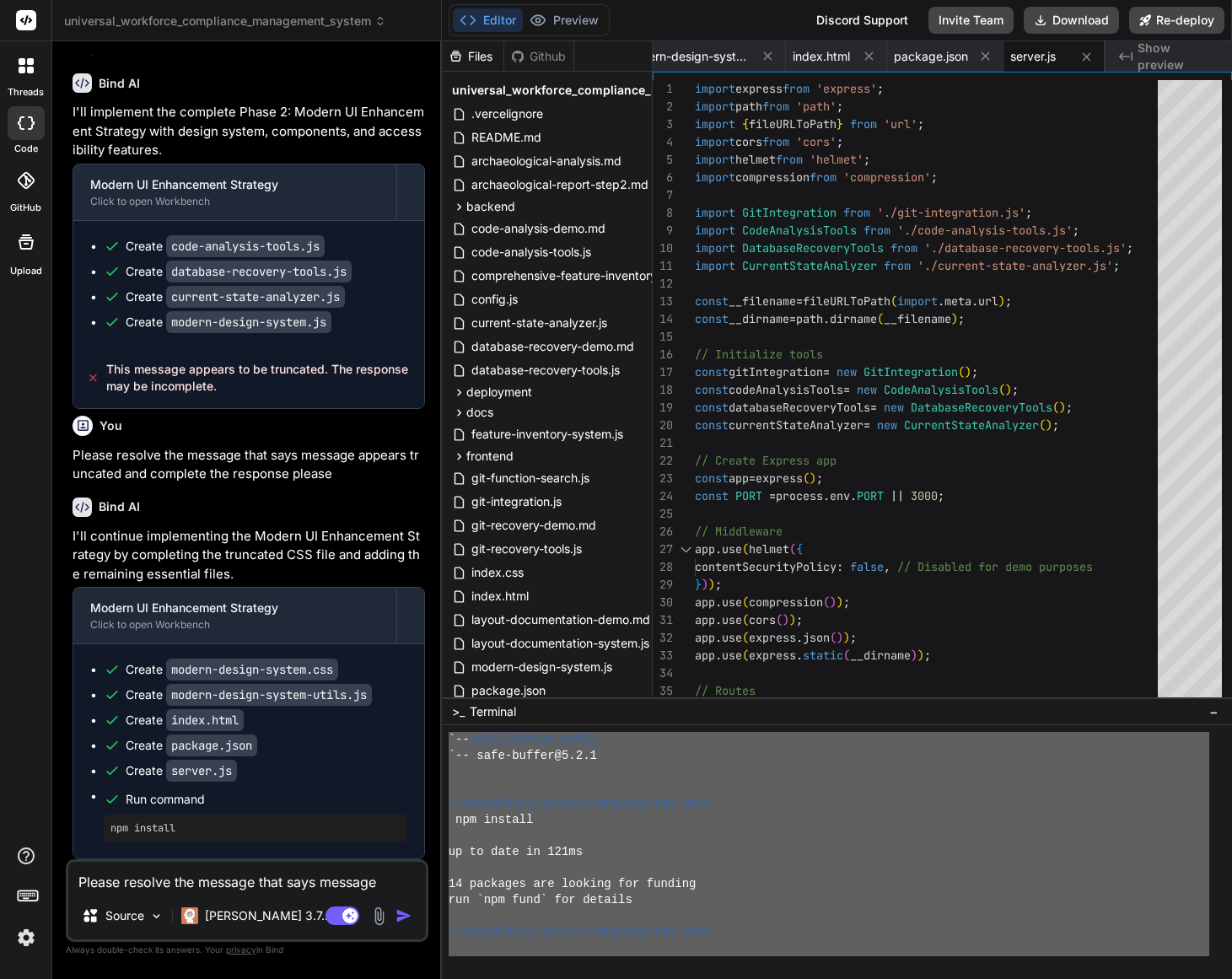
drag, startPoint x: 448, startPoint y: 755, endPoint x: 645, endPoint y: 1001, distance: 315.2
click at [217, 886] on textarea "Please resolve the message that says message appears truncated and complete the…" at bounding box center [247, 877] width 358 height 31
type textarea "C"
type textarea "x"
type textarea "CU"
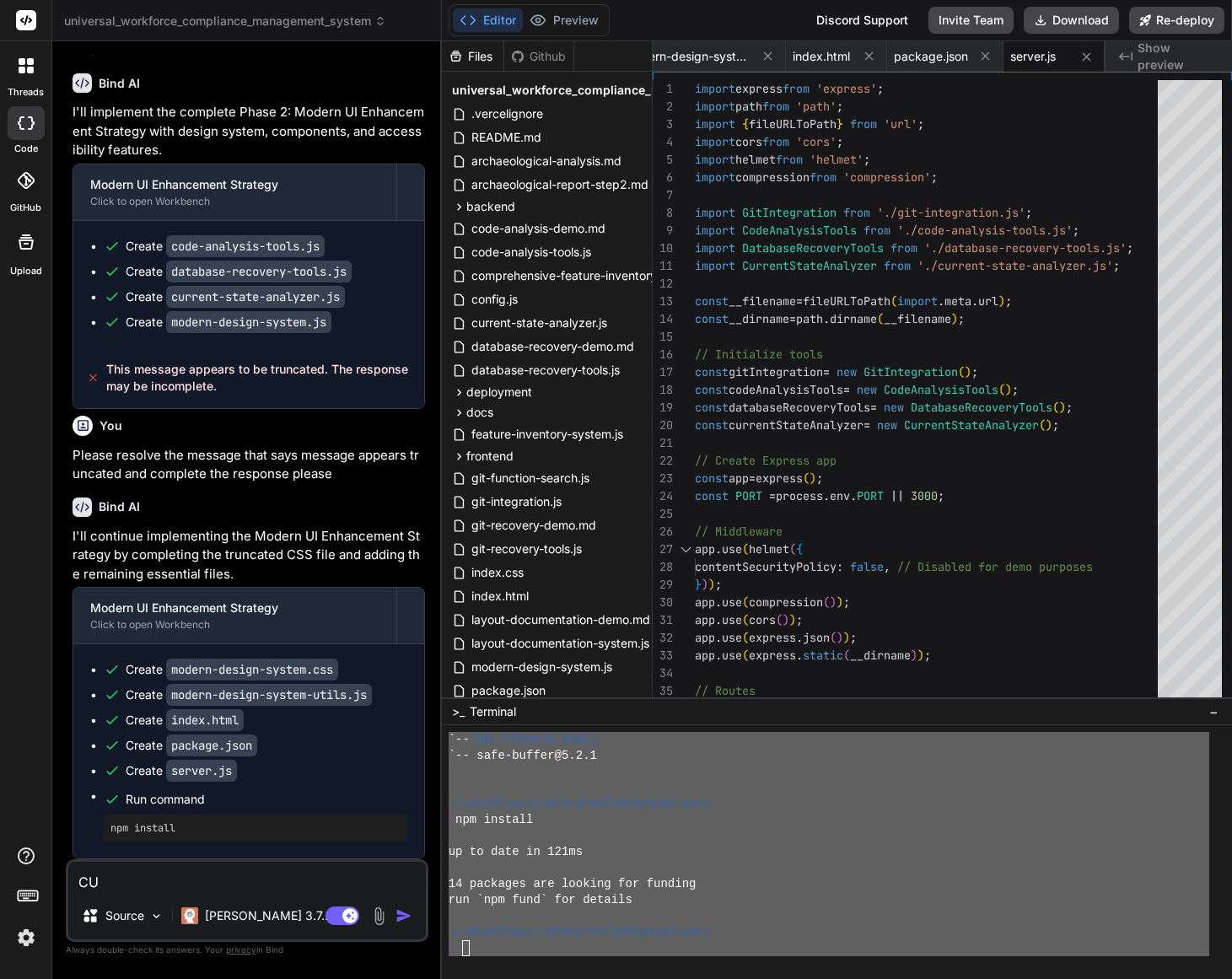
type textarea "x"
type textarea "CUr"
type textarea "x"
type textarea "CUrr"
type textarea "x"
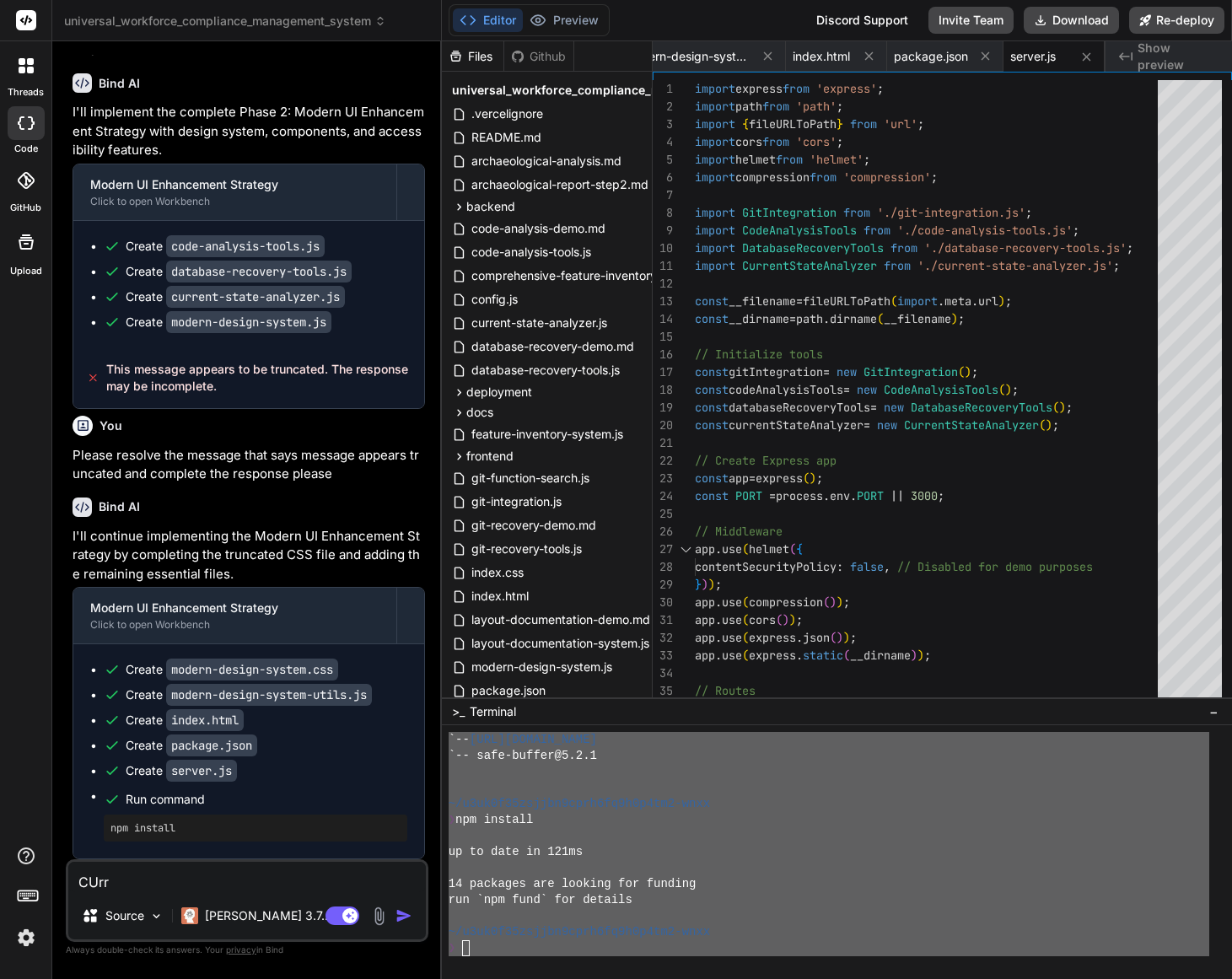
type textarea "CUrre"
type textarea "x"
type textarea "CUrr"
type textarea "x"
type textarea "CUr"
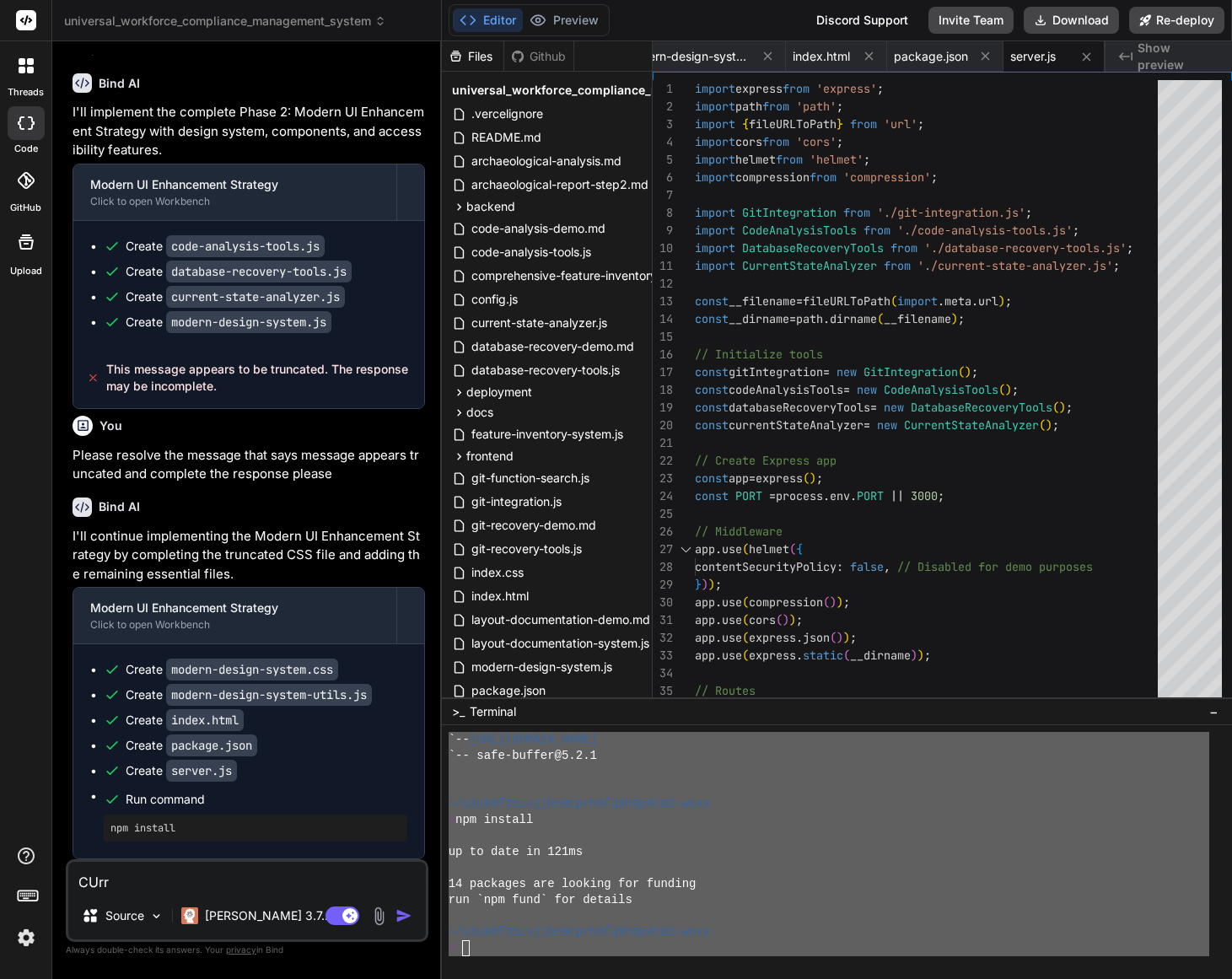
type textarea "x"
type textarea "CU"
type textarea "x"
type textarea "C"
type textarea "x"
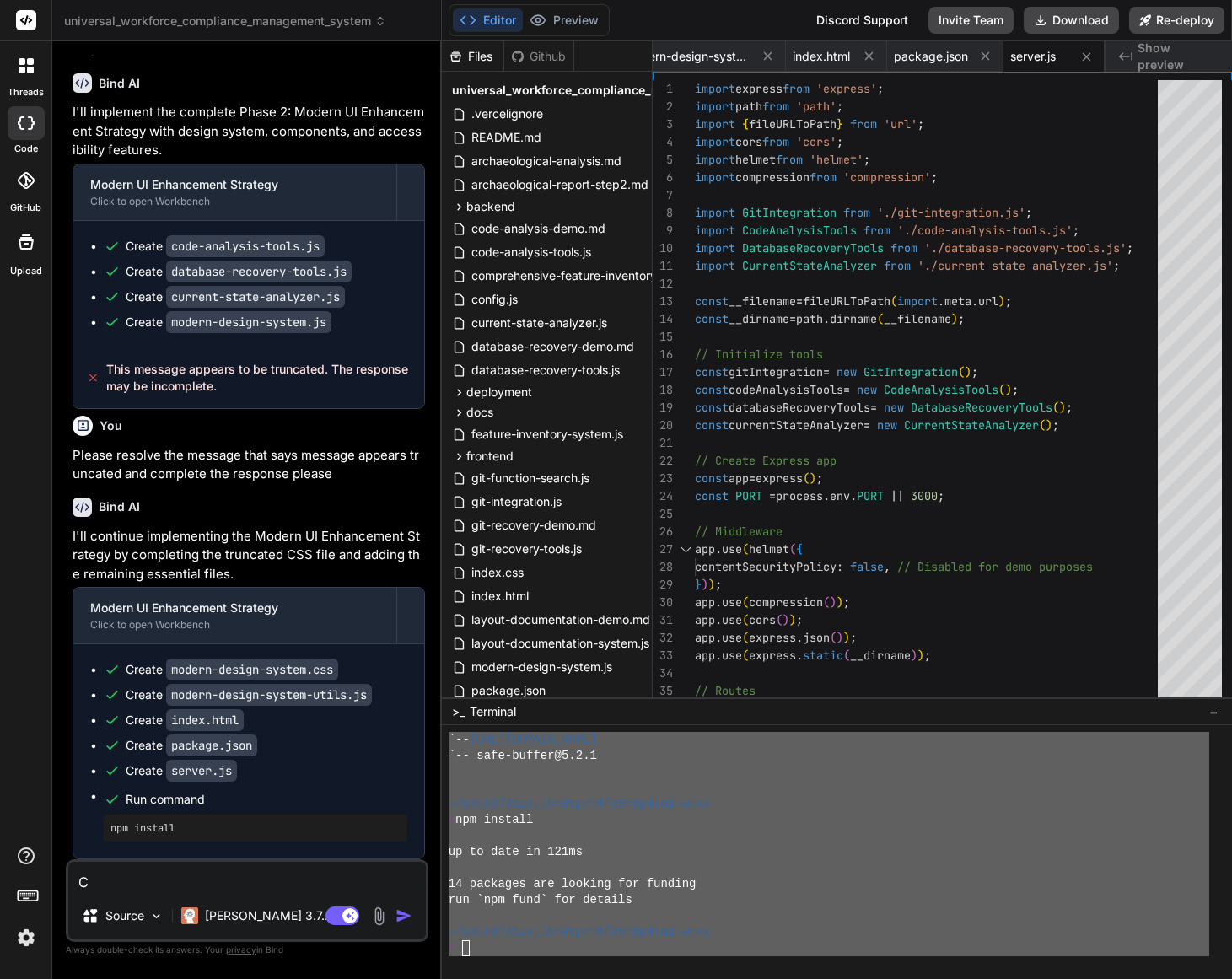
type textarea "Cu"
type textarea "x"
type textarea "Cur"
type textarea "x"
type textarea "Curr"
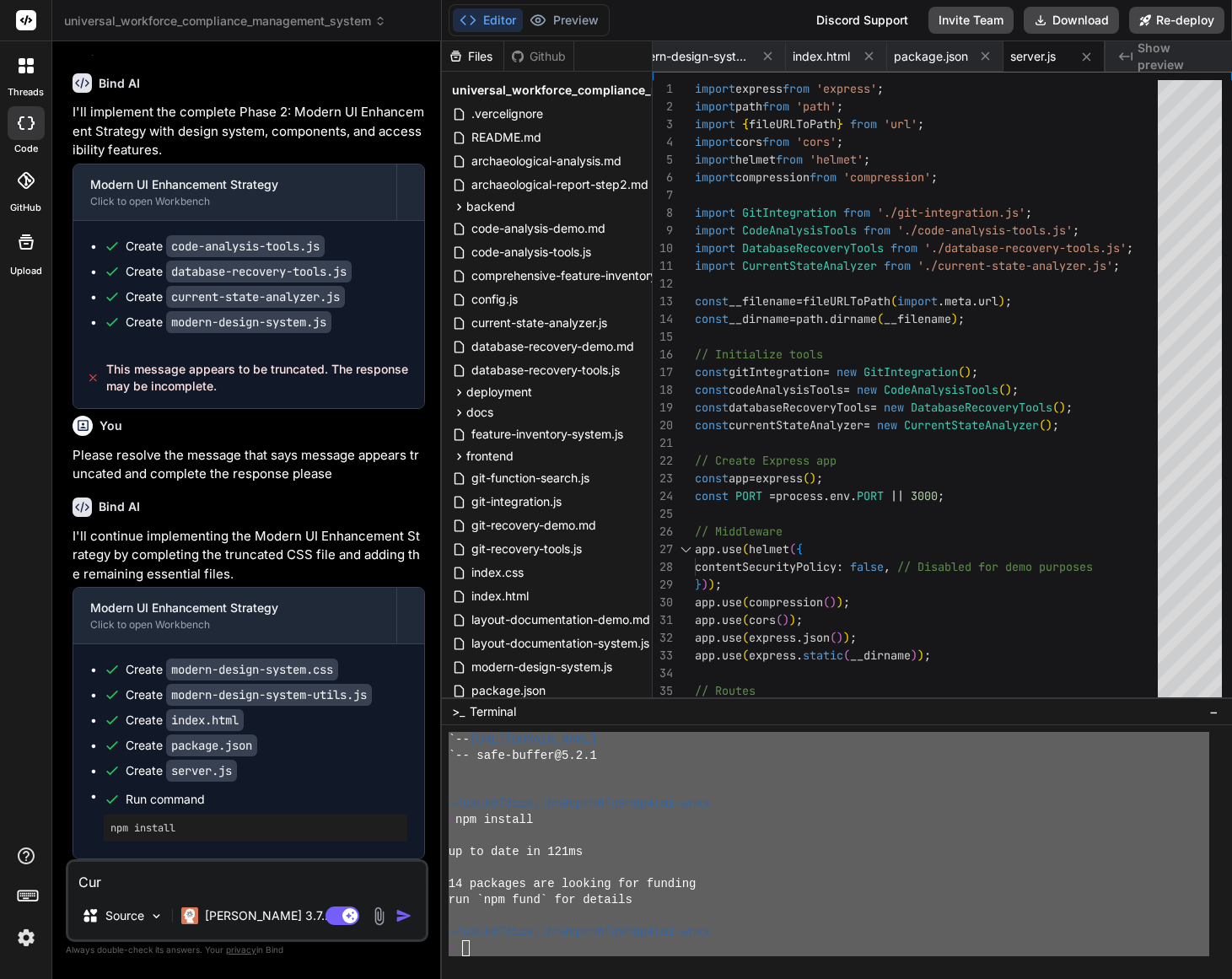
type textarea "x"
type textarea "Curre"
type textarea "x"
type textarea "Curren"
type textarea "x"
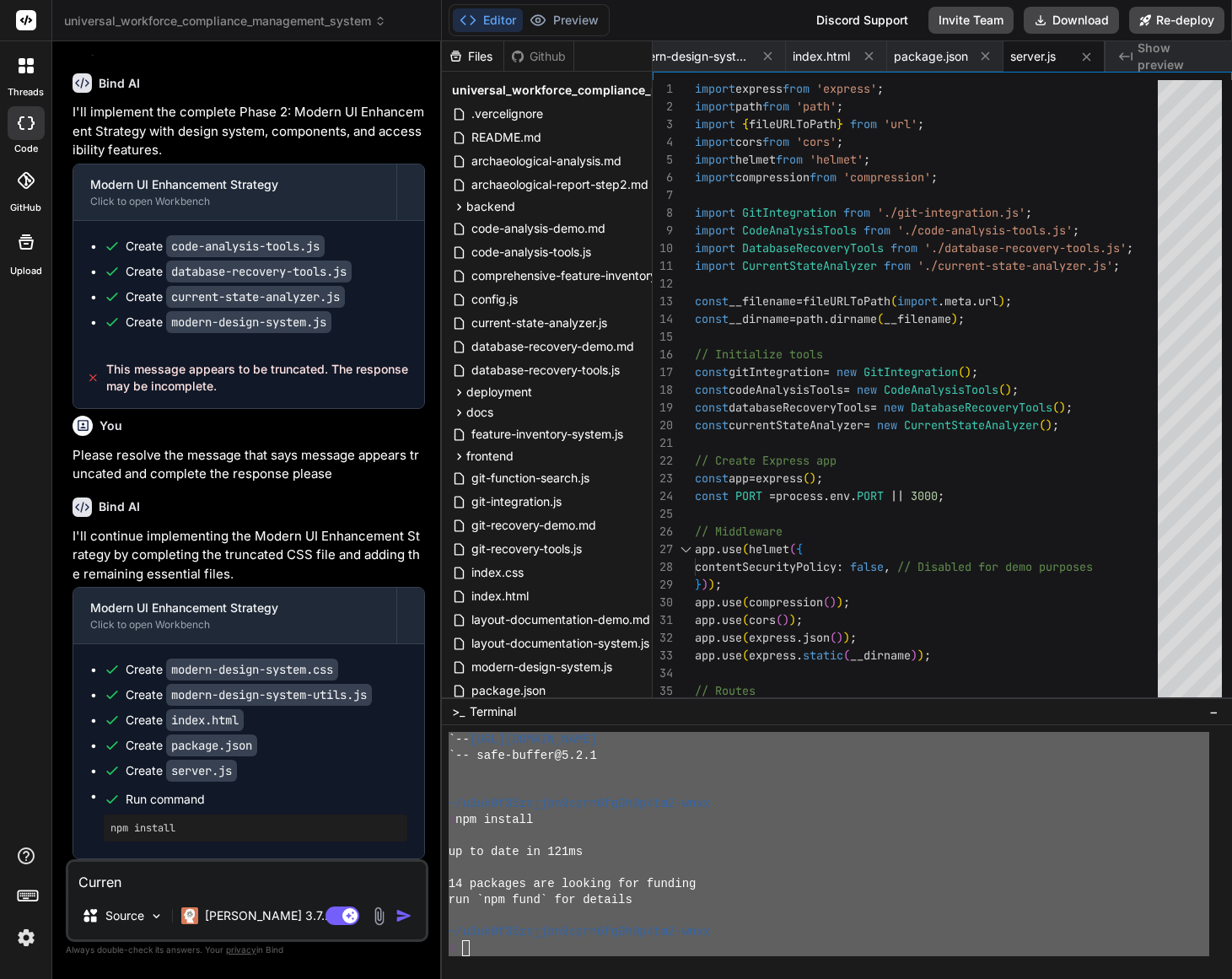
type textarea "Current"
type textarea "x"
type textarea "Currentl"
type textarea "x"
type textarea "Currently"
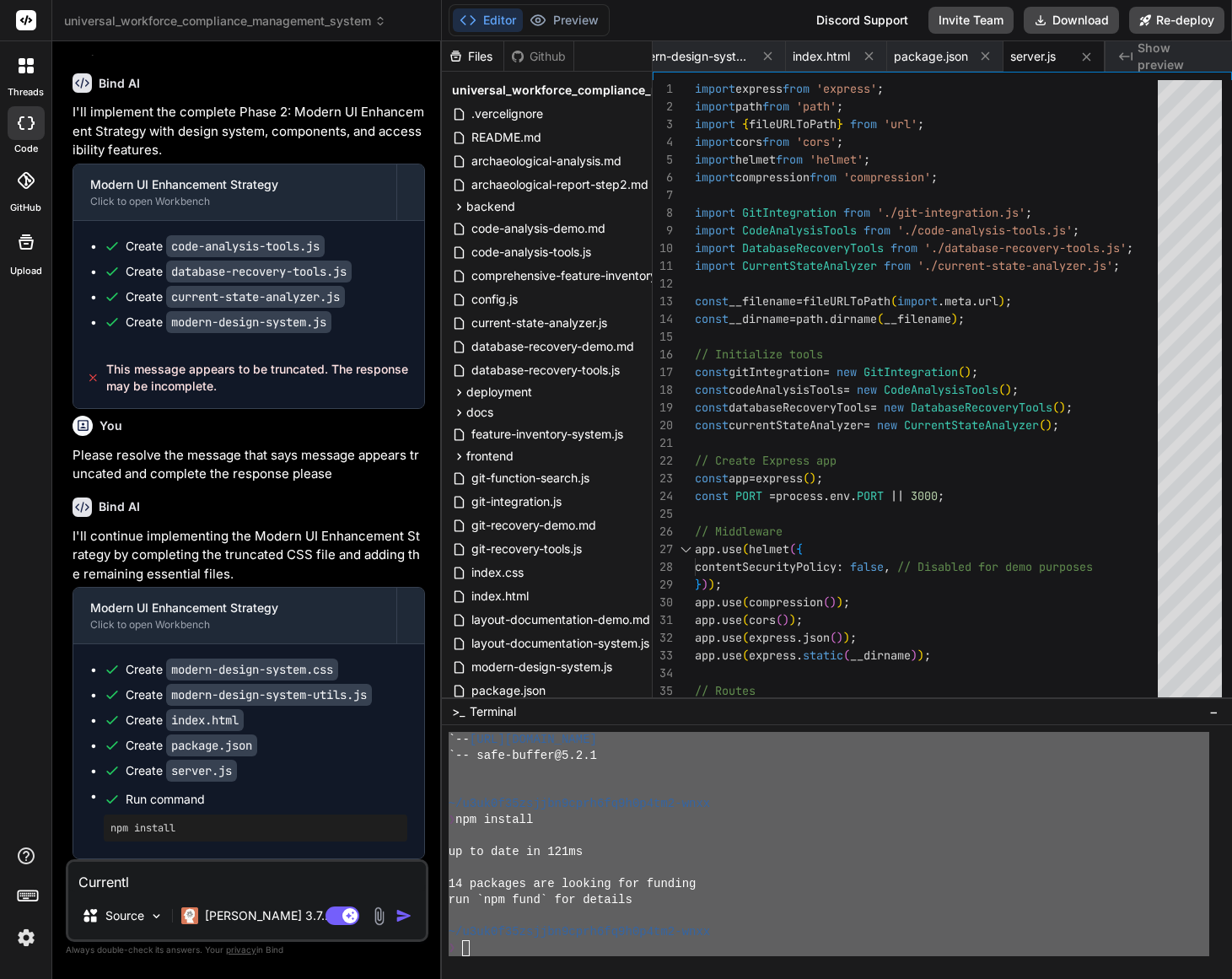
type textarea "x"
type textarea "Currently"
type textarea "x"
type textarea "Currently ""
type textarea "x"
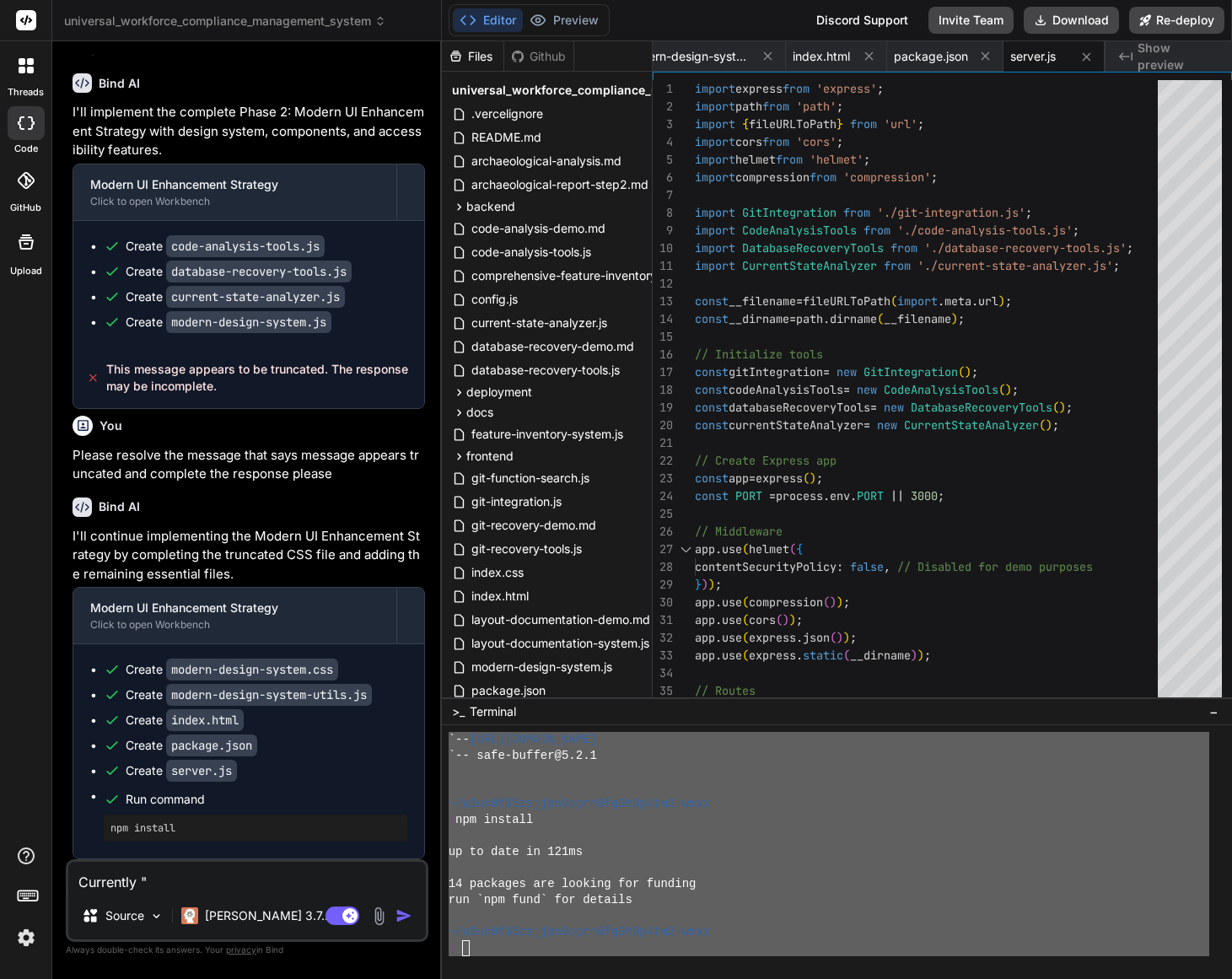
type textarea "Currently "P"
type textarea "x"
type textarea "Currently "Pr"
type textarea "x"
type textarea "Currently "Pre"
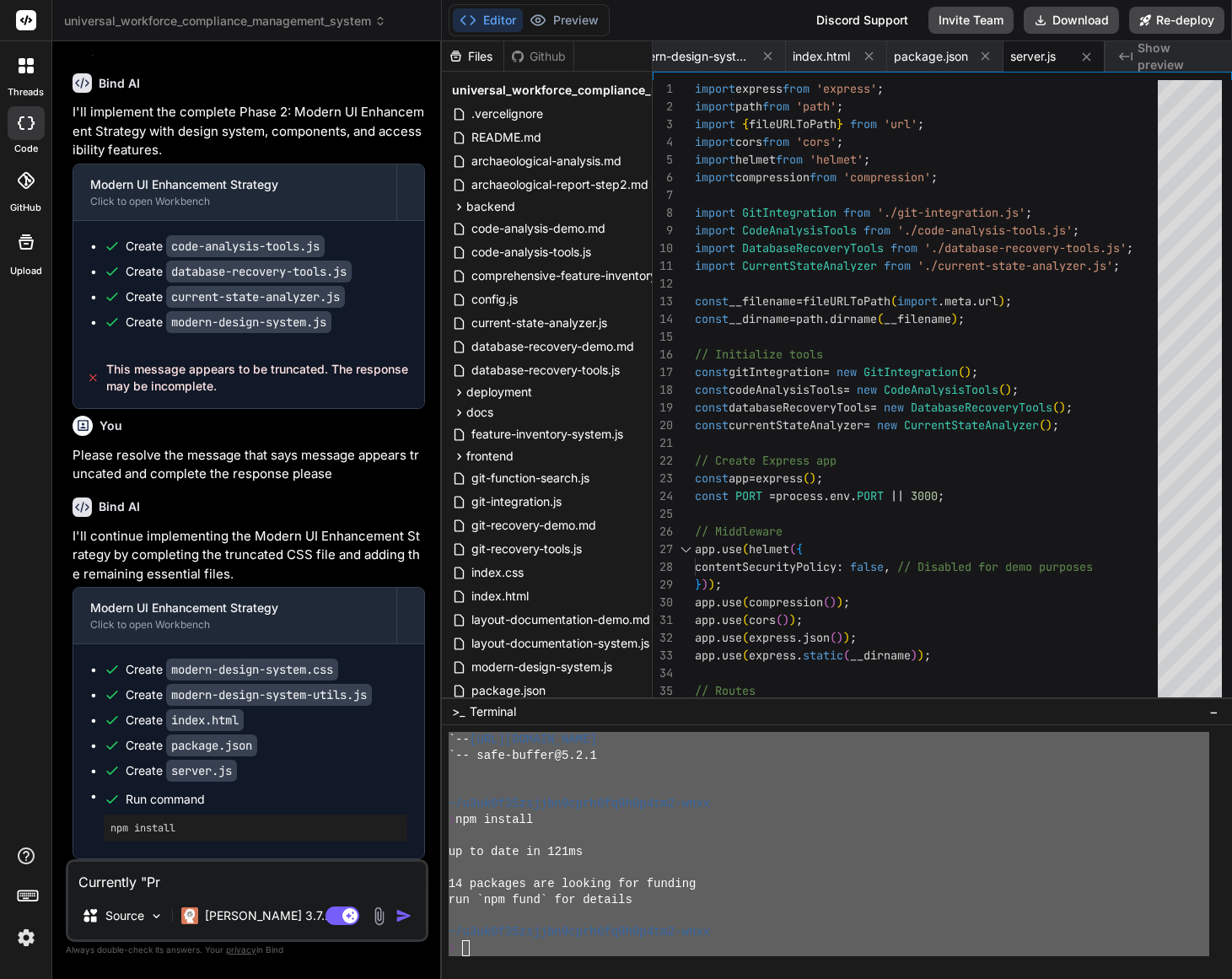
type textarea "x"
type textarea "Currently "Prev"
type textarea "x"
type textarea "Currently "Previ"
type textarea "x"
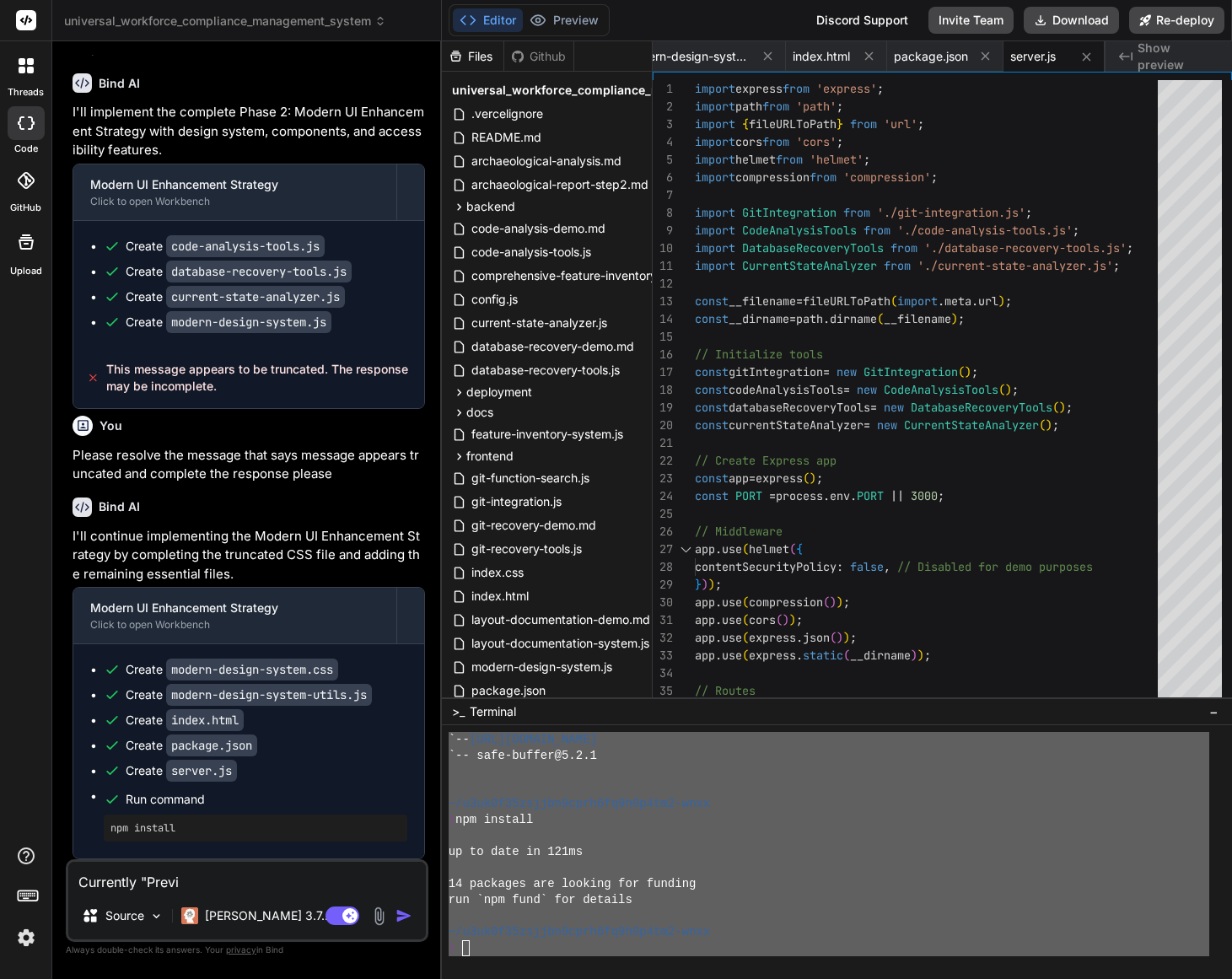
type textarea "Currently "Previe"
type textarea "x"
type textarea "Currently "Preview"
type textarea "x"
type textarea "Currently "Preview""
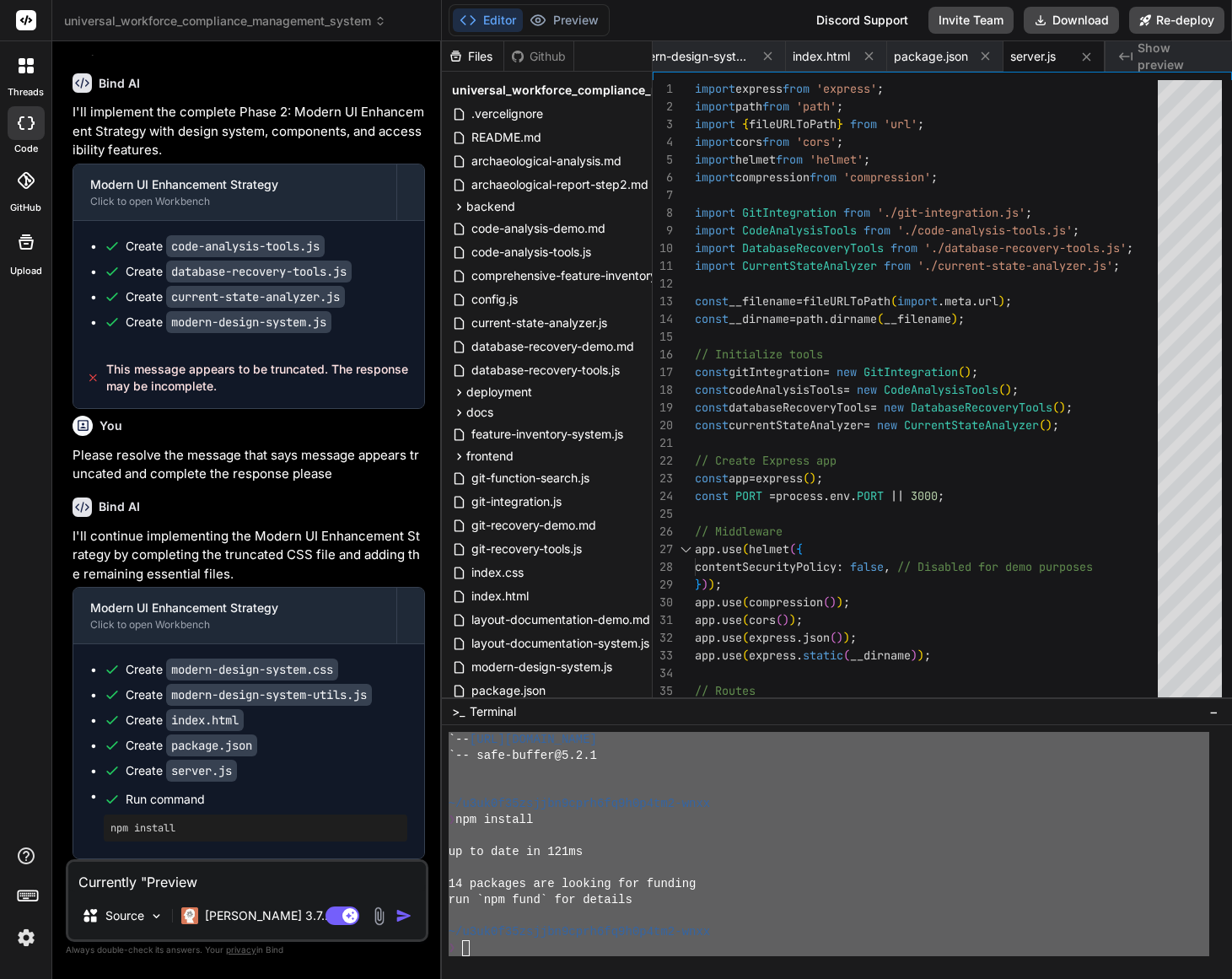
type textarea "x"
type textarea "Currently "Preview""
type textarea "x"
type textarea "Currently "Preview" s"
type textarea "x"
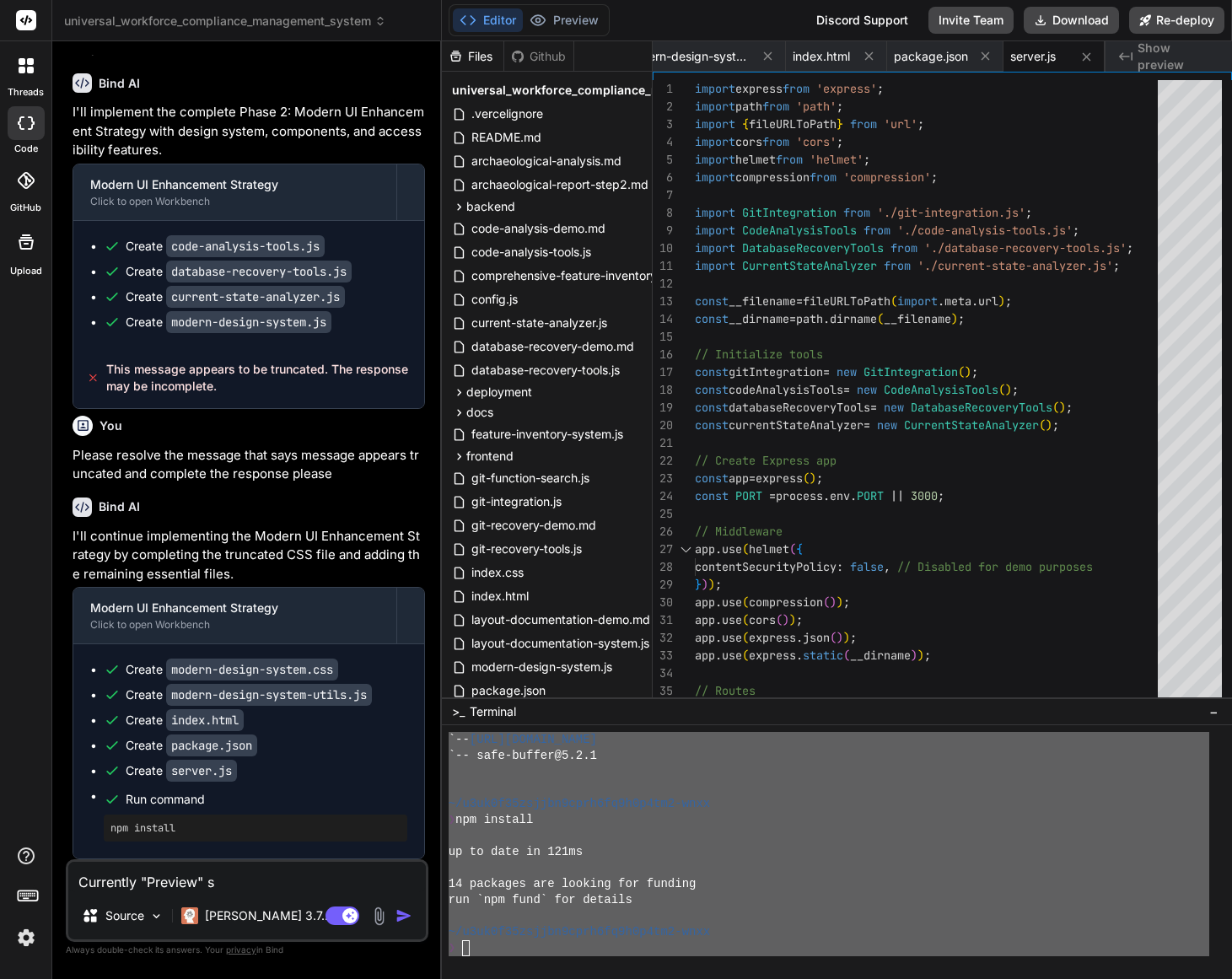
type textarea "Currently "Preview" st"
type textarea "x"
type textarea "Currently "Preview" sti"
type textarea "x"
type textarea "Currently "Preview" stil"
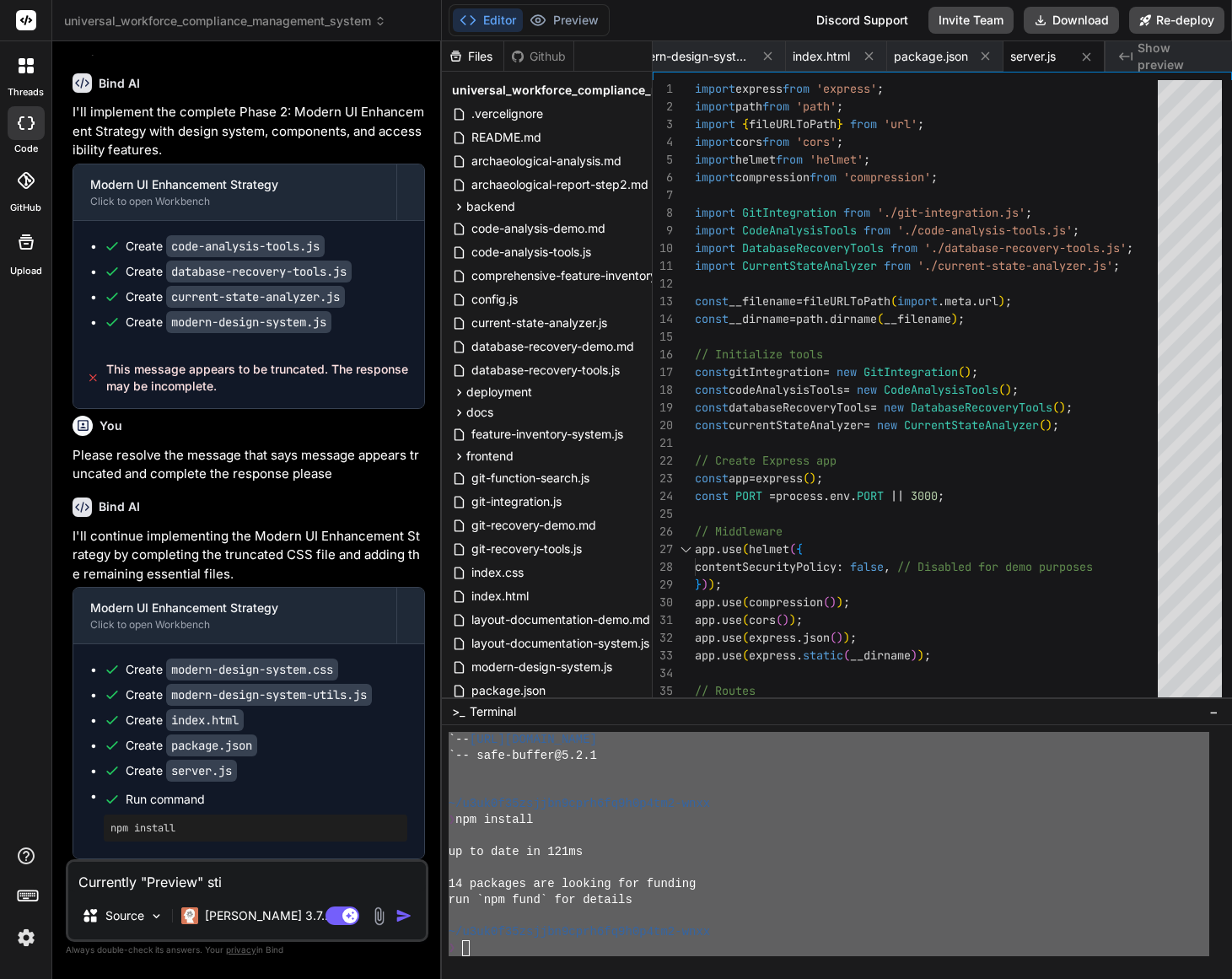
type textarea "x"
type textarea "Currently "Preview" still"
type textarea "x"
type textarea "Currently "Preview" still"
type textarea "x"
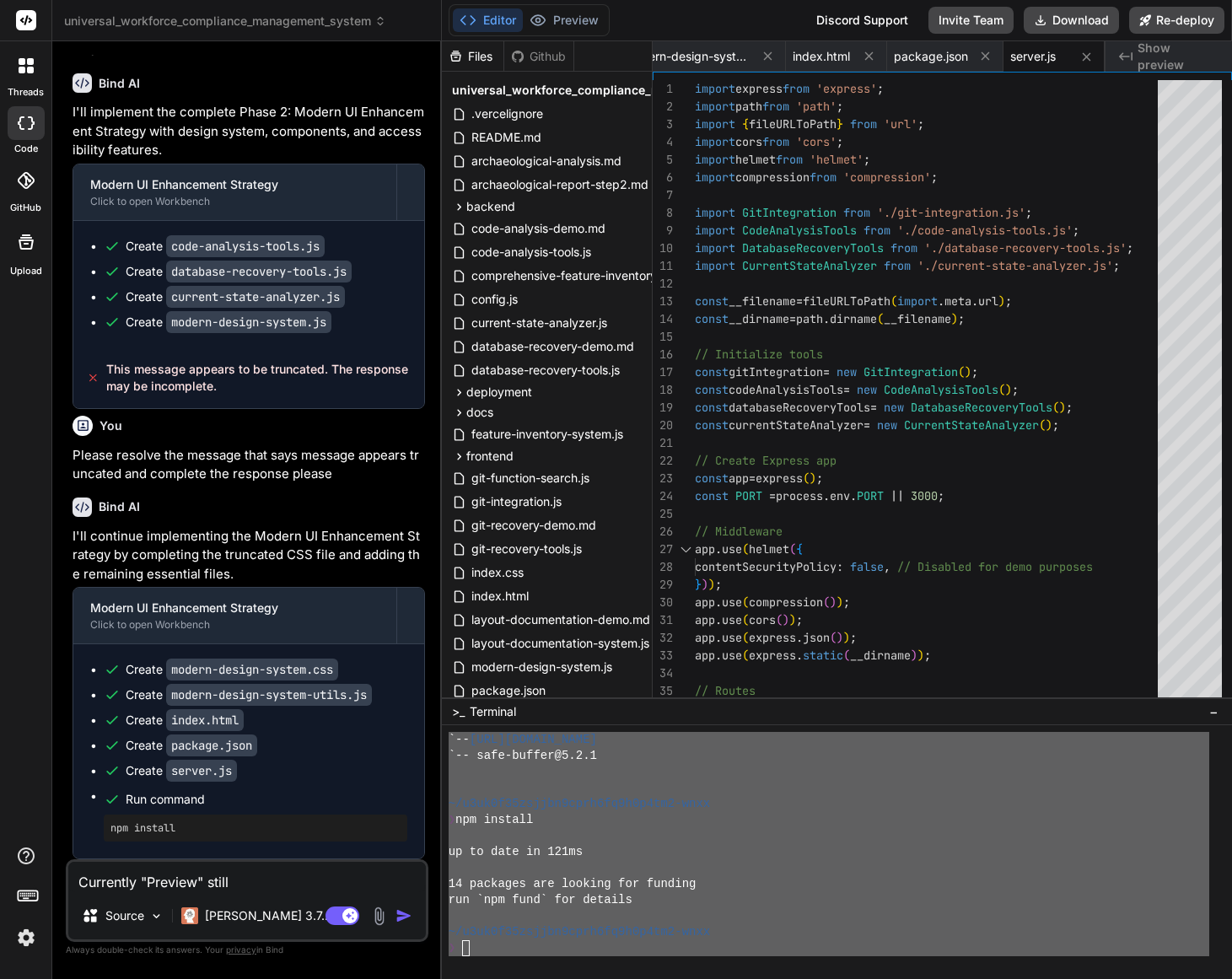
type textarea "Currently "Preview" still n"
type textarea "x"
type textarea "Currently "Preview" still no"
type textarea "x"
type textarea "Currently "Preview" still not"
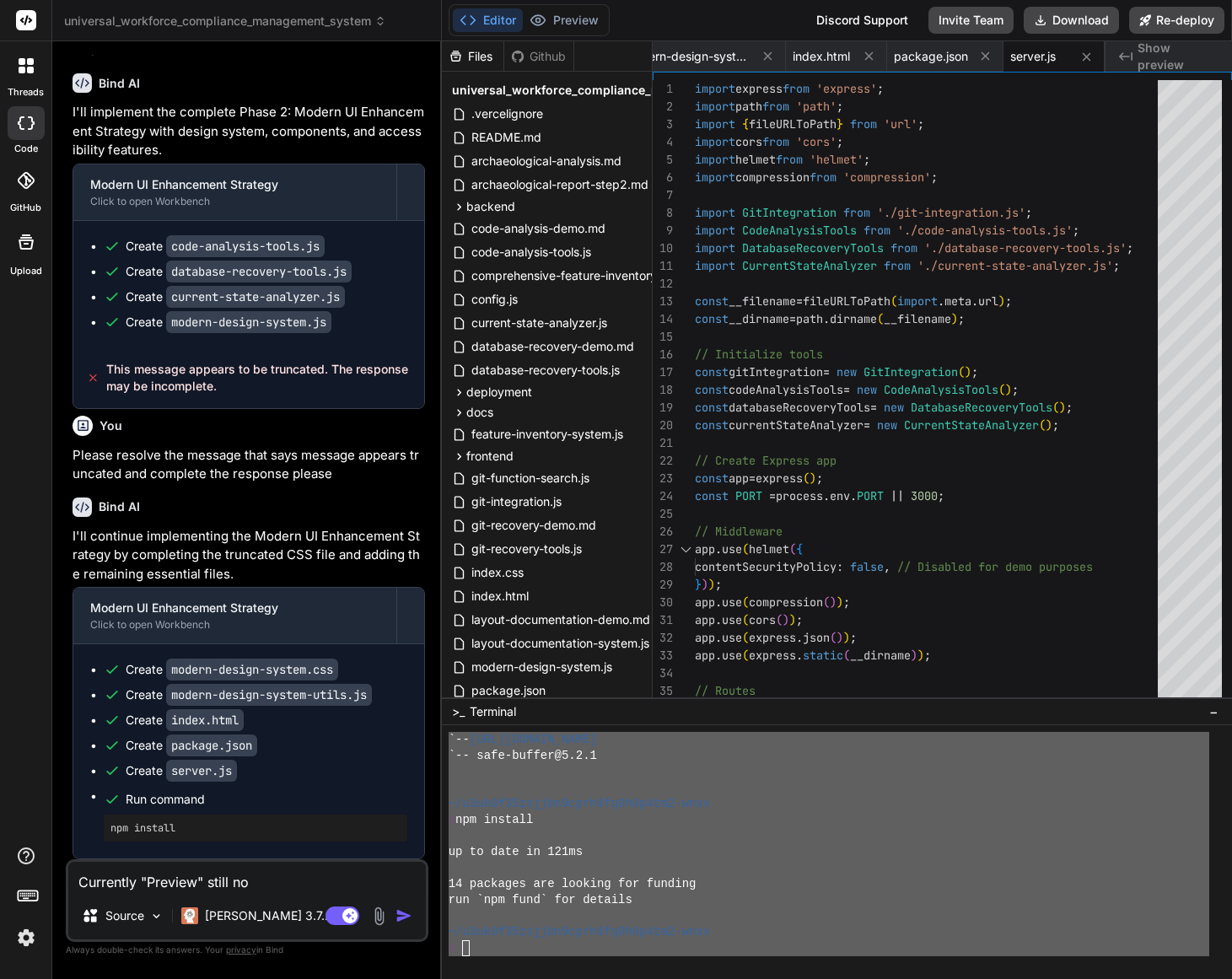
type textarea "x"
type textarea "Currently "Preview" still not"
type textarea "x"
type textarea "Currently "Preview" still not d"
type textarea "x"
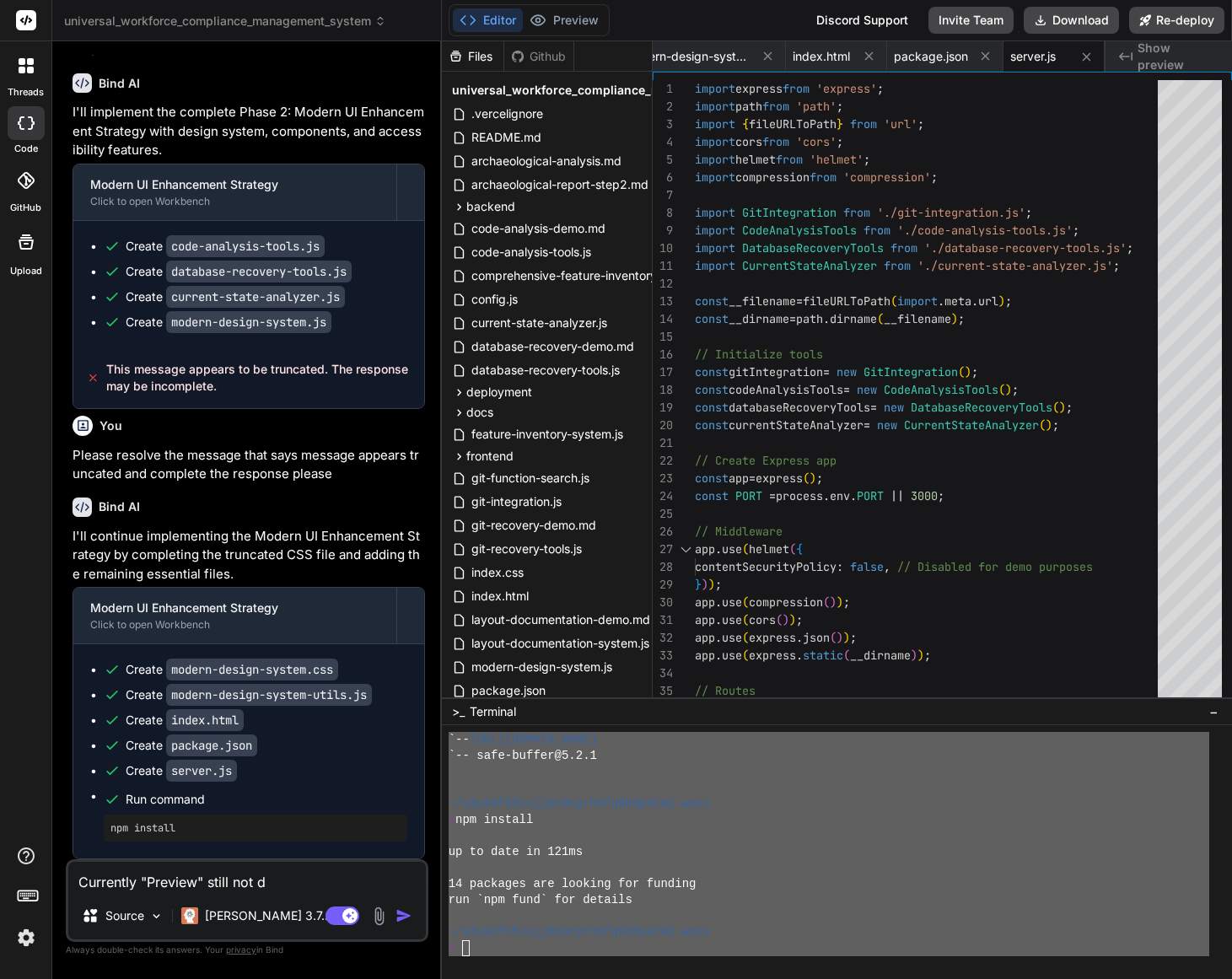
type textarea "Currently "Preview" still not ds"
type textarea "x"
type textarea "Currently "Preview" still not dsi"
type textarea "x"
type textarea "Currently "Preview" still not dsip"
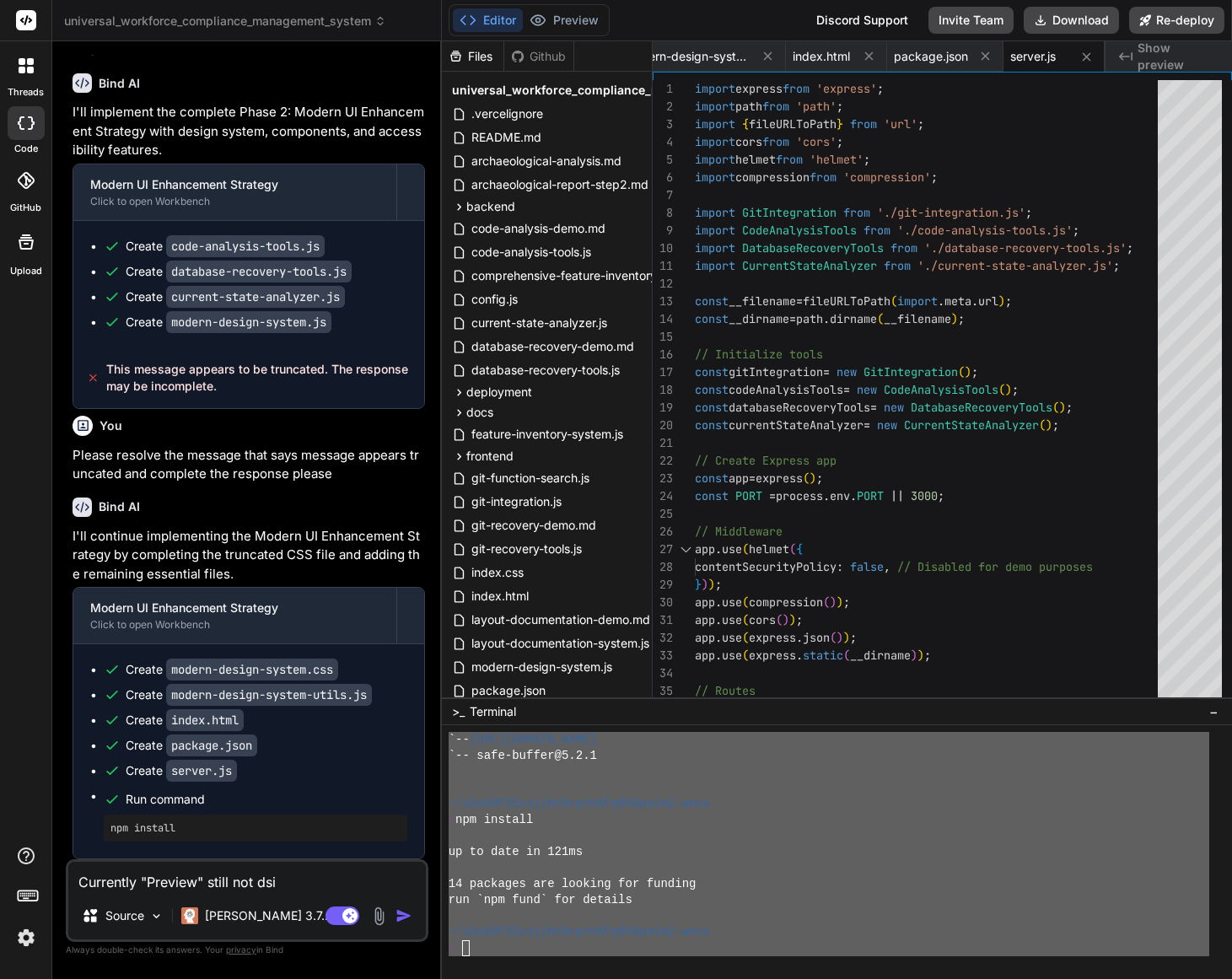
type textarea "x"
type textarea "Currently "Preview" still not dsi"
type textarea "x"
type textarea "Currently "Preview" still not ds"
type textarea "x"
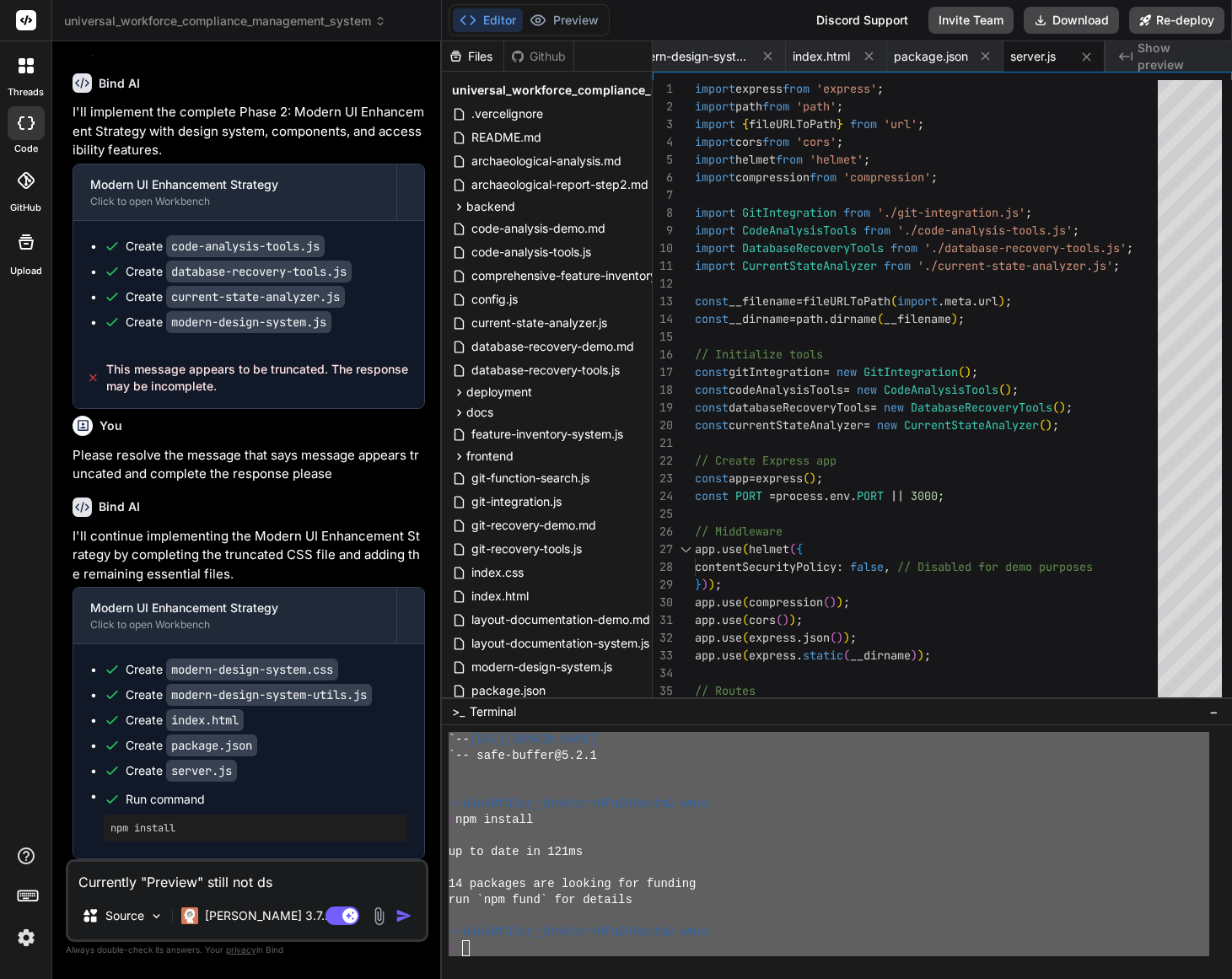
type textarea "Currently "Preview" still not d"
type textarea "x"
type textarea "Currently "Preview" still not di"
type textarea "x"
type textarea "Currently "Preview" still not dis"
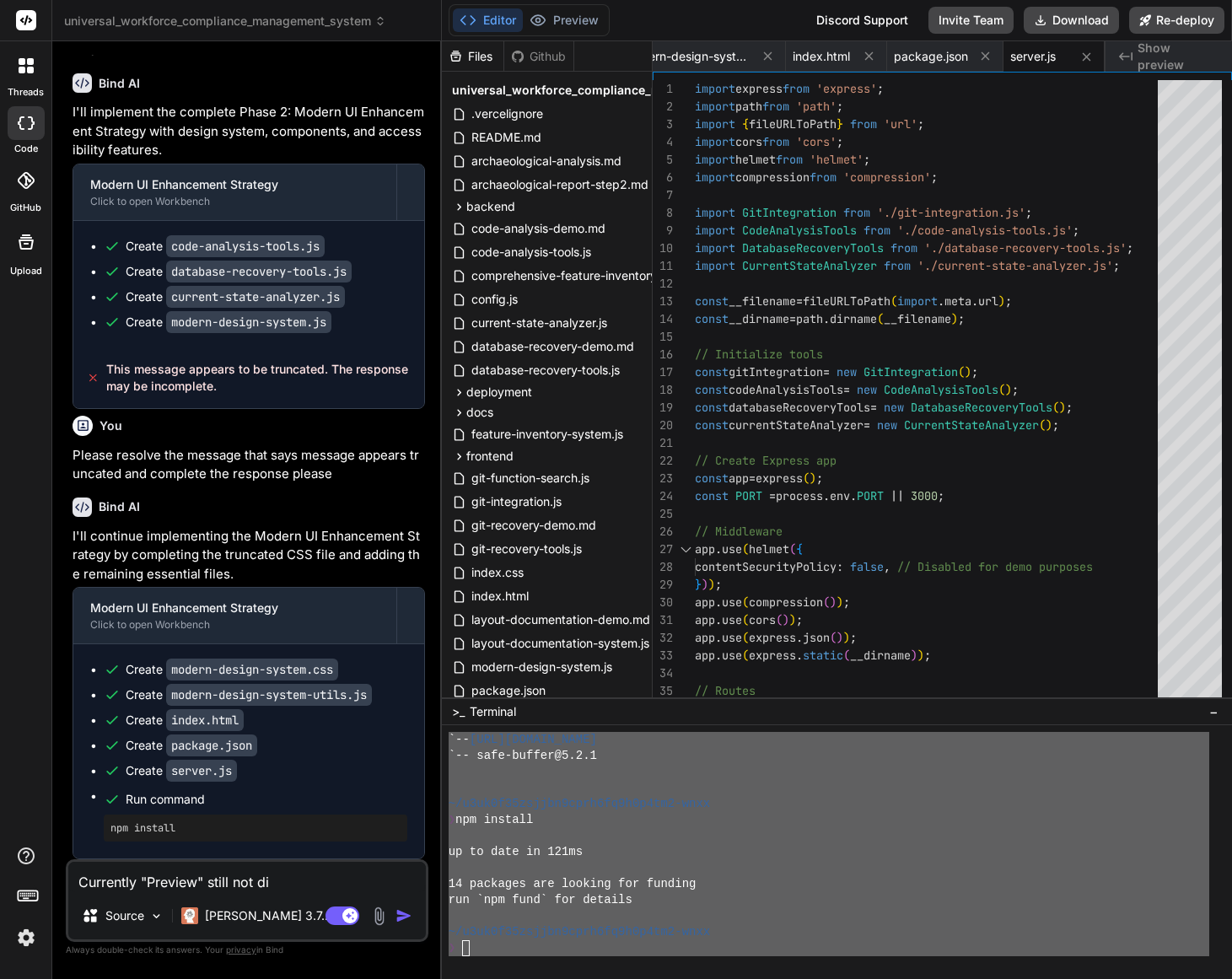
type textarea "x"
type textarea "Currently "Preview" still not disp"
type textarea "x"
type textarea "Currently "Preview" still not displ"
type textarea "x"
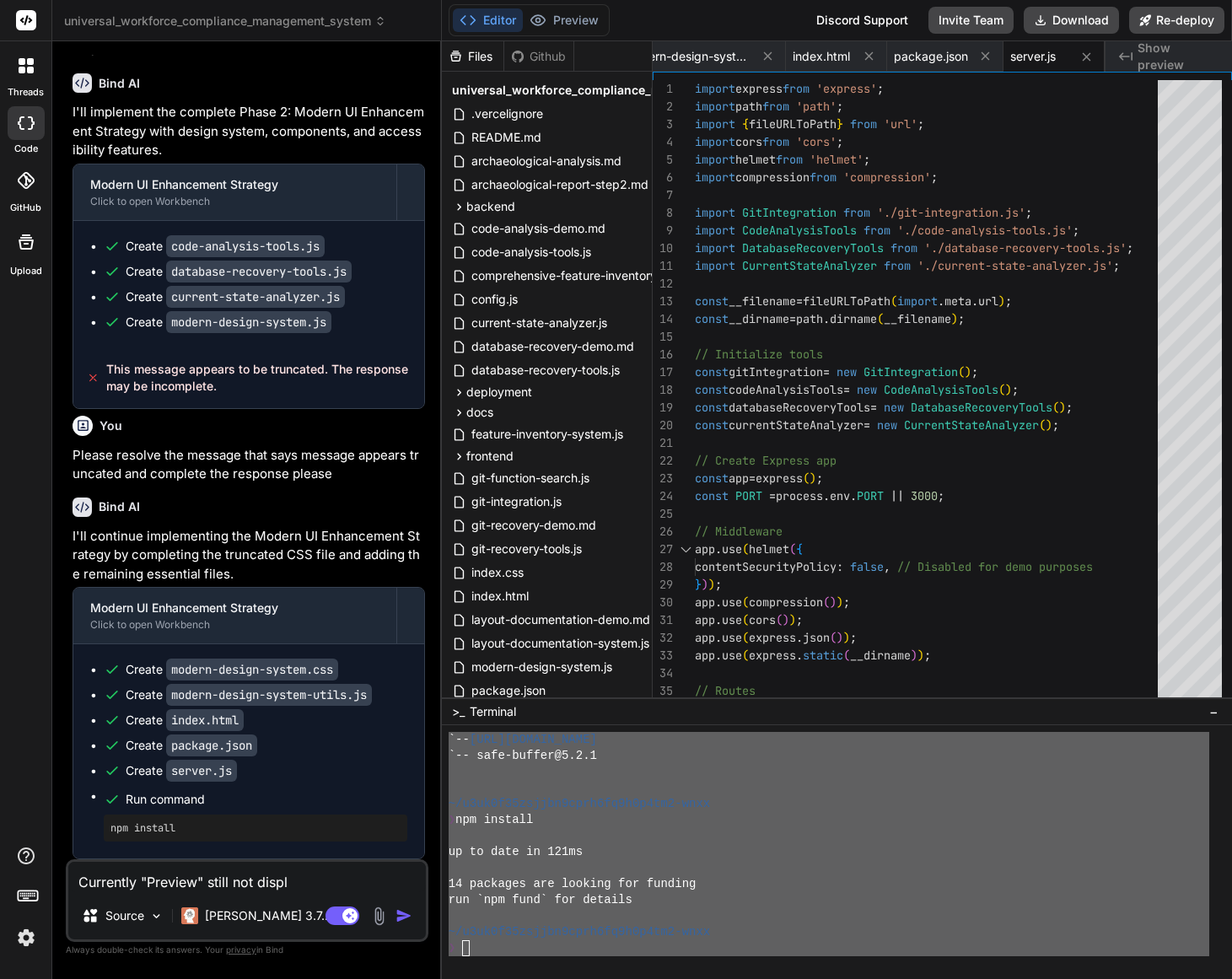
type textarea "Currently "Preview" still not displa"
type textarea "x"
type textarea "Currently "Preview" still not display"
type textarea "x"
type textarea "Currently "Preview" still not display"
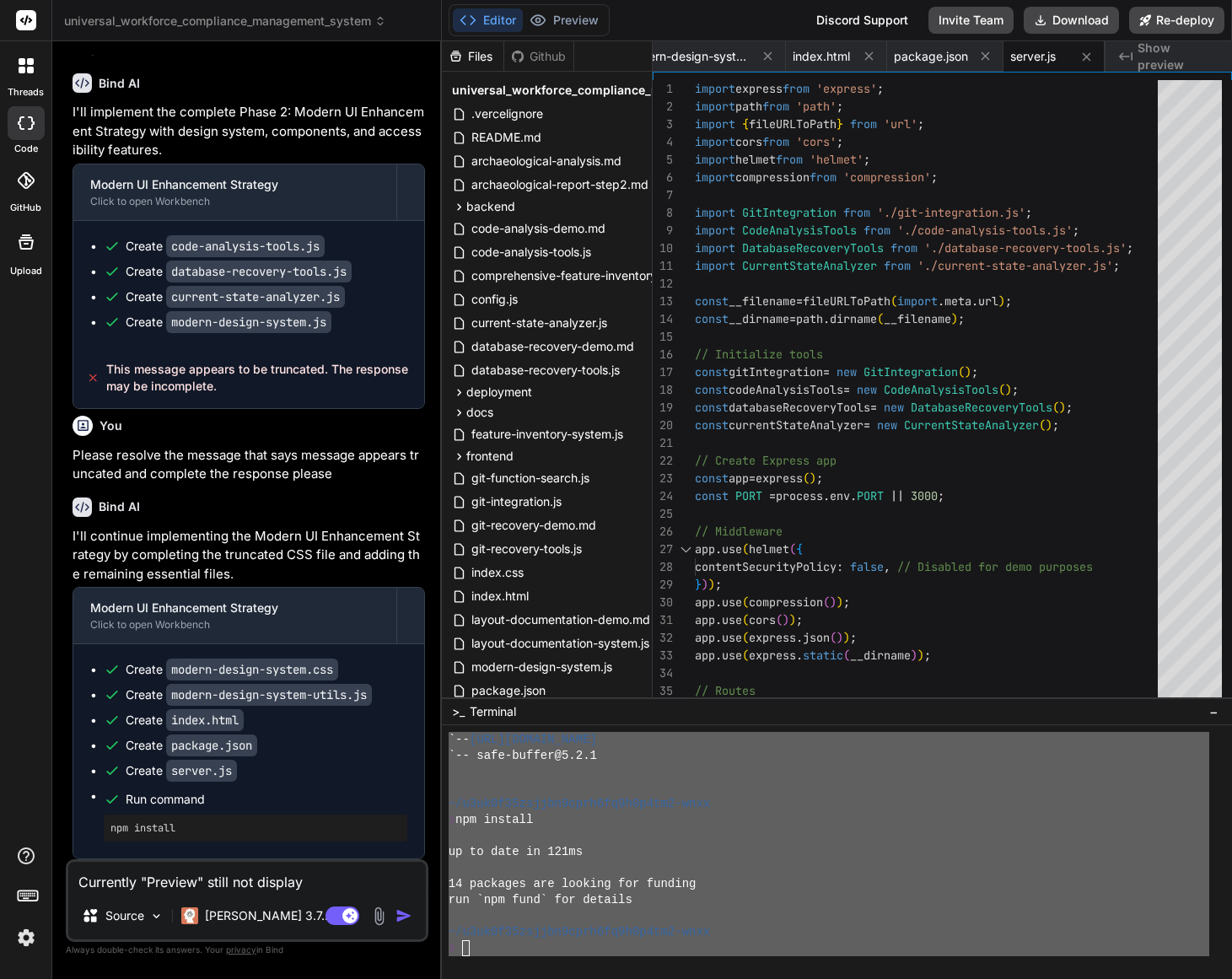
type textarea "x"
type textarea "Currently "Preview" still not display y"
type textarea "x"
type textarea "Currently "Preview" still not display ye"
type textarea "x"
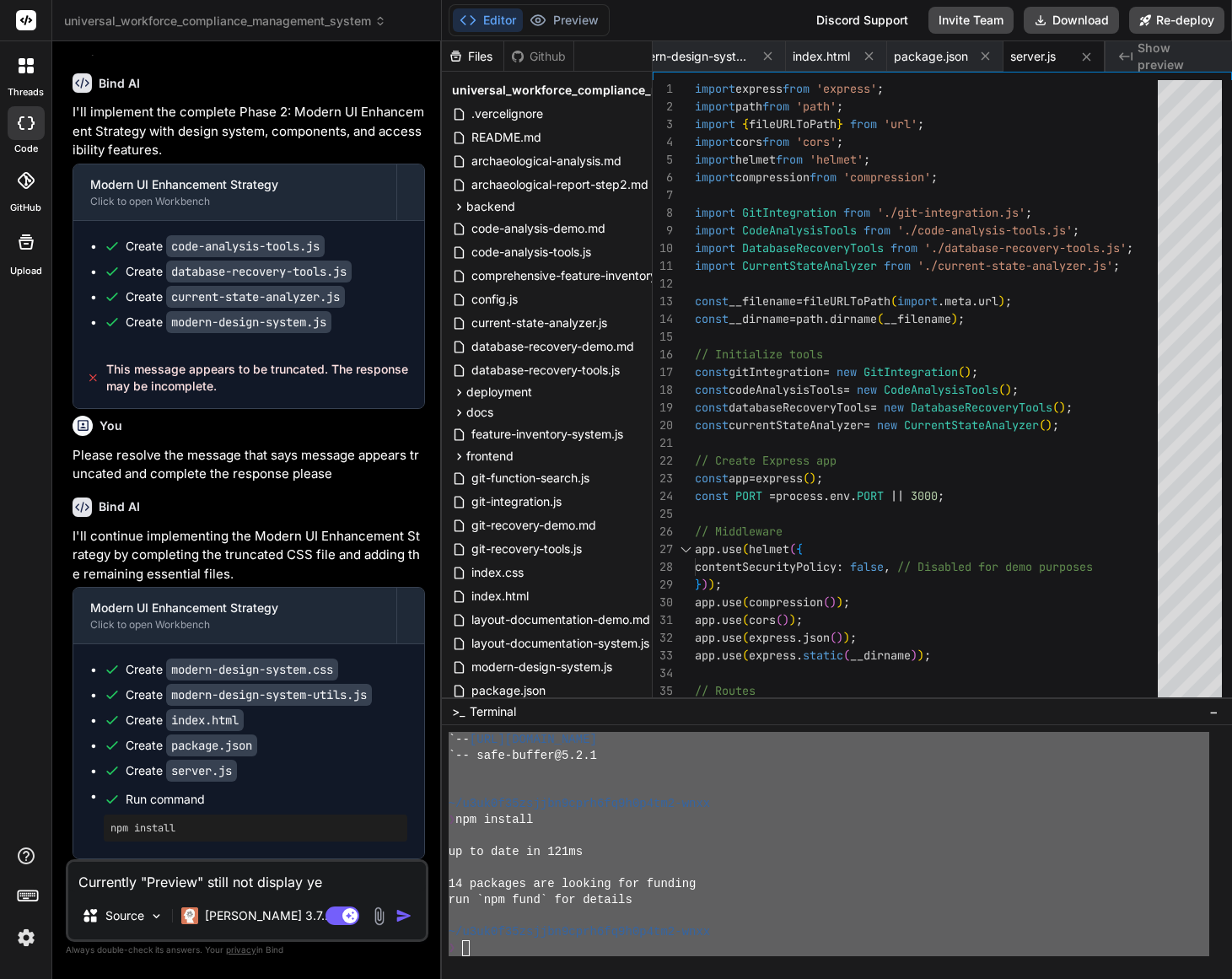
type textarea "Currently "Preview" still not display yet"
type textarea "x"
type textarea "Currently "Preview" still not display yet"
type textarea "x"
type textarea "Currently "Preview" still not display yet ""
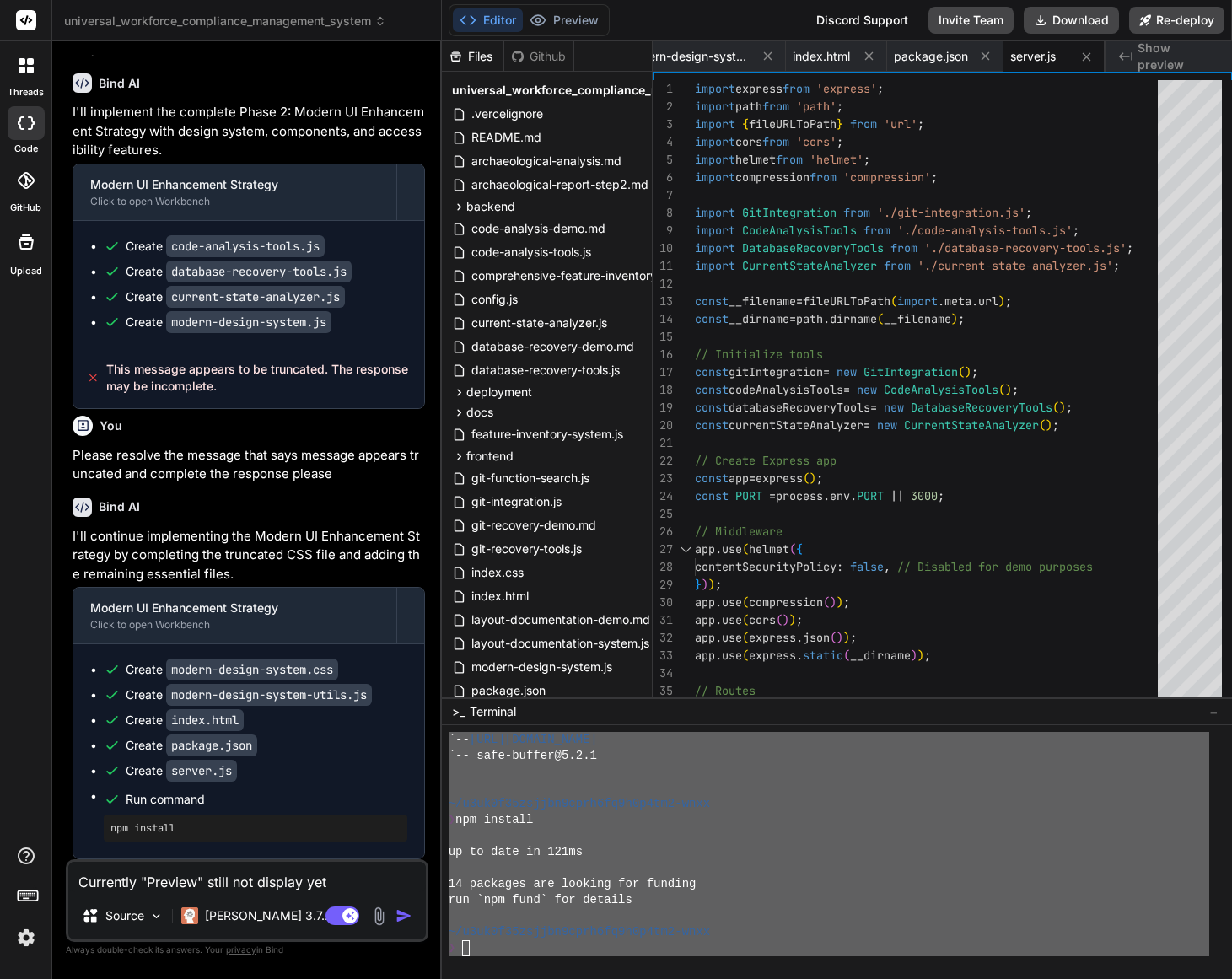
type textarea "x"
type textarea "Currently "Preview" still not display yet ""
type textarea "x"
paste textarea "~/u3uk0f35zsjjbn9cprh6fq9h0p4tm2-wnxx ❯ npm install up to date in 119ms 14 pack…"
type textarea "Currently "Preview" still not display yet " ~/u3uk0f35zsjjbn9cprh6fq9h0p4tm2-wn…"
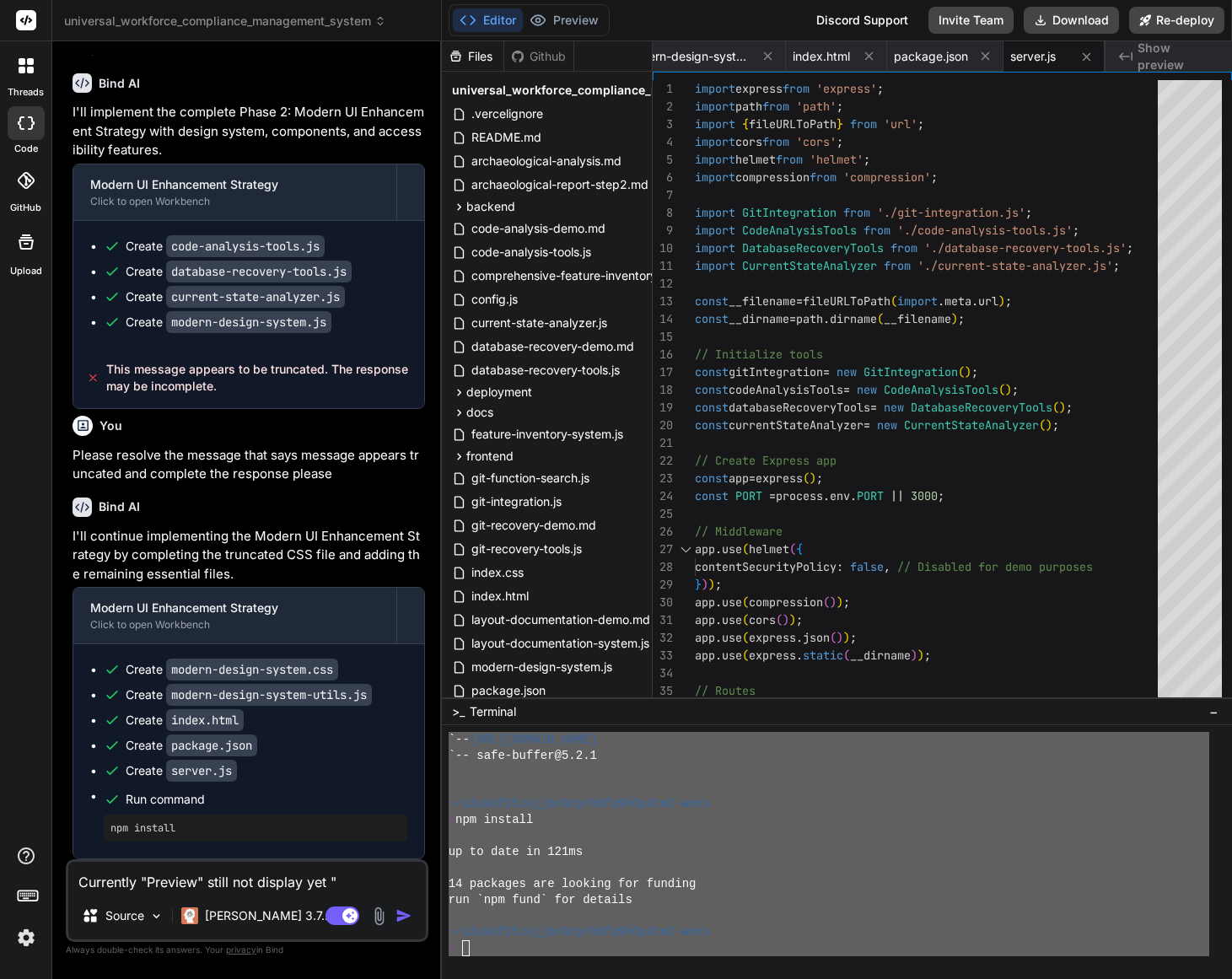
type textarea "x"
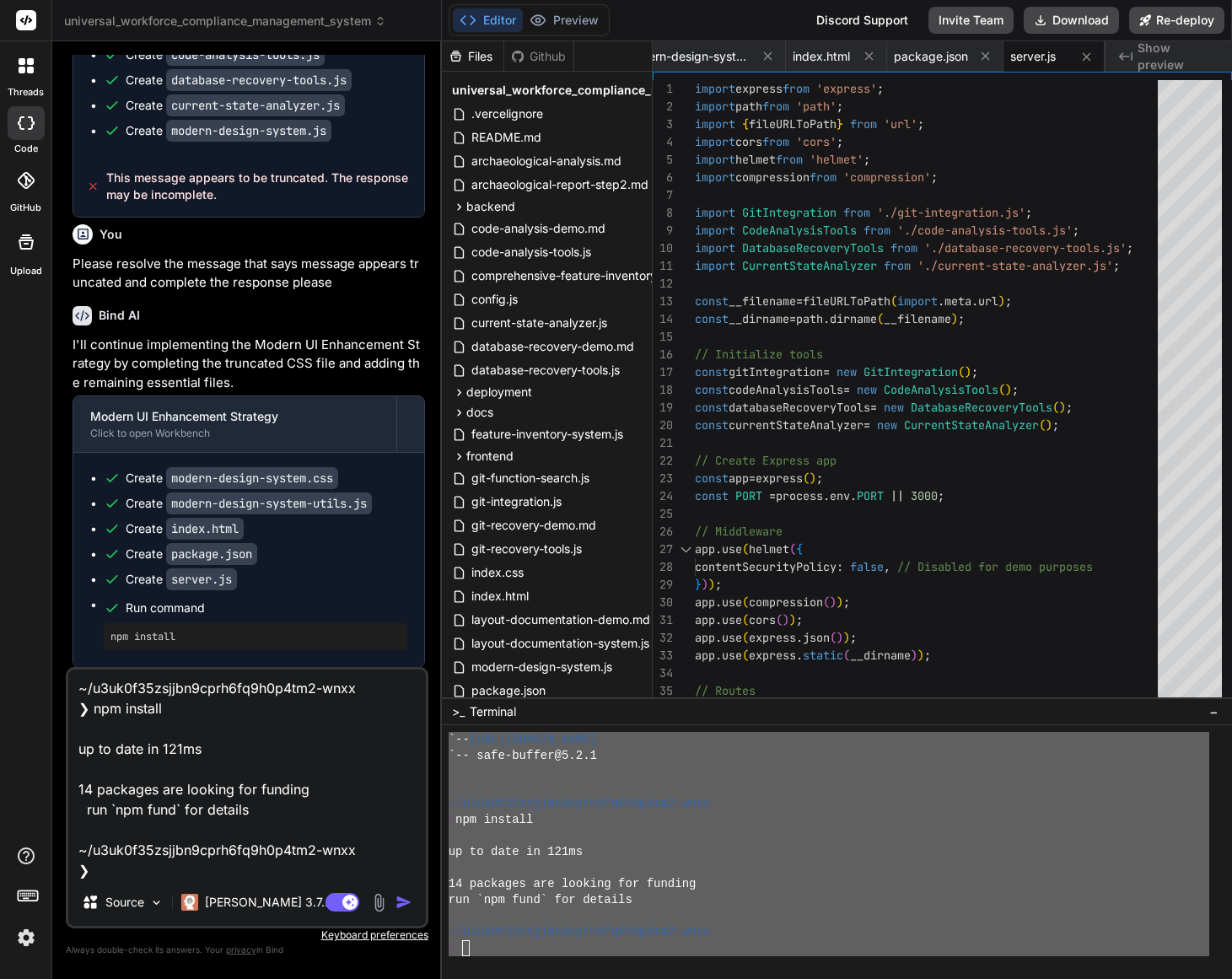
type textarea "Currently "Preview" still not display yet " ~/u3uk0f35zsjjbn9cprh6fq9h0p4tm2-wn…"
type textarea "x"
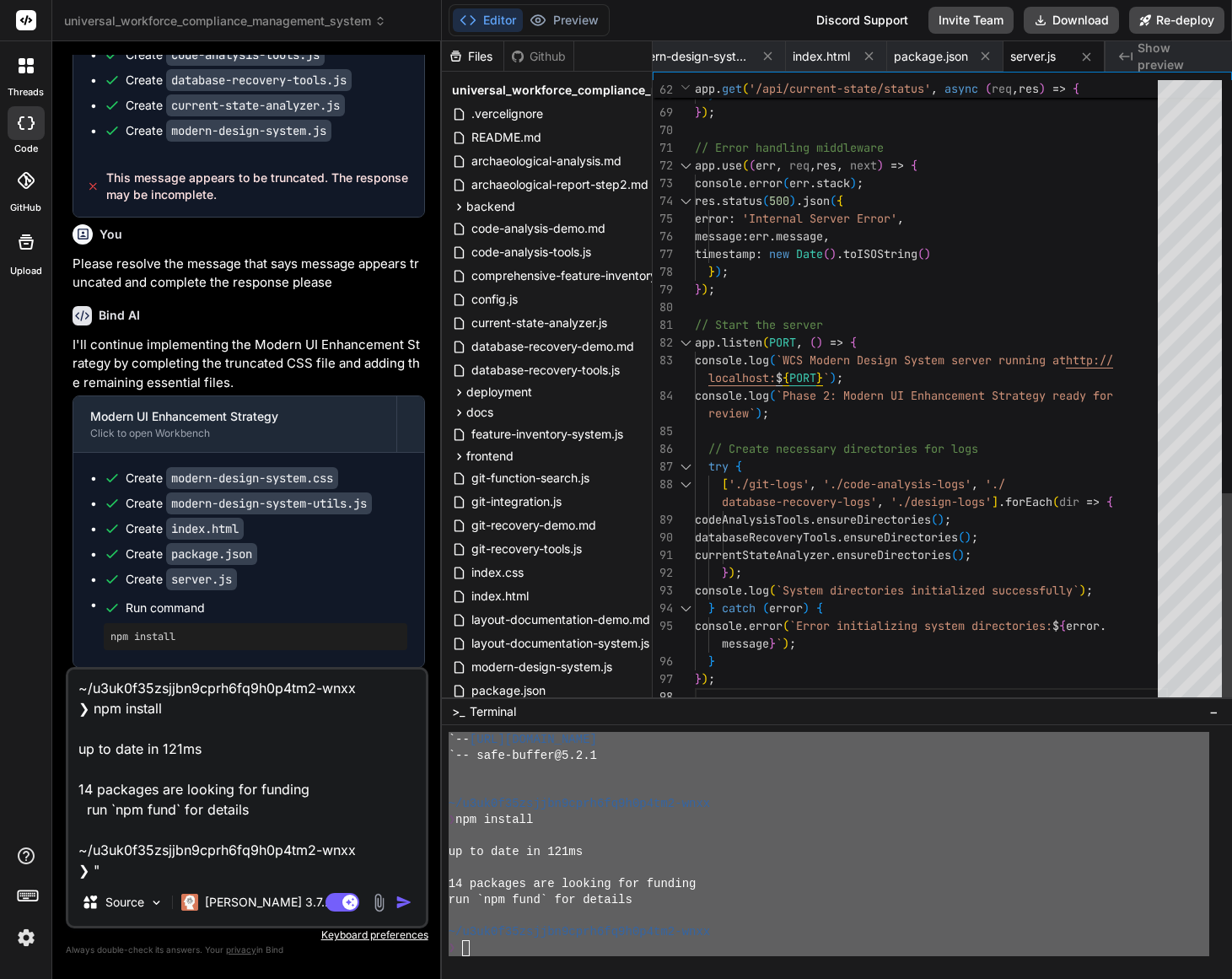
scroll to position [53, 0]
type textarea "Currently "Preview" still not display yet " ~/u3uk0f35zsjjbn9cprh6fq9h0p4tm2-wn…"
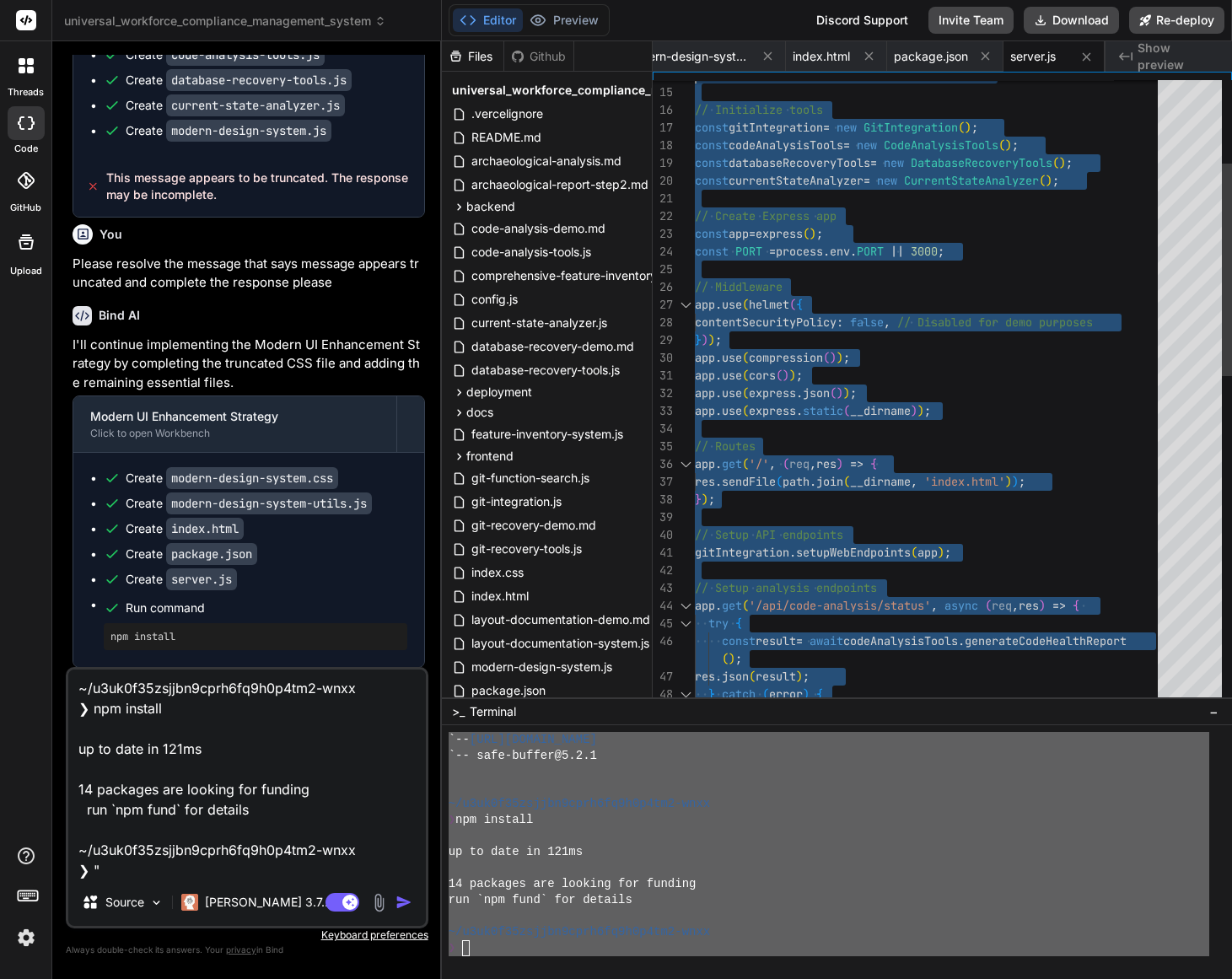
type textarea "import express from 'express'; import path from 'path'; import { fileURLToPath …"
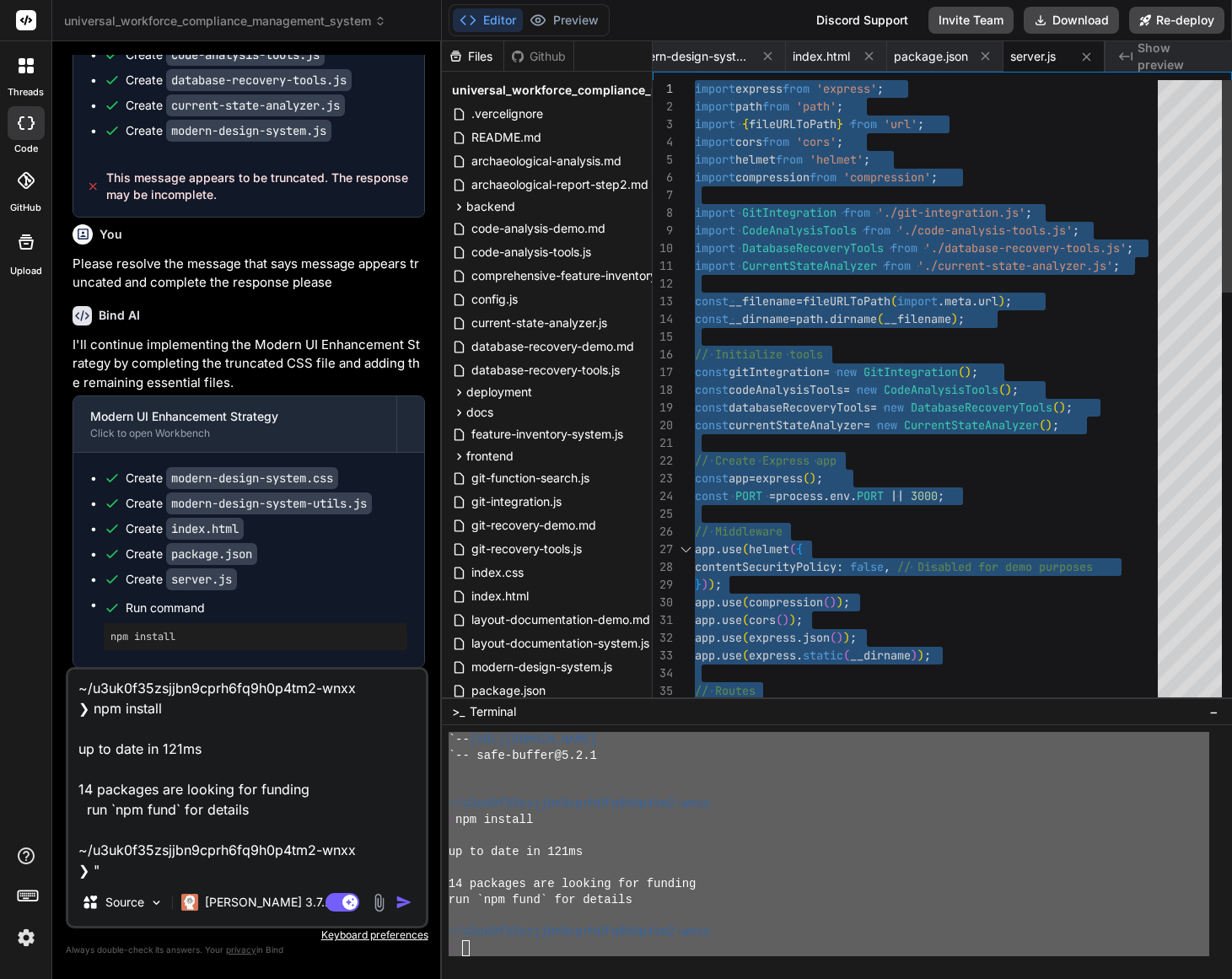
drag, startPoint x: 762, startPoint y: 684, endPoint x: 698, endPoint y: 34, distance: 653.1
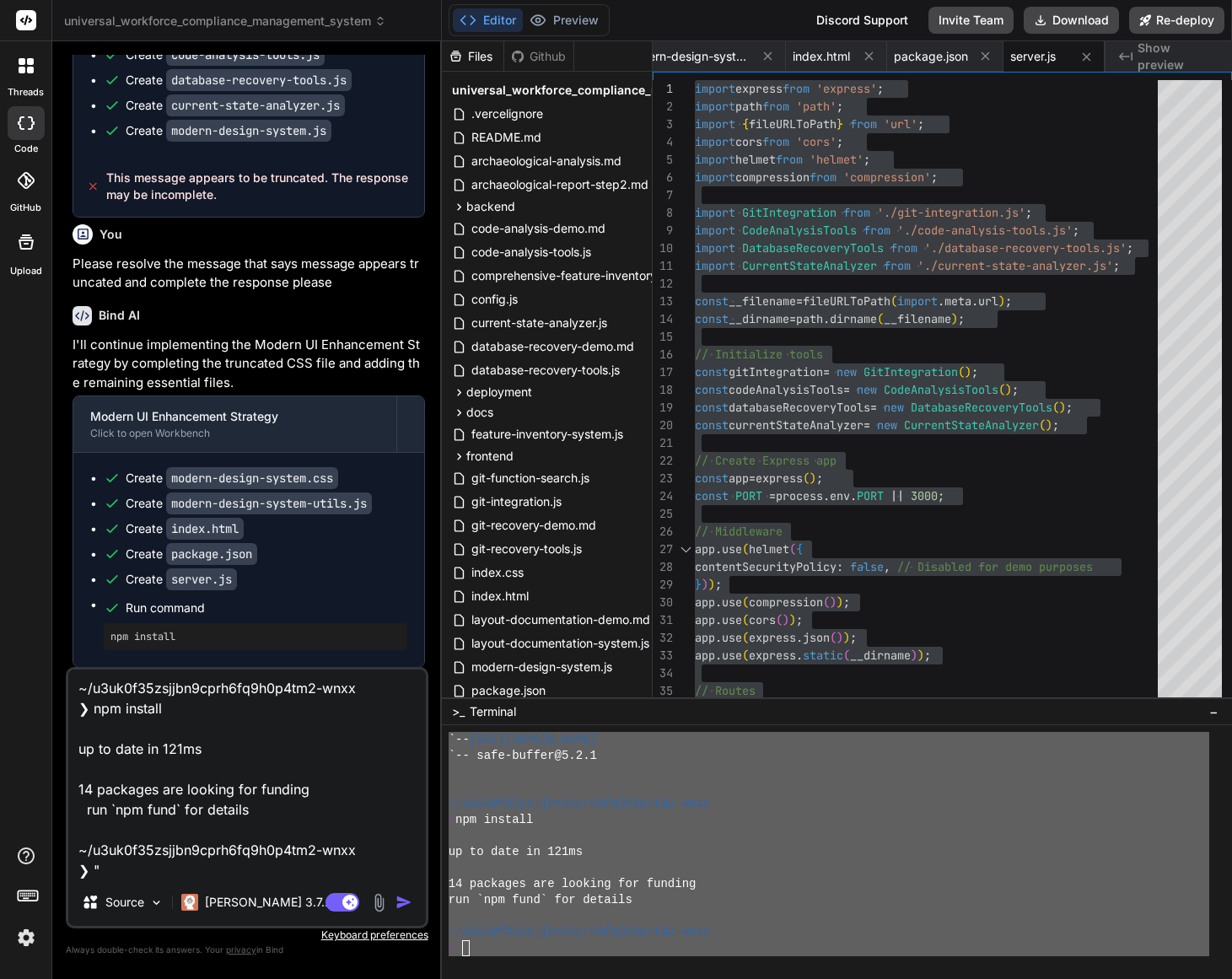
click at [184, 872] on textarea "Currently "Preview" still not display yet " ~/u3uk0f35zsjjbn9cprh6fq9h0p4tm2-wn…" at bounding box center [247, 775] width 358 height 209
type textarea "Currently "Preview" still not display yet " ~/u3uk0f35zsjjbn9cprh6fq9h0p4tm2-wn…"
type textarea "x"
type textarea "Currently "Preview" still not display yet " ~/u3uk0f35zsjjbn9cprh6fq9h0p4tm2-wn…"
type textarea "x"
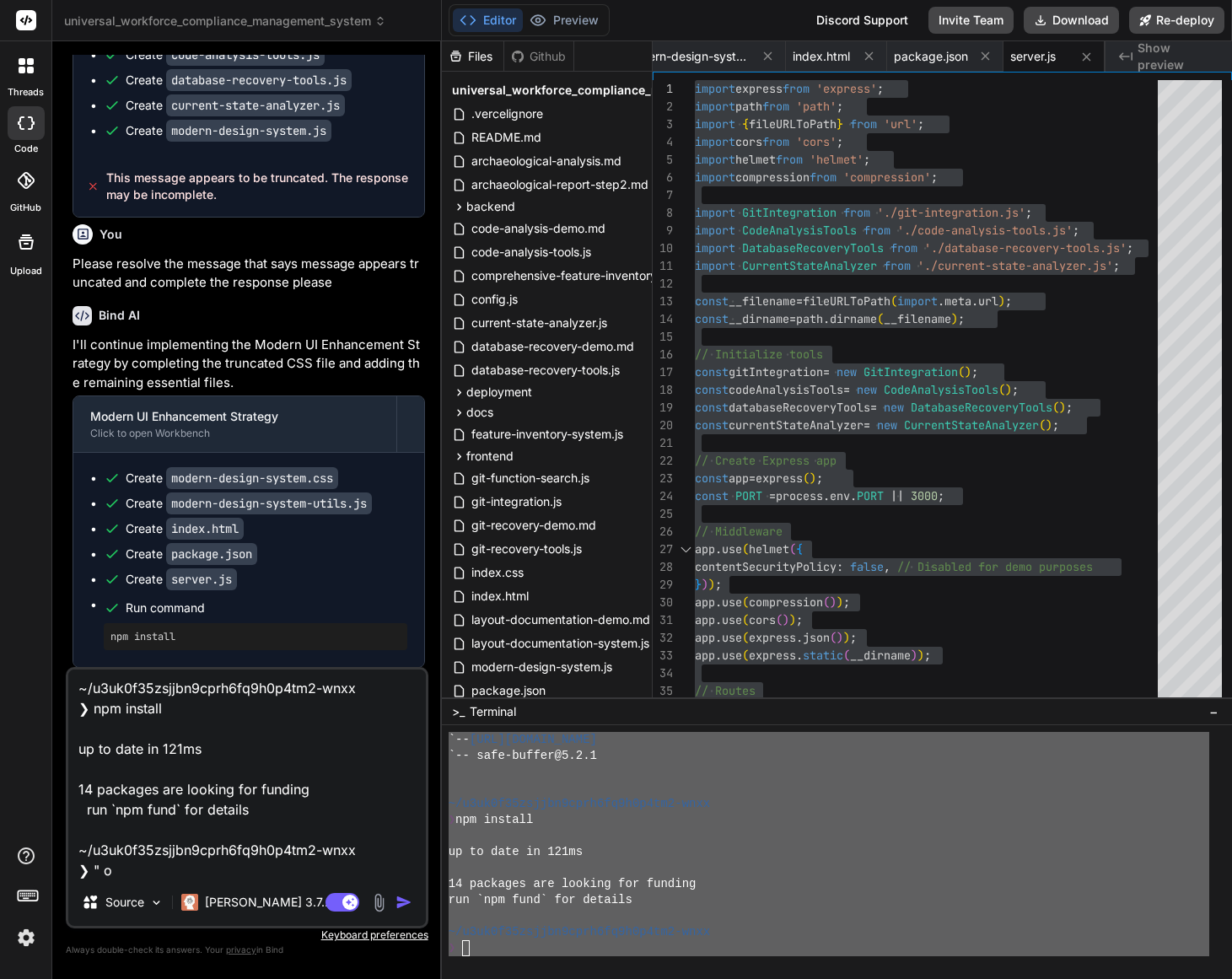
type textarea "Currently "Preview" still not display yet " ~/u3uk0f35zsjjbn9cprh6fq9h0p4tm2-wn…"
type textarea "x"
type textarea "Currently "Preview" still not display yet " ~/u3uk0f35zsjjbn9cprh6fq9h0p4tm2-wn…"
type textarea "x"
type textarea "Currently "Preview" still not display yet " ~/u3uk0f35zsjjbn9cprh6fq9h0p4tm2-wn…"
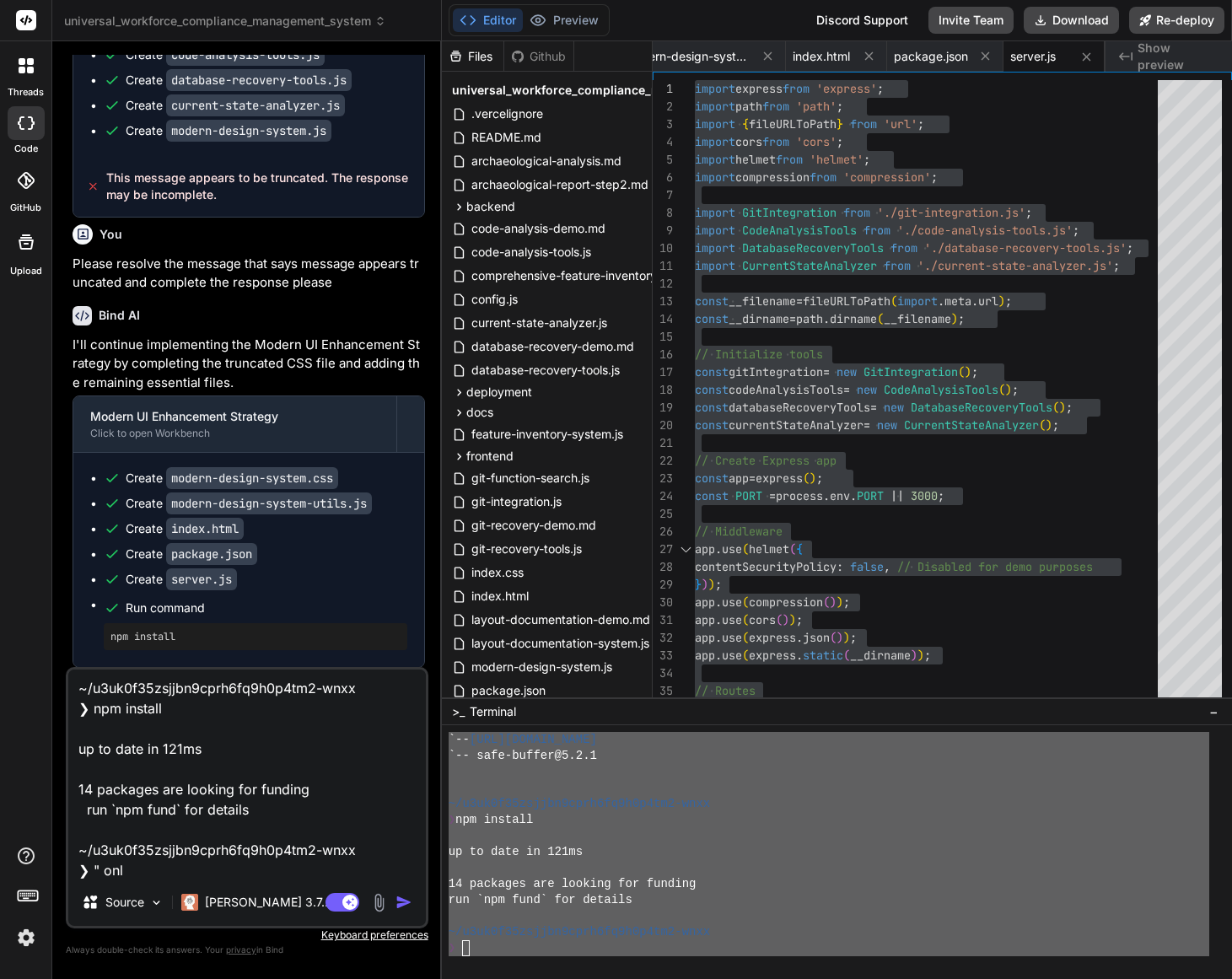
type textarea "x"
type textarea "Currently "Preview" still not display yet " ~/u3uk0f35zsjjbn9cprh6fq9h0p4tm2-wn…"
type textarea "x"
type textarea "Currently "Preview" still not display yet " ~/u3uk0f35zsjjbn9cprh6fq9h0p4tm2-wn…"
type textarea "x"
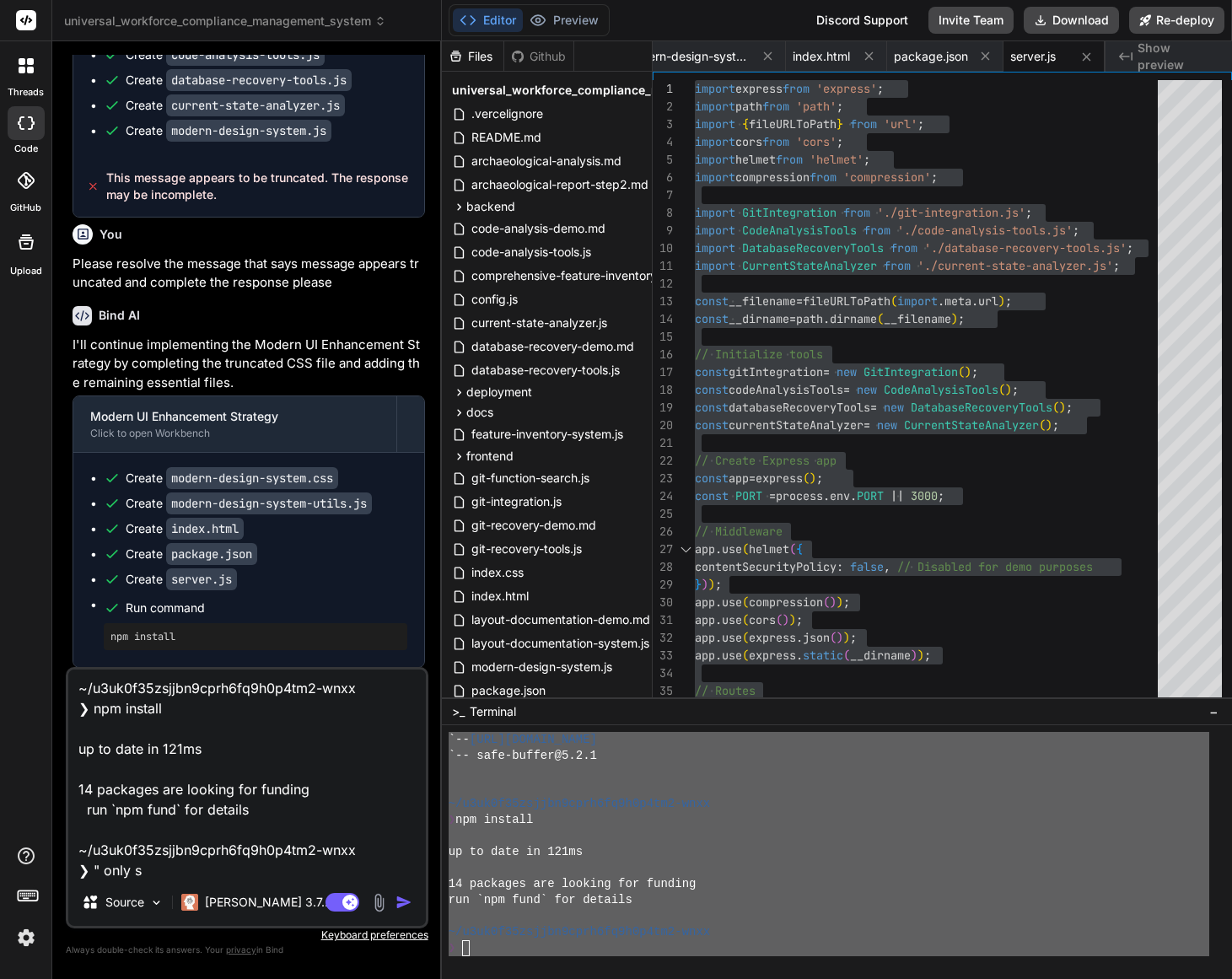
type textarea "Currently "Preview" still not display yet " ~/u3uk0f35zsjjbn9cprh6fq9h0p4tm2-wn…"
type textarea "x"
type textarea "Currently "Preview" still not display yet " ~/u3uk0f35zsjjbn9cprh6fq9h0p4tm2-wn…"
type textarea "x"
type textarea "Currently "Preview" still not display yet " ~/u3uk0f35zsjjbn9cprh6fq9h0p4tm2-wn…"
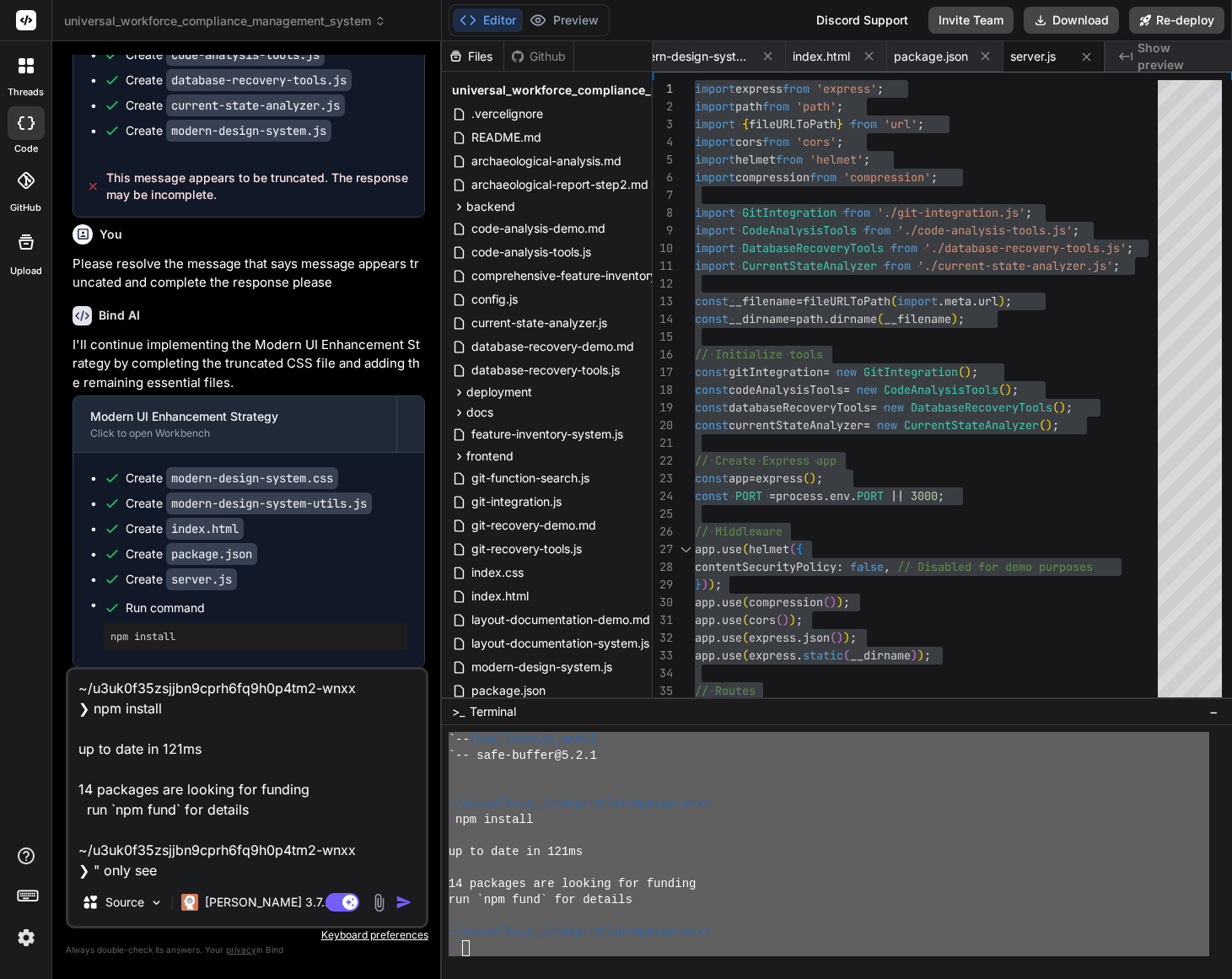
type textarea "x"
type textarea "Currently "Preview" still not display yet " ~/u3uk0f35zsjjbn9cprh6fq9h0p4tm2-wn…"
type textarea "x"
type textarea "Currently "Preview" still not display yet " ~/u3uk0f35zsjjbn9cprh6fq9h0p4tm2-wn…"
type textarea "x"
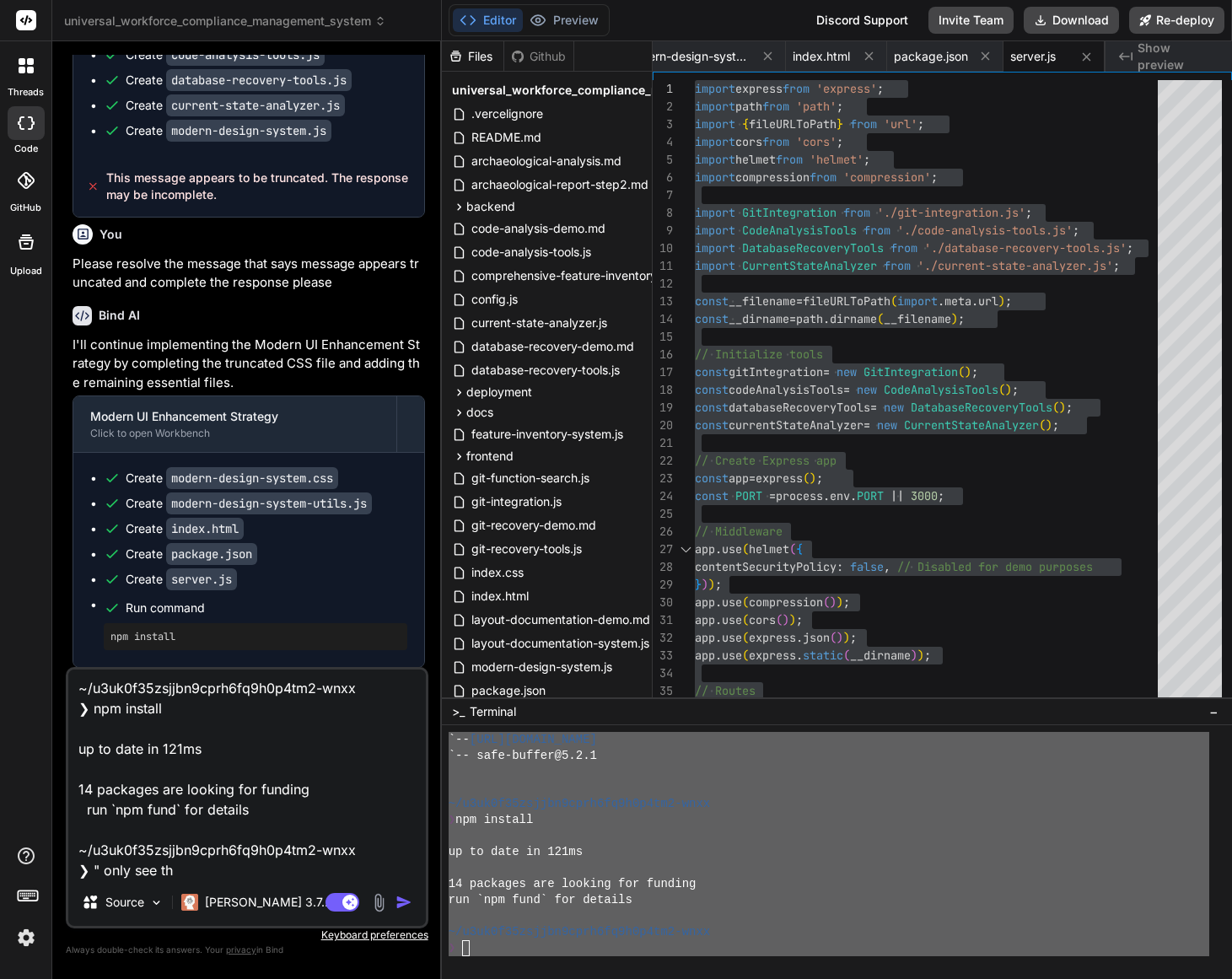
type textarea "Currently "Preview" still not display yet " ~/u3uk0f35zsjjbn9cprh6fq9h0p4tm2-wn…"
type textarea "x"
type textarea "Currently "Preview" still not display yet " ~/u3uk0f35zsjjbn9cprh6fq9h0p4tm2-wn…"
type textarea "x"
type textarea "Currently "Preview" still not display yet " ~/u3uk0f35zsjjbn9cprh6fq9h0p4tm2-wn…"
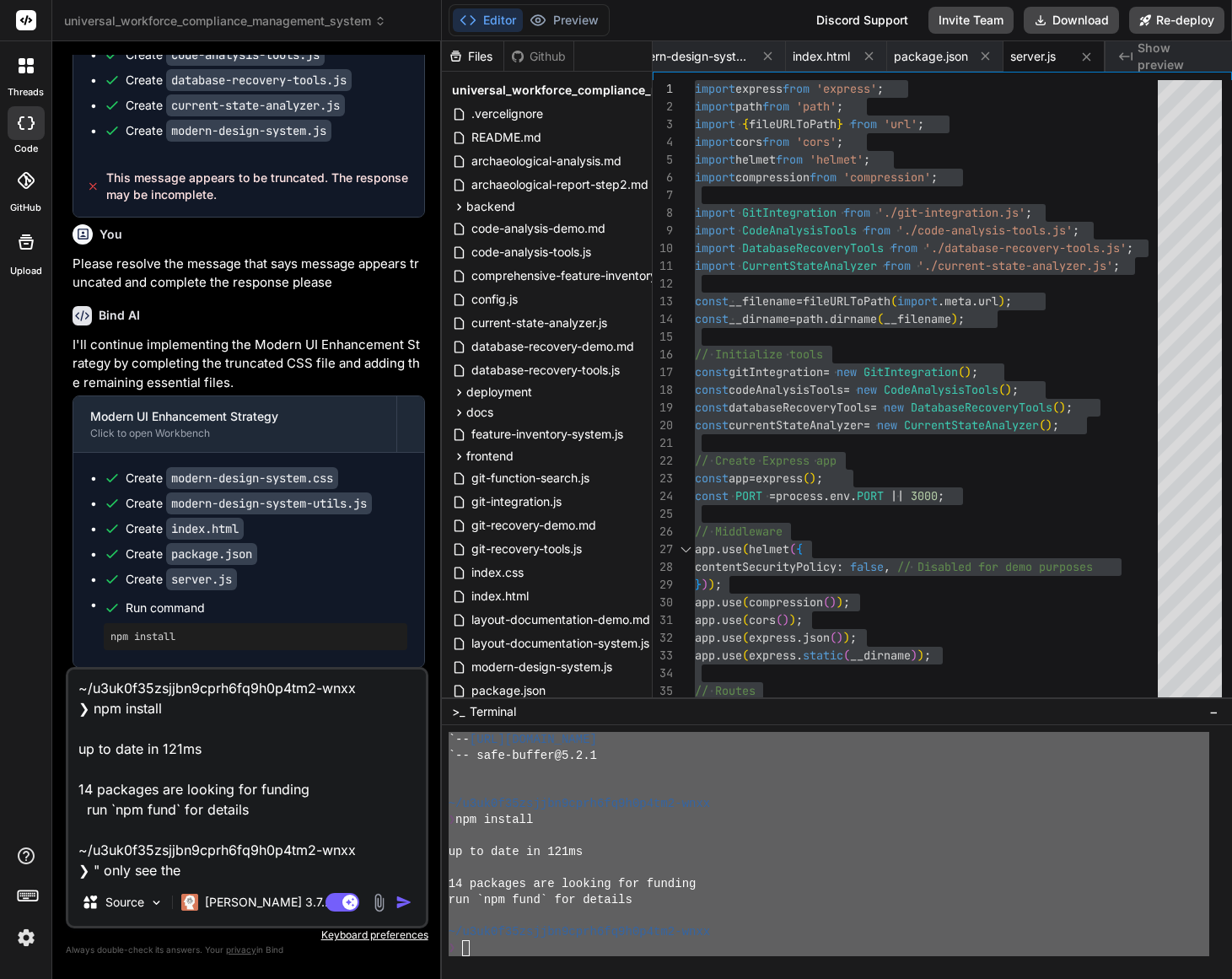
type textarea "x"
type textarea "Currently "Preview" still not display yet " ~/u3uk0f35zsjjbn9cprh6fq9h0p4tm2-wn…"
type textarea "x"
type textarea "Currently "Preview" still not display yet " ~/u3uk0f35zsjjbn9cprh6fq9h0p4tm2-wn…"
type textarea "x"
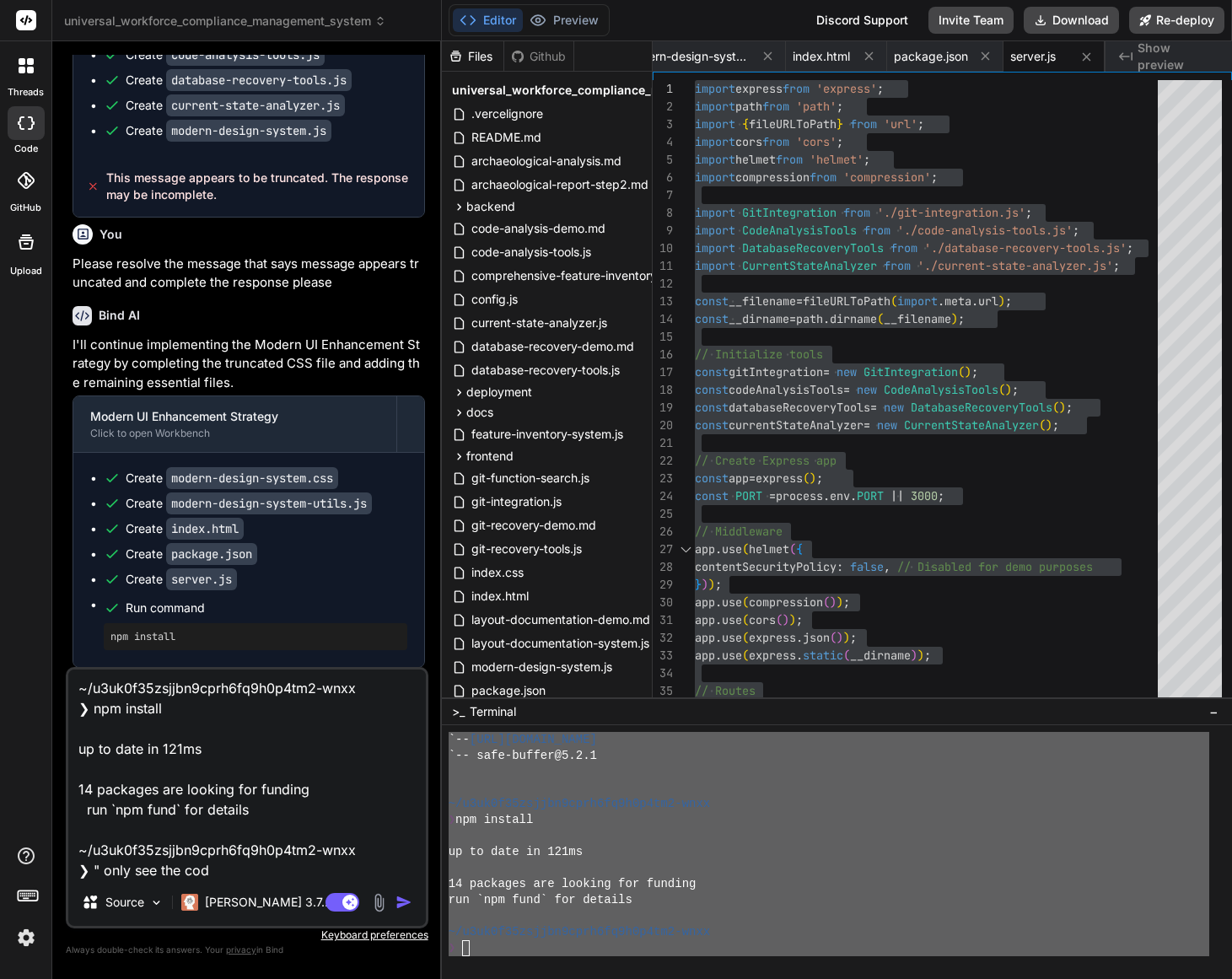
type textarea "Currently "Preview" still not display yet " ~/u3uk0f35zsjjbn9cprh6fq9h0p4tm2-wn…"
type textarea "x"
type textarea "Currently "Preview" still not display yet " ~/u3uk0f35zsjjbn9cprh6fq9h0p4tm2-wn…"
type textarea "x"
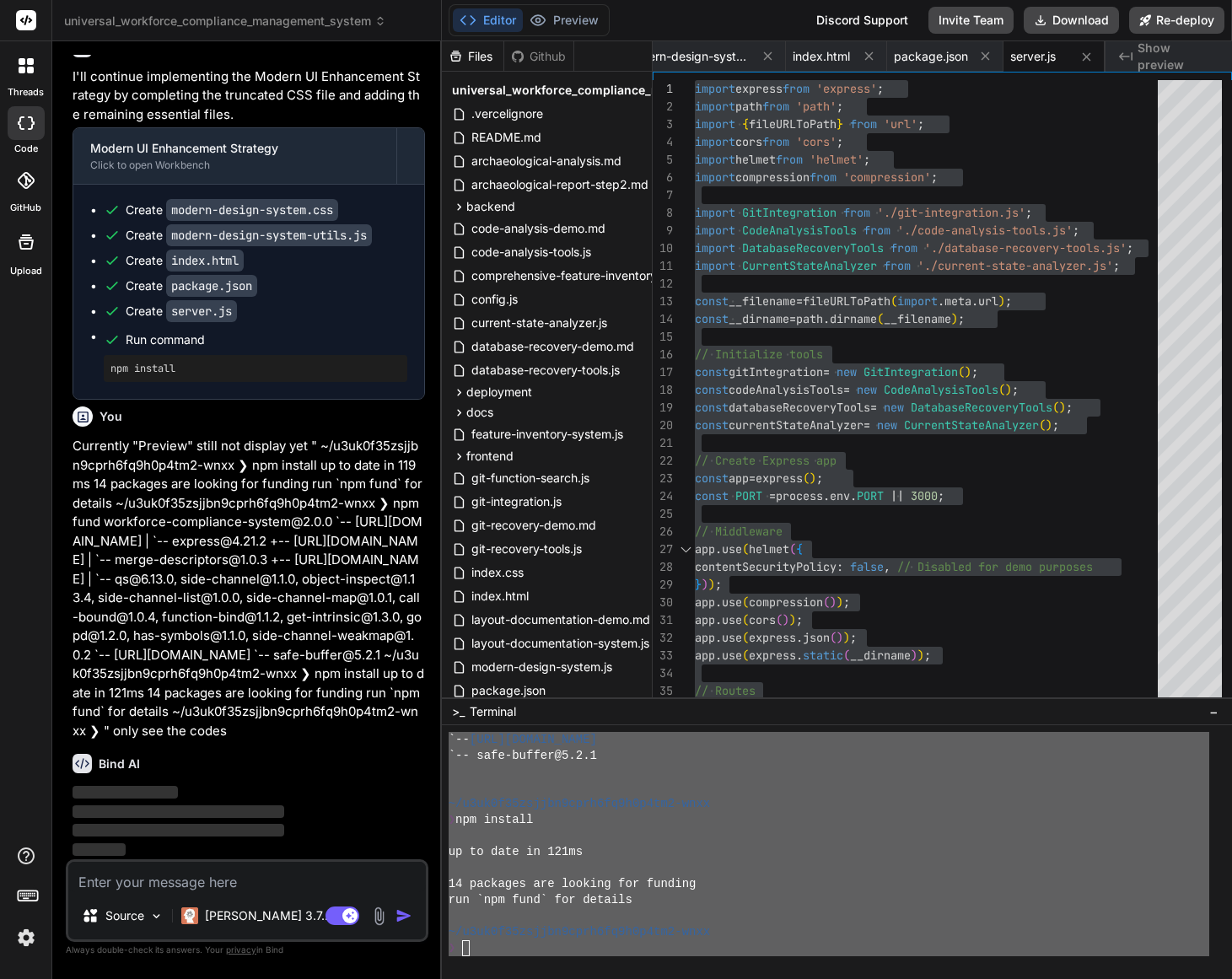
scroll to position [3485, 0]
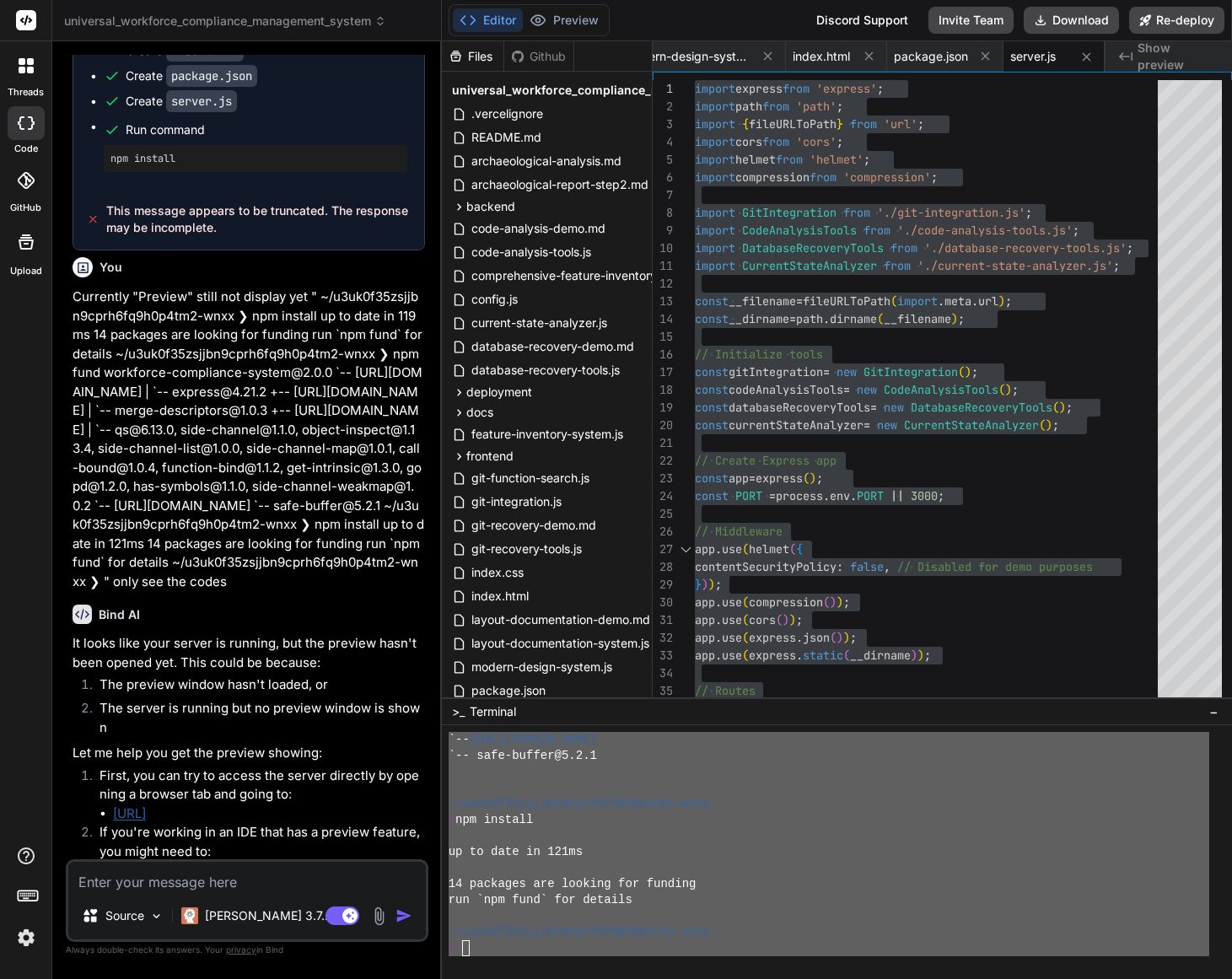
type textarea "x"
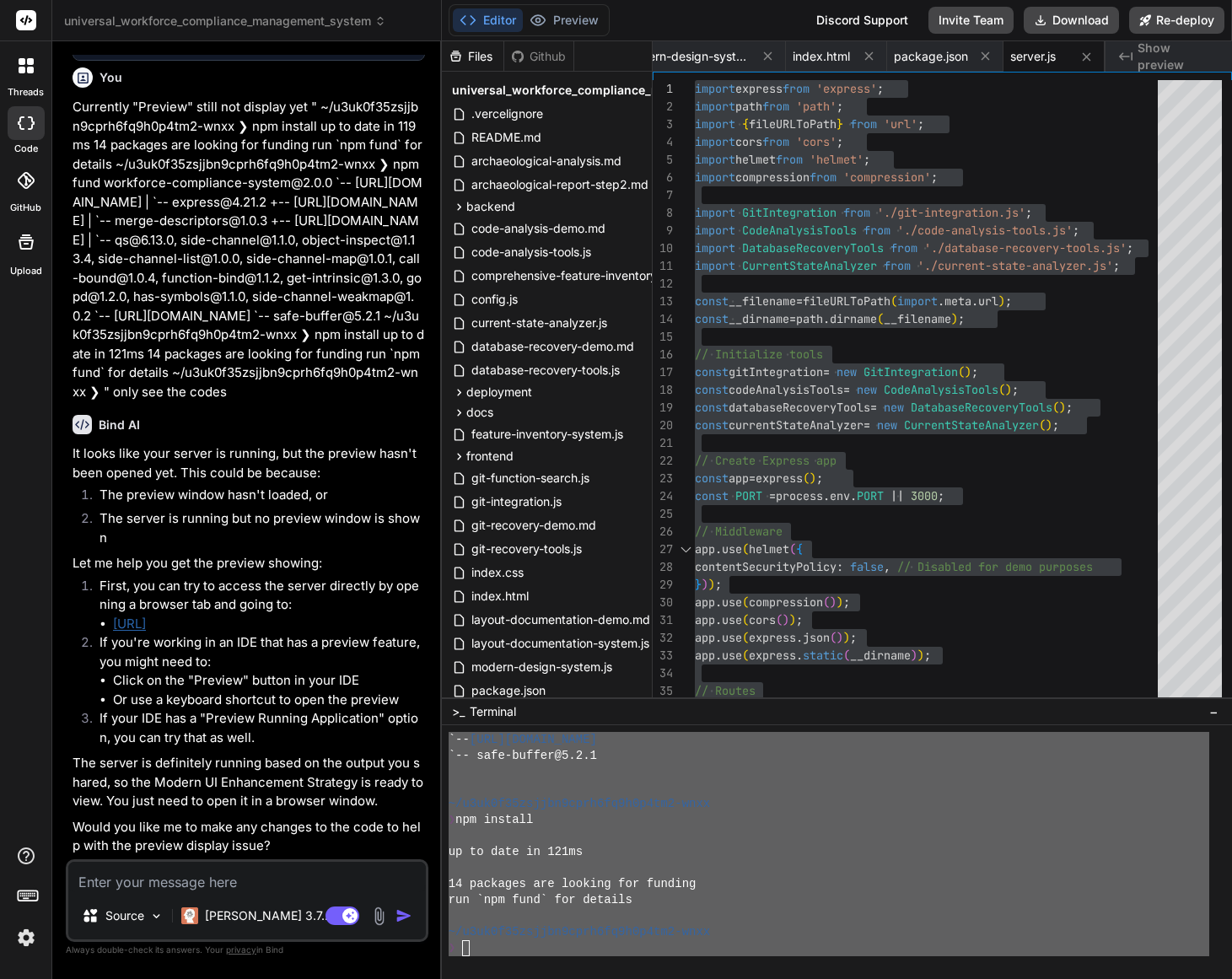
scroll to position [3870, 0]
drag, startPoint x: 249, startPoint y: 630, endPoint x: 111, endPoint y: 630, distance: 138.0
click at [111, 630] on ul "[URL]" at bounding box center [262, 625] width 325 height 19
copy link "[URL]"
click at [1173, 55] on span "Show preview" at bounding box center [1178, 56] width 81 height 34
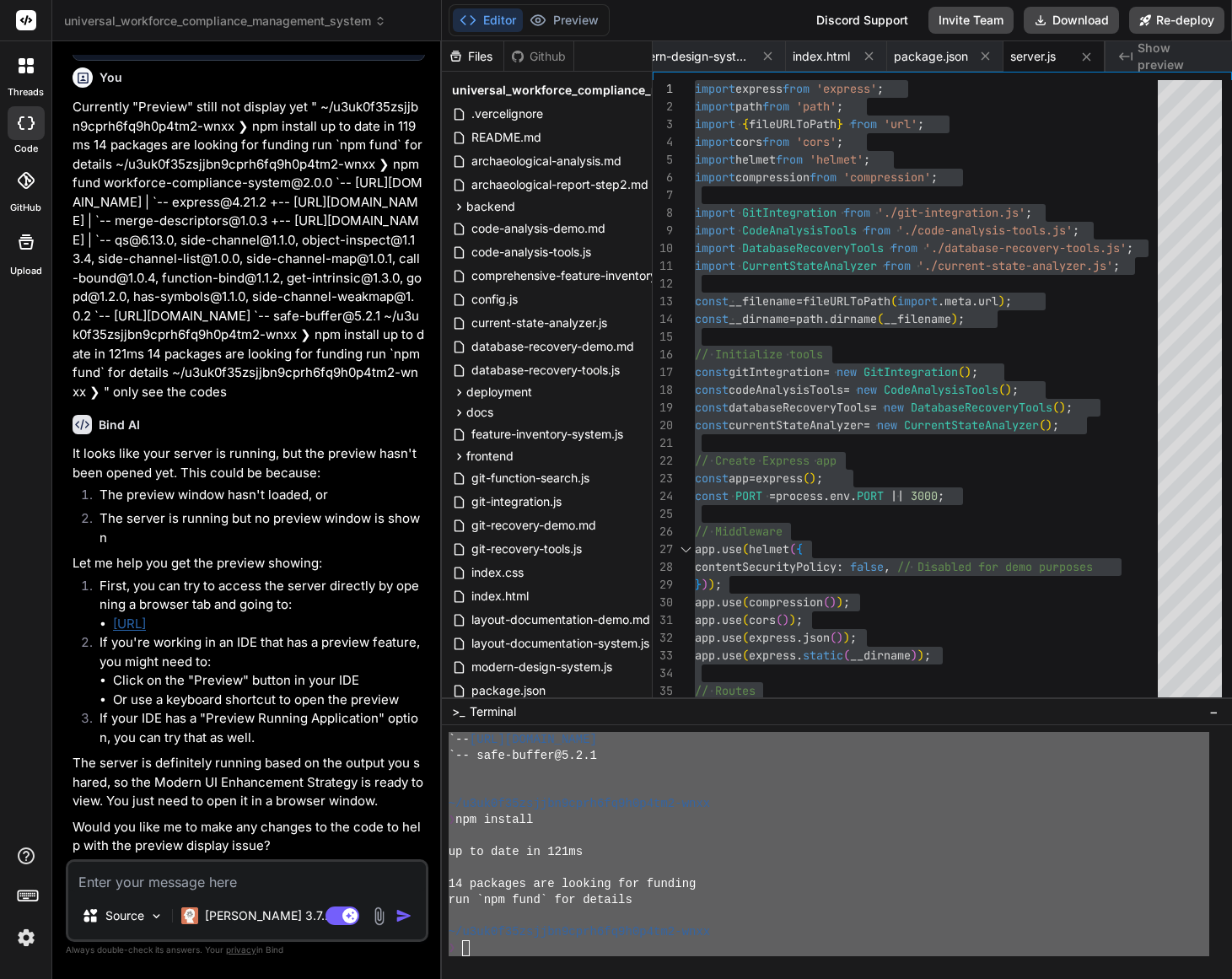
click at [1166, 58] on span "Show preview" at bounding box center [1178, 56] width 81 height 34
click at [142, 881] on textarea at bounding box center [247, 877] width 358 height 31
type textarea "Y"
type textarea "x"
type textarea "YE"
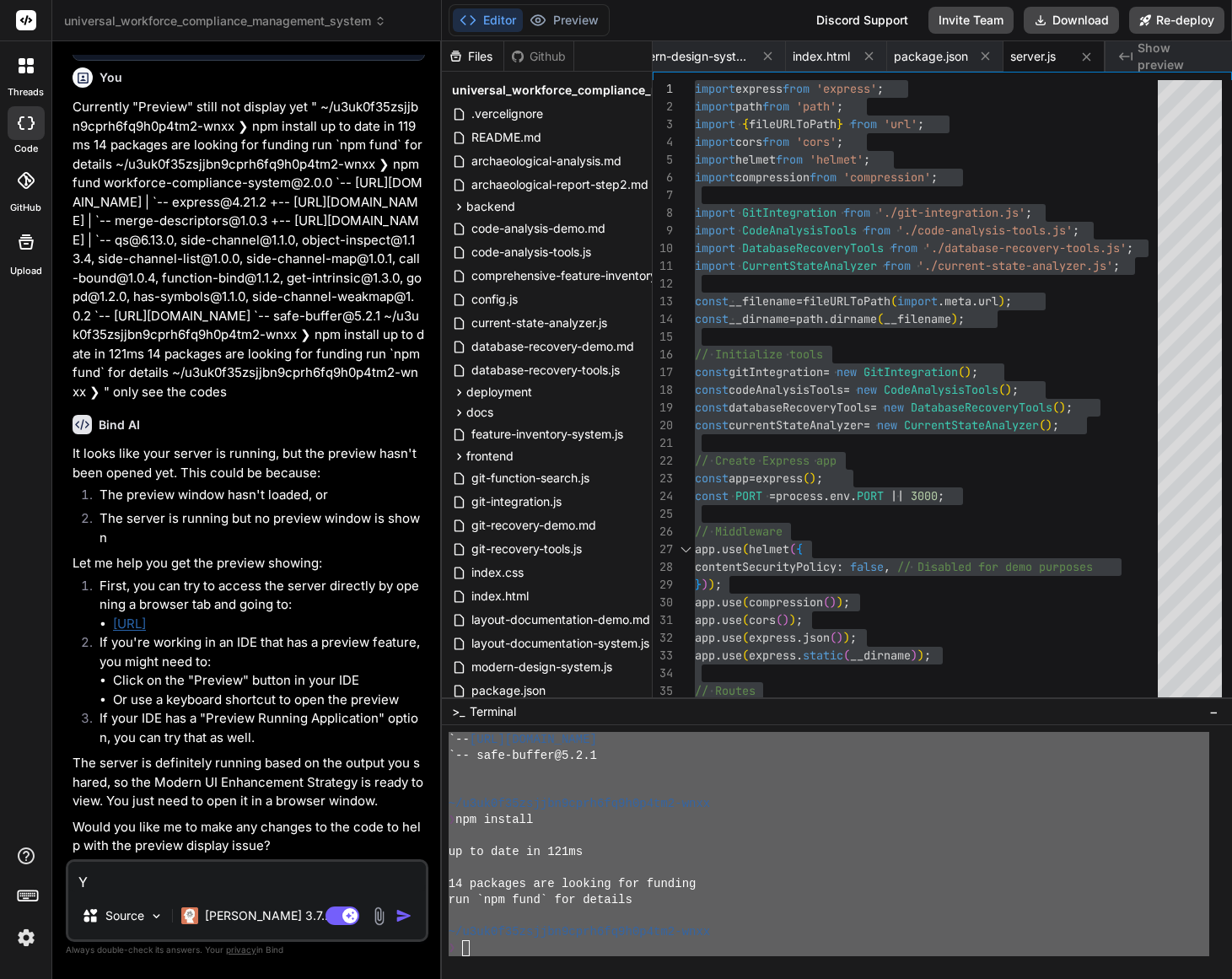
type textarea "x"
type textarea "YES"
type textarea "x"
type textarea "YES"
type textarea "x"
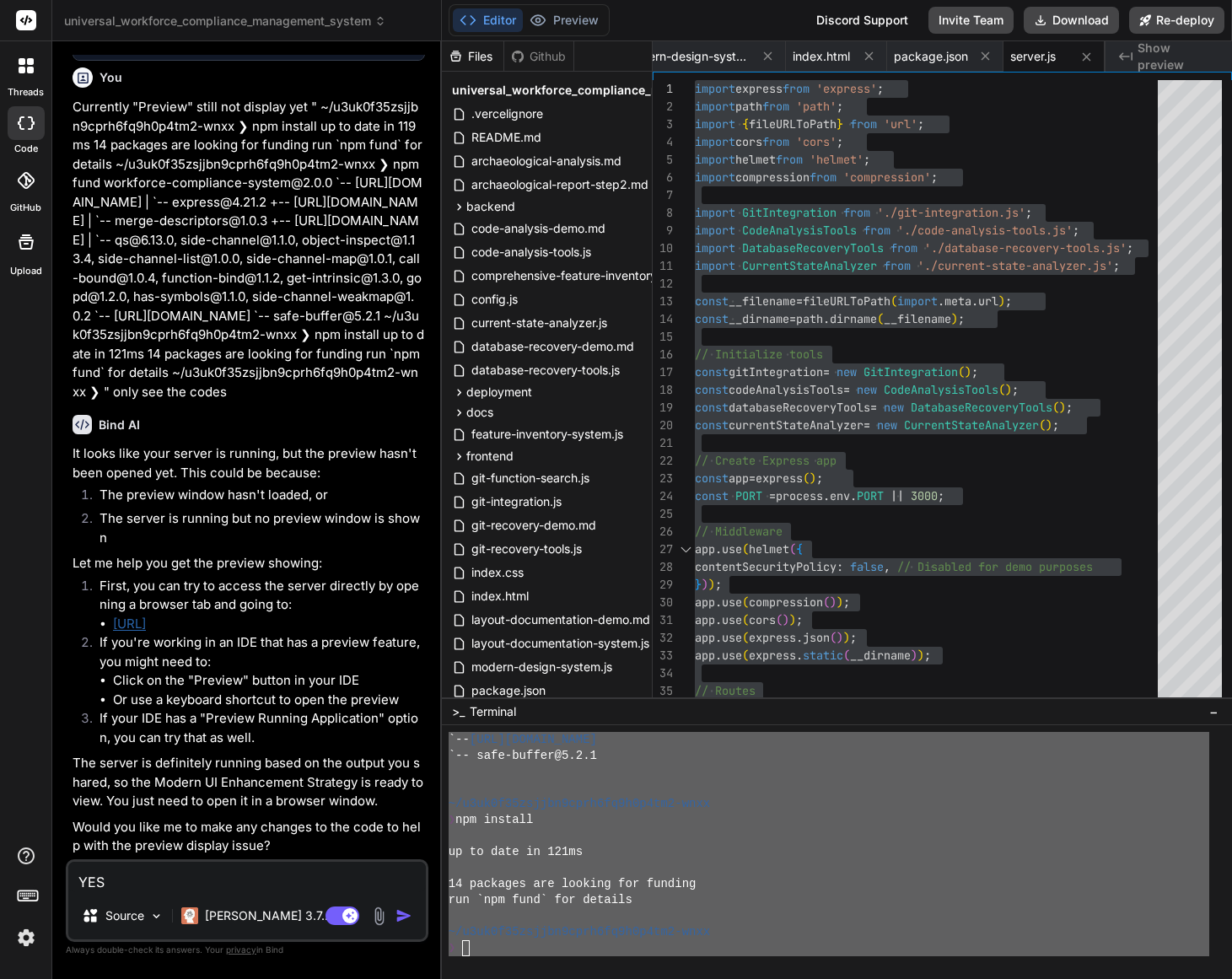
type textarea "YES ."
type textarea "x"
type textarea "YES ."
type textarea "x"
type textarea "YES . C"
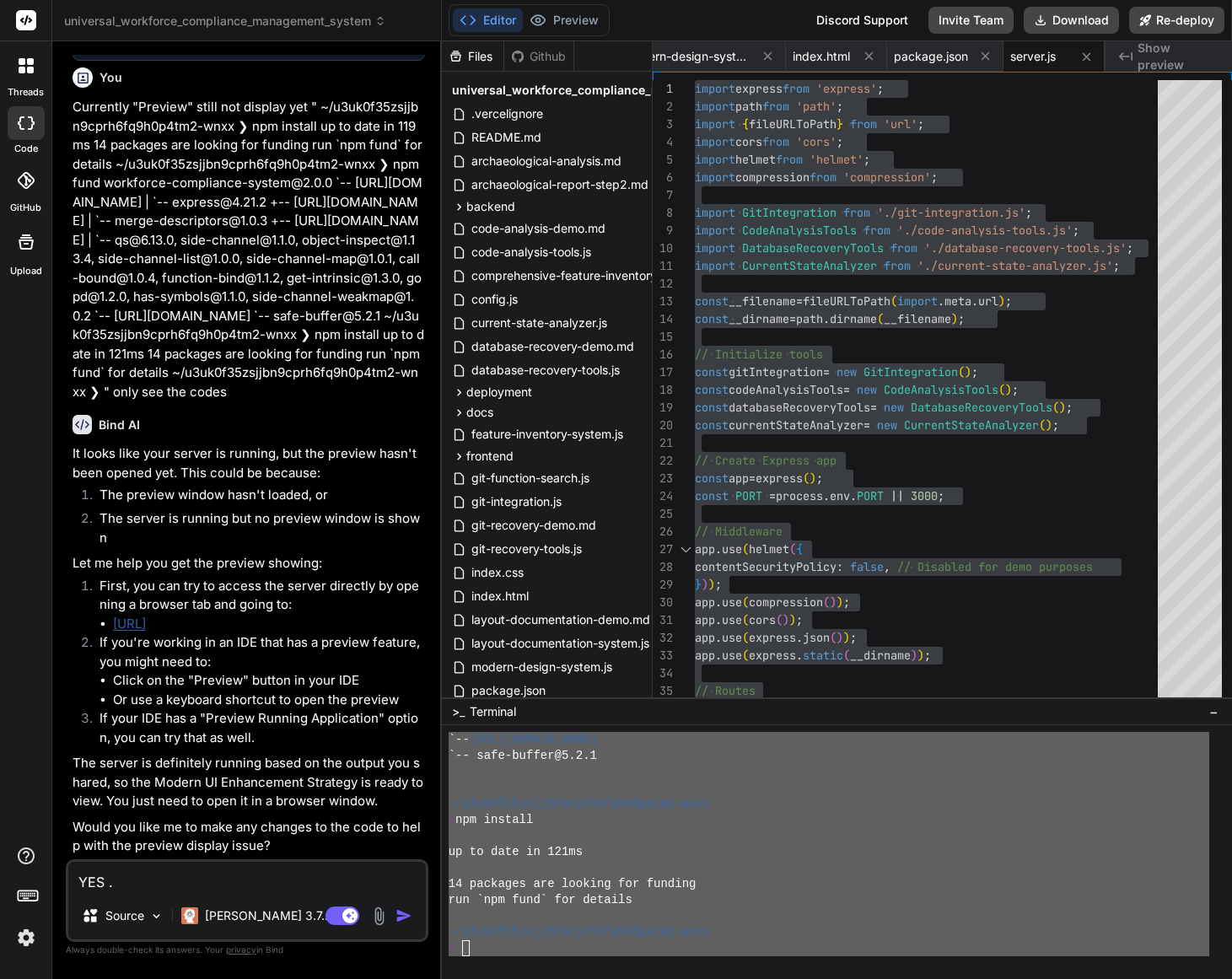
type textarea "x"
type textarea "YES . Cu"
type textarea "x"
type textarea "YES . Cur"
type textarea "x"
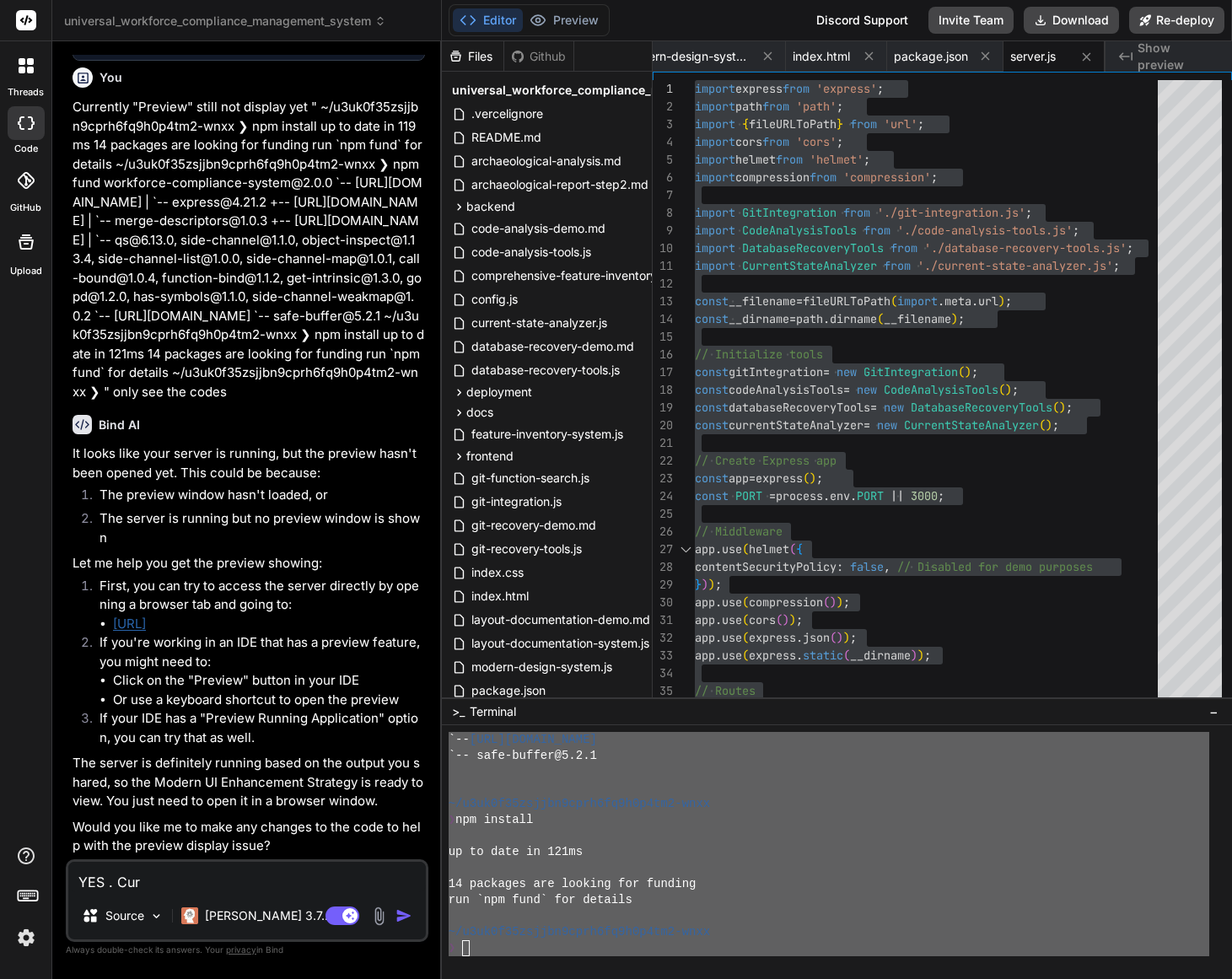
type textarea "YES . Curr"
type textarea "x"
type textarea "YES . [GEOGRAPHIC_DATA]"
type textarea "x"
type textarea "YES . Curren"
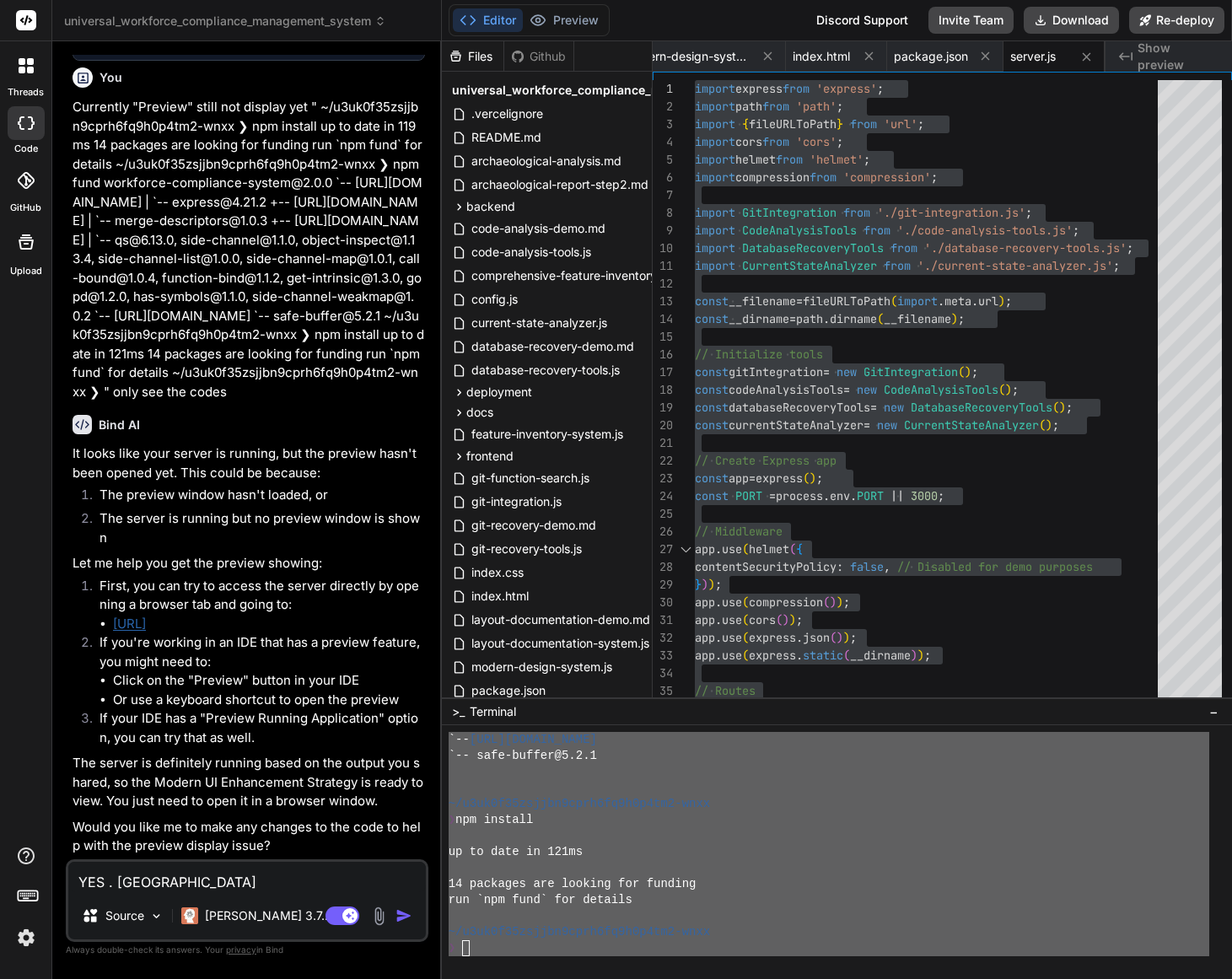
type textarea "x"
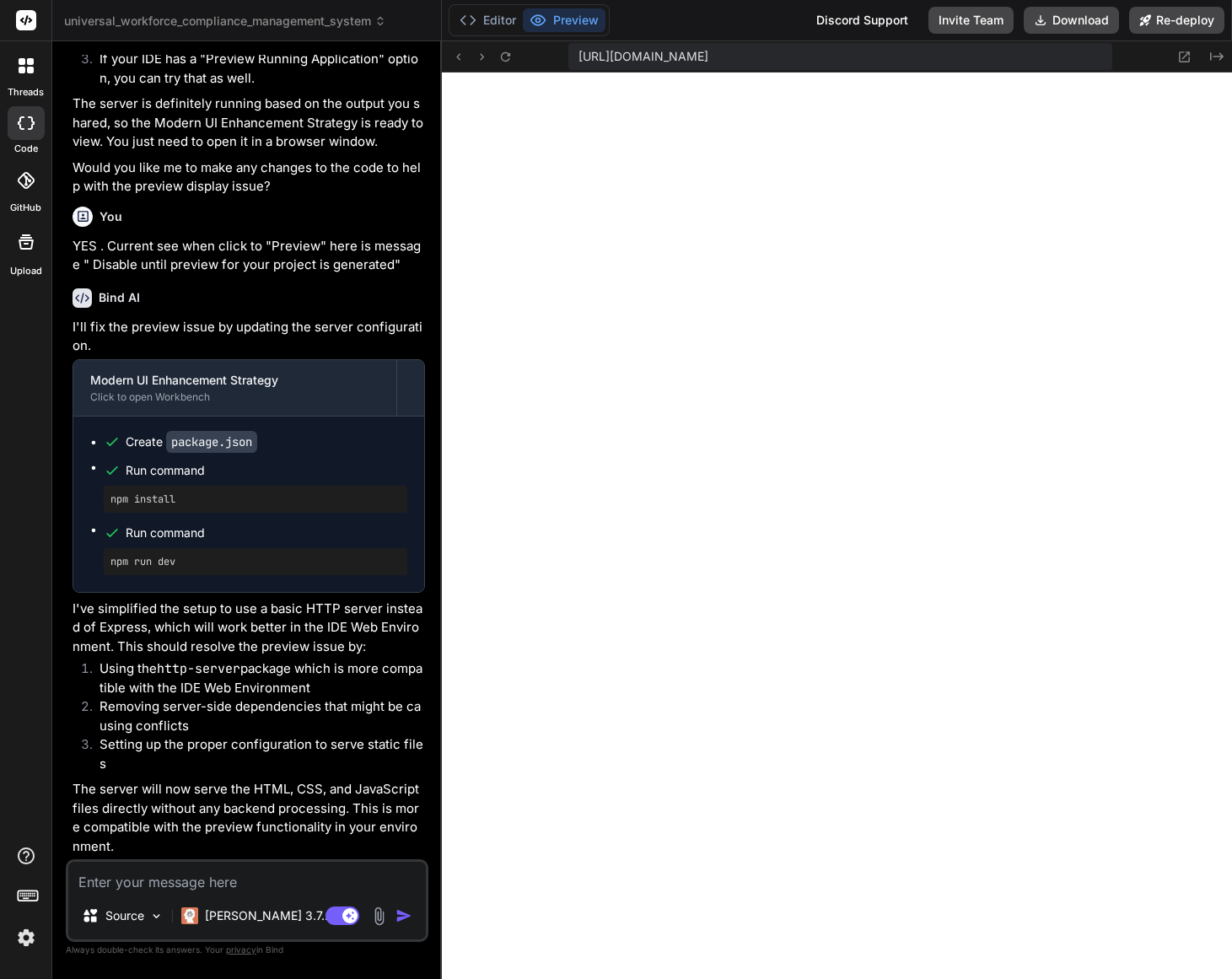
scroll to position [4530, 0]
click at [215, 887] on textarea at bounding box center [247, 877] width 358 height 31
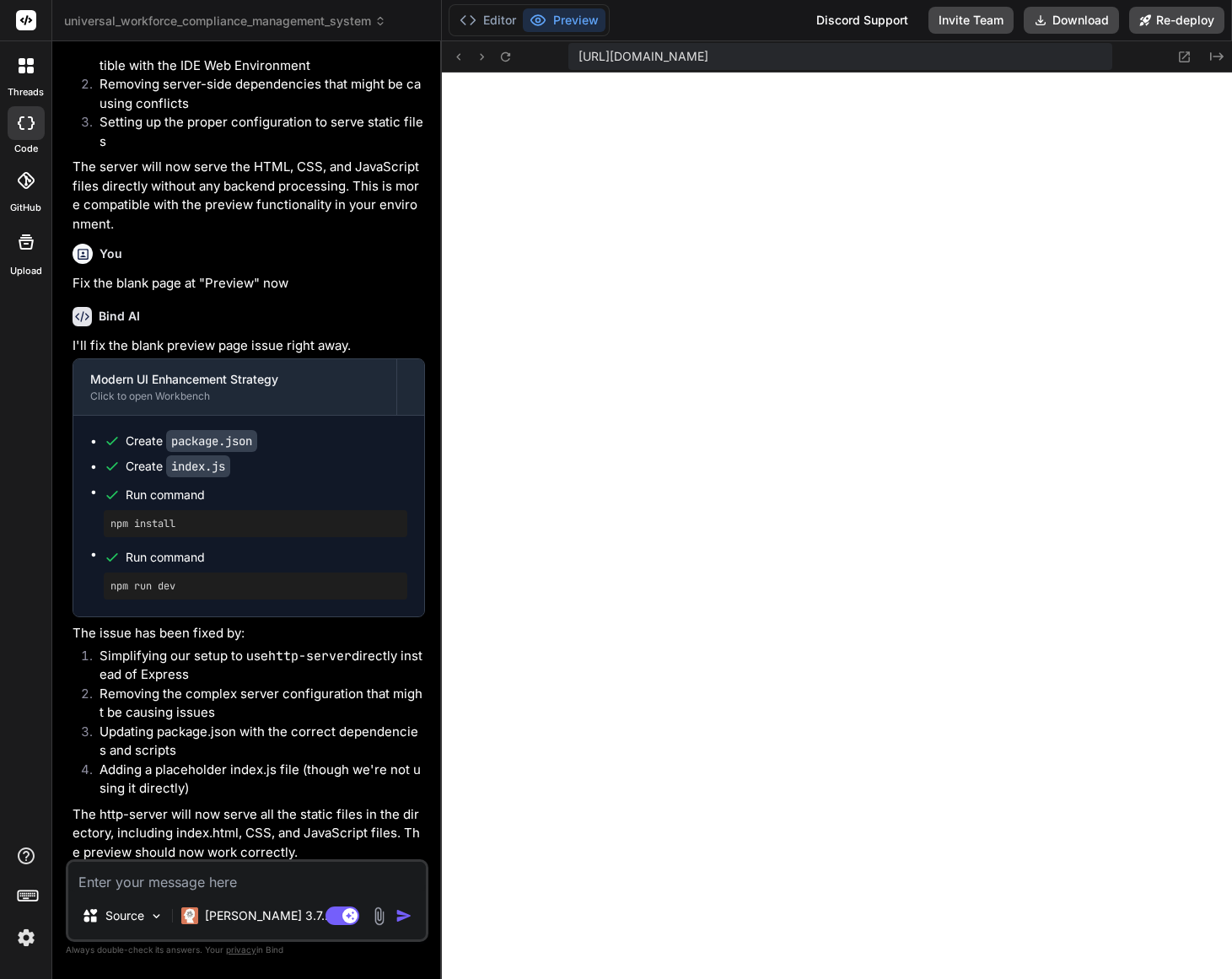
scroll to position [5159, 0]
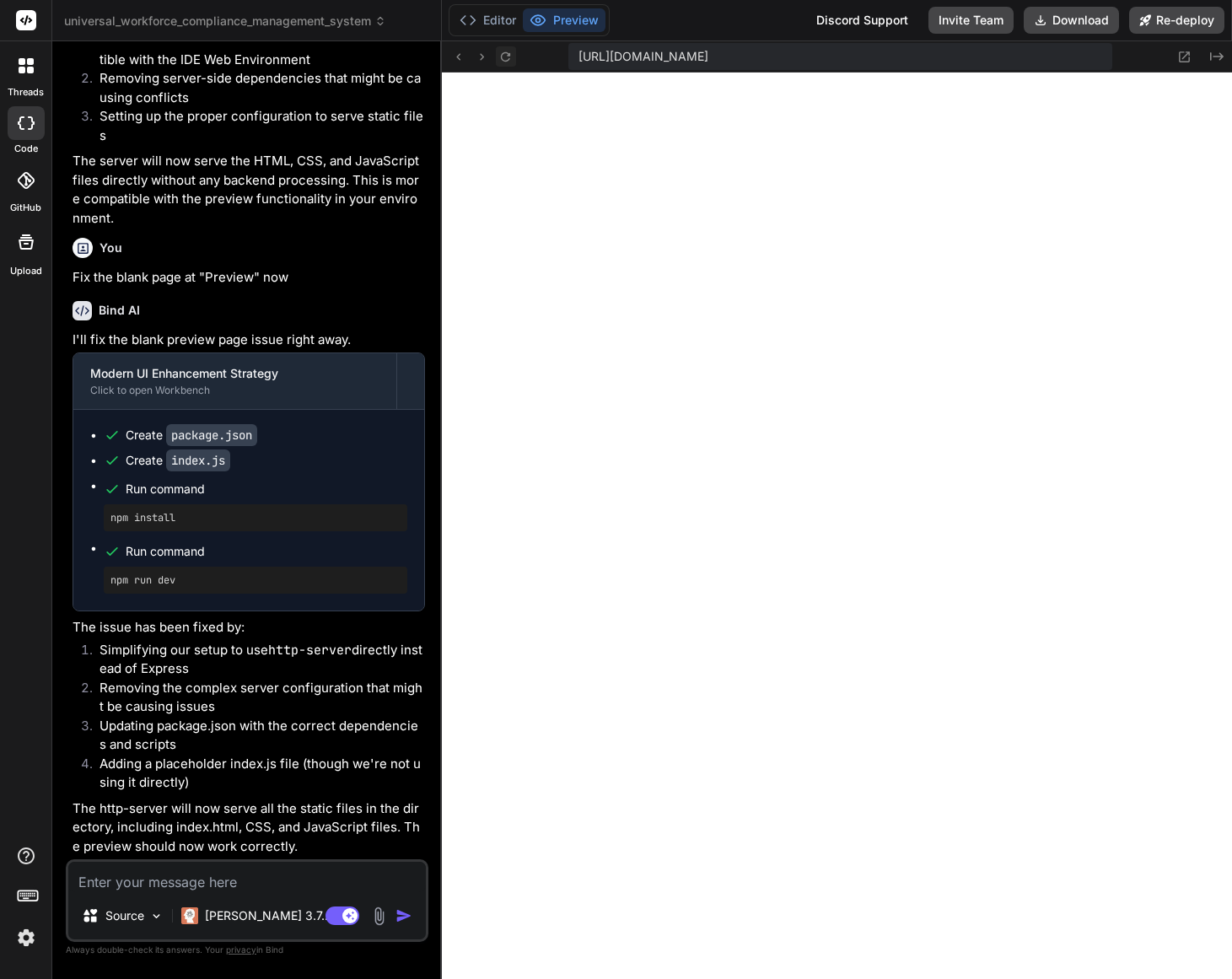
click at [508, 56] on icon at bounding box center [505, 57] width 14 height 14
drag, startPoint x: 580, startPoint y: 60, endPoint x: 1220, endPoint y: 53, distance: 640.0
click at [1220, 53] on div "[URL][DOMAIN_NAME] Created with Pixso." at bounding box center [838, 57] width 791 height 32
copy div "[URL][DOMAIN_NAME] Created with Pixso."
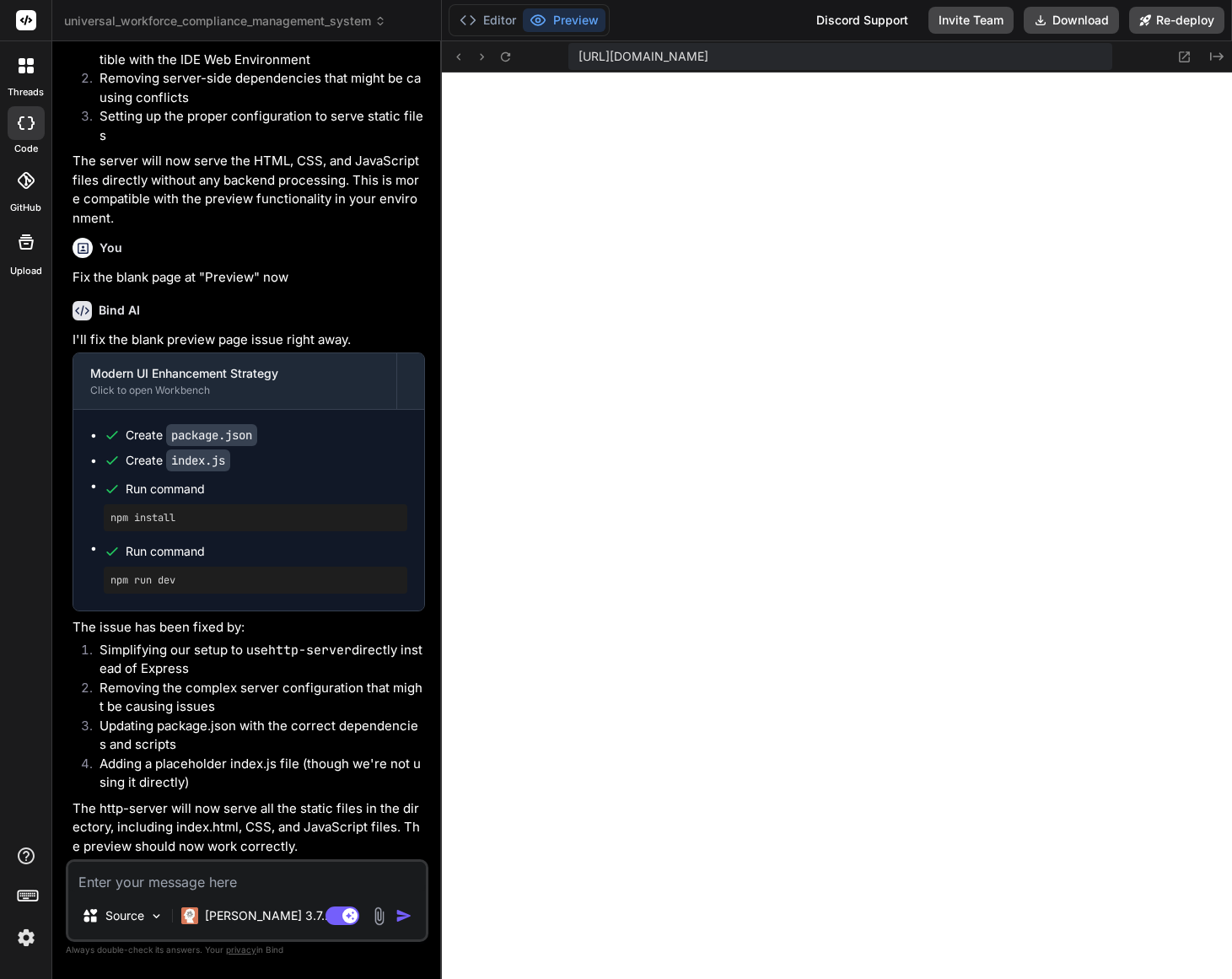
click at [206, 876] on textarea at bounding box center [247, 877] width 358 height 31
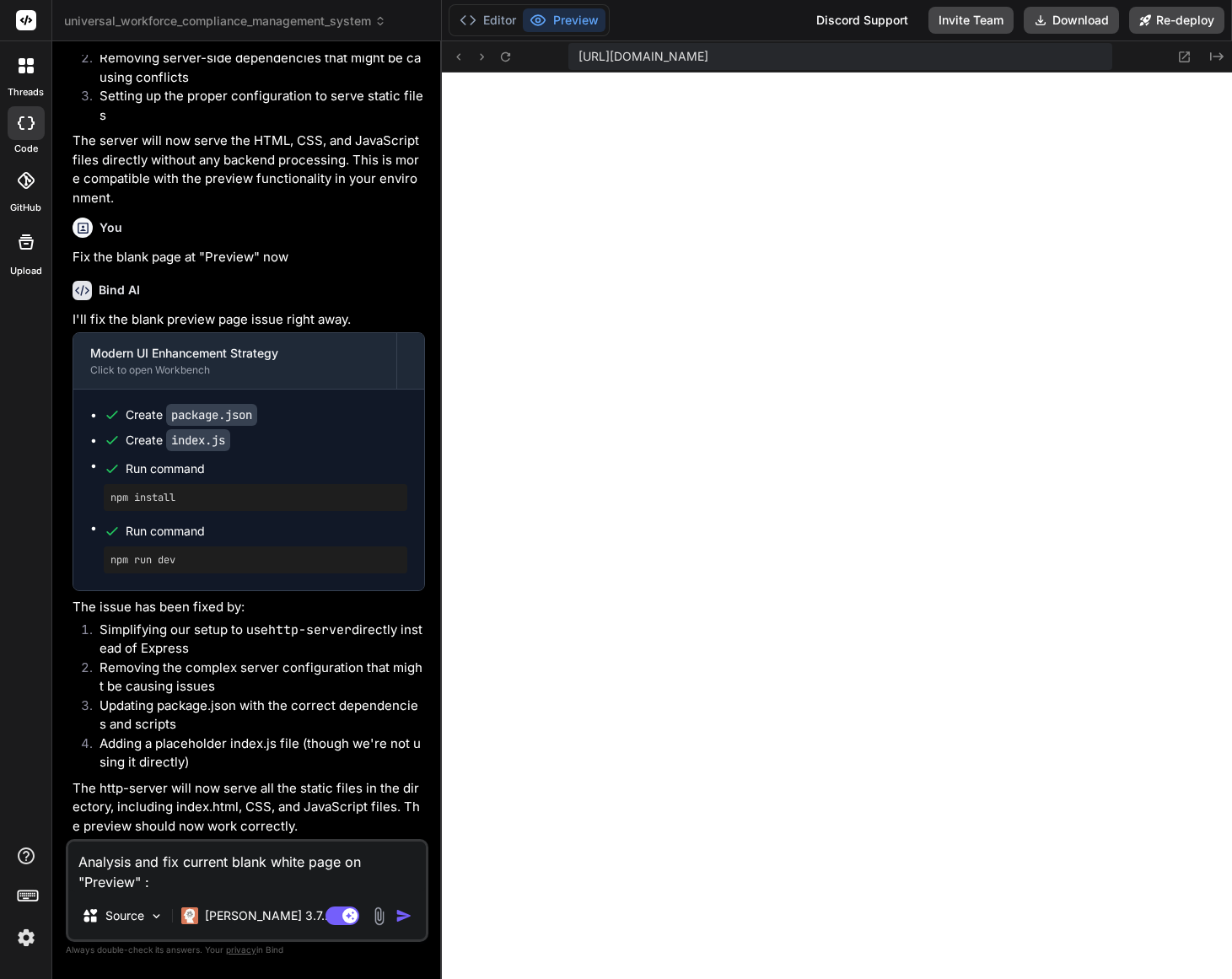
paste textarea "[URL][DOMAIN_NAME]"
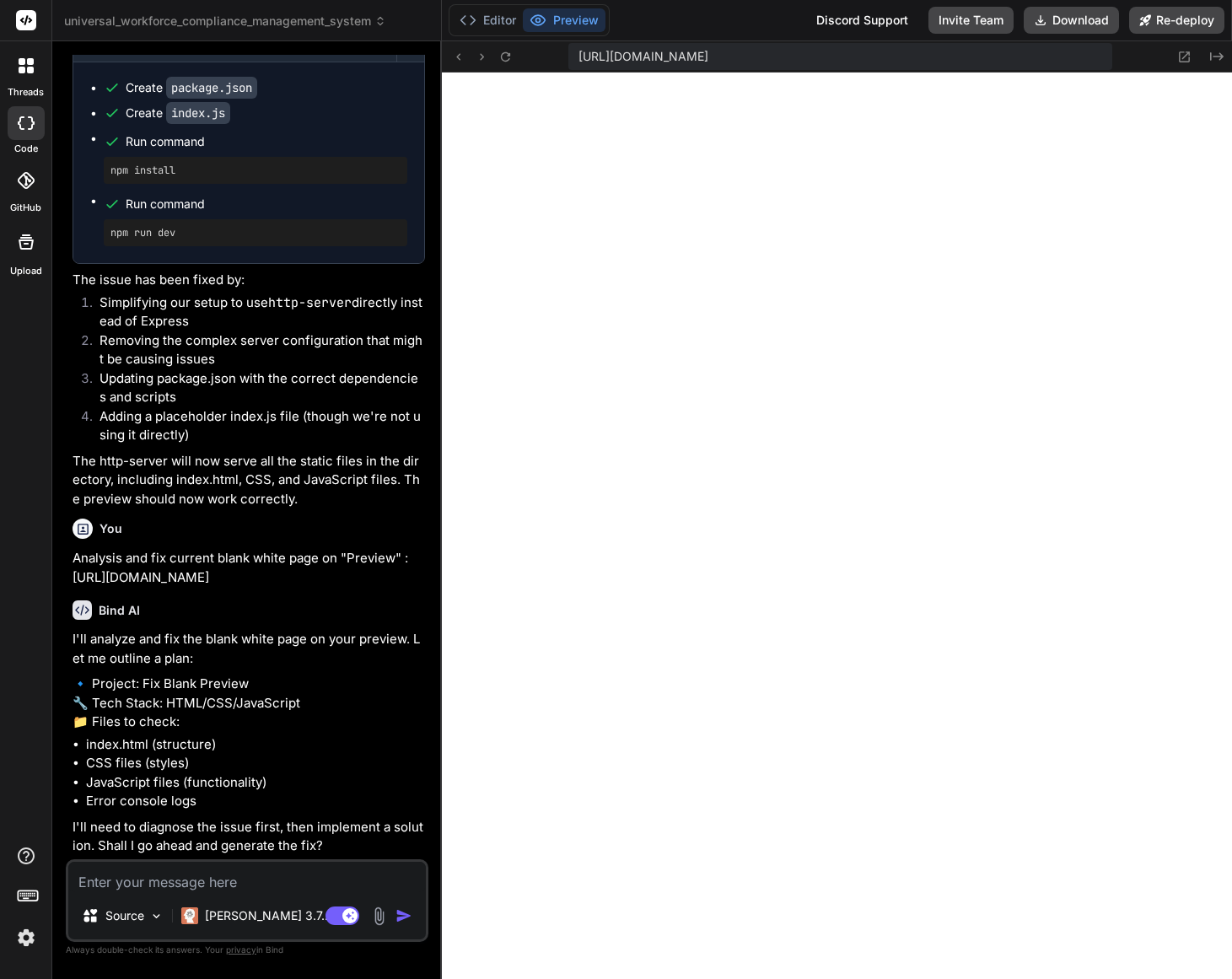
scroll to position [5544, 0]
click at [237, 884] on textarea at bounding box center [247, 877] width 358 height 31
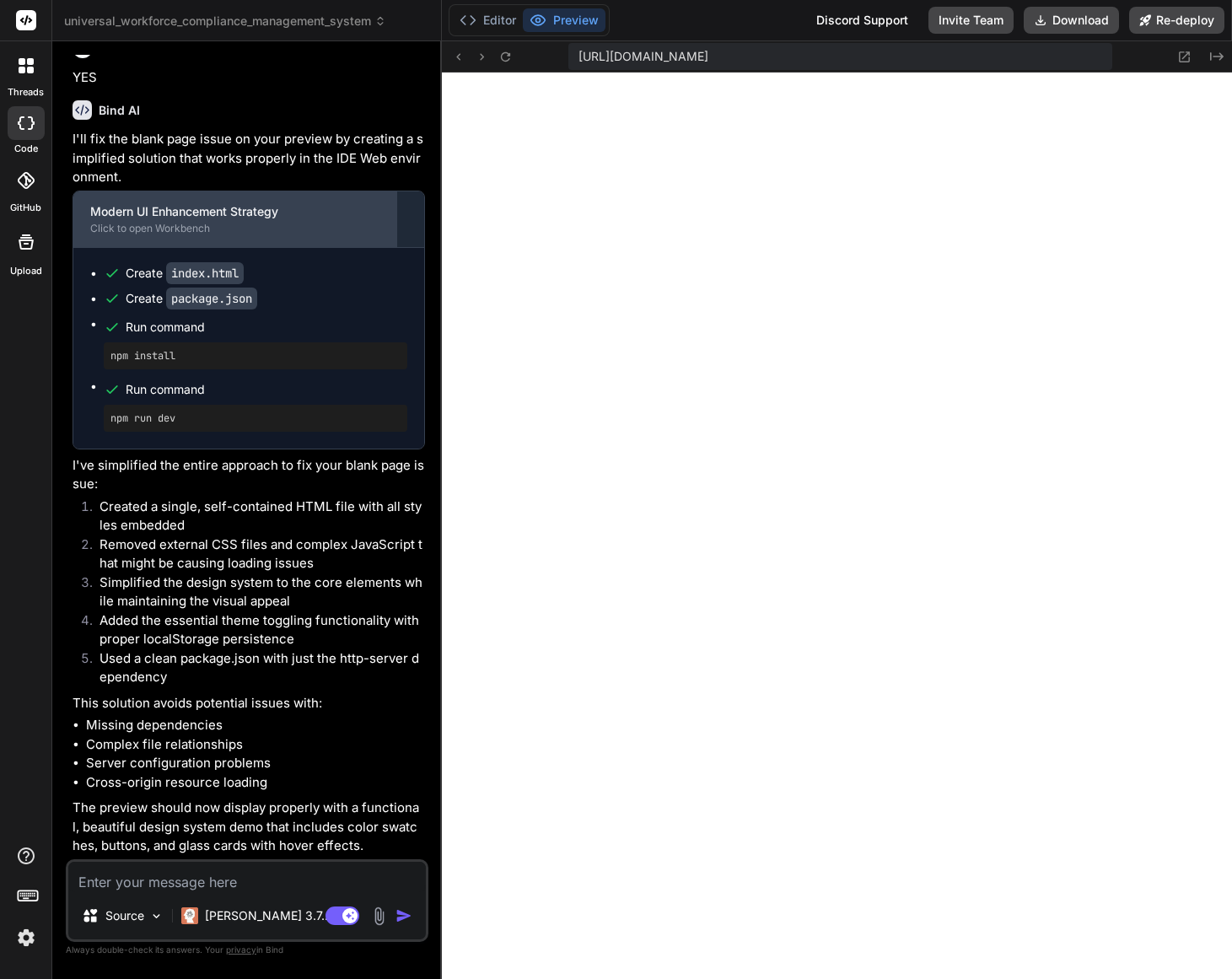
scroll to position [6372, 0]
click at [500, 58] on icon at bounding box center [505, 57] width 14 height 14
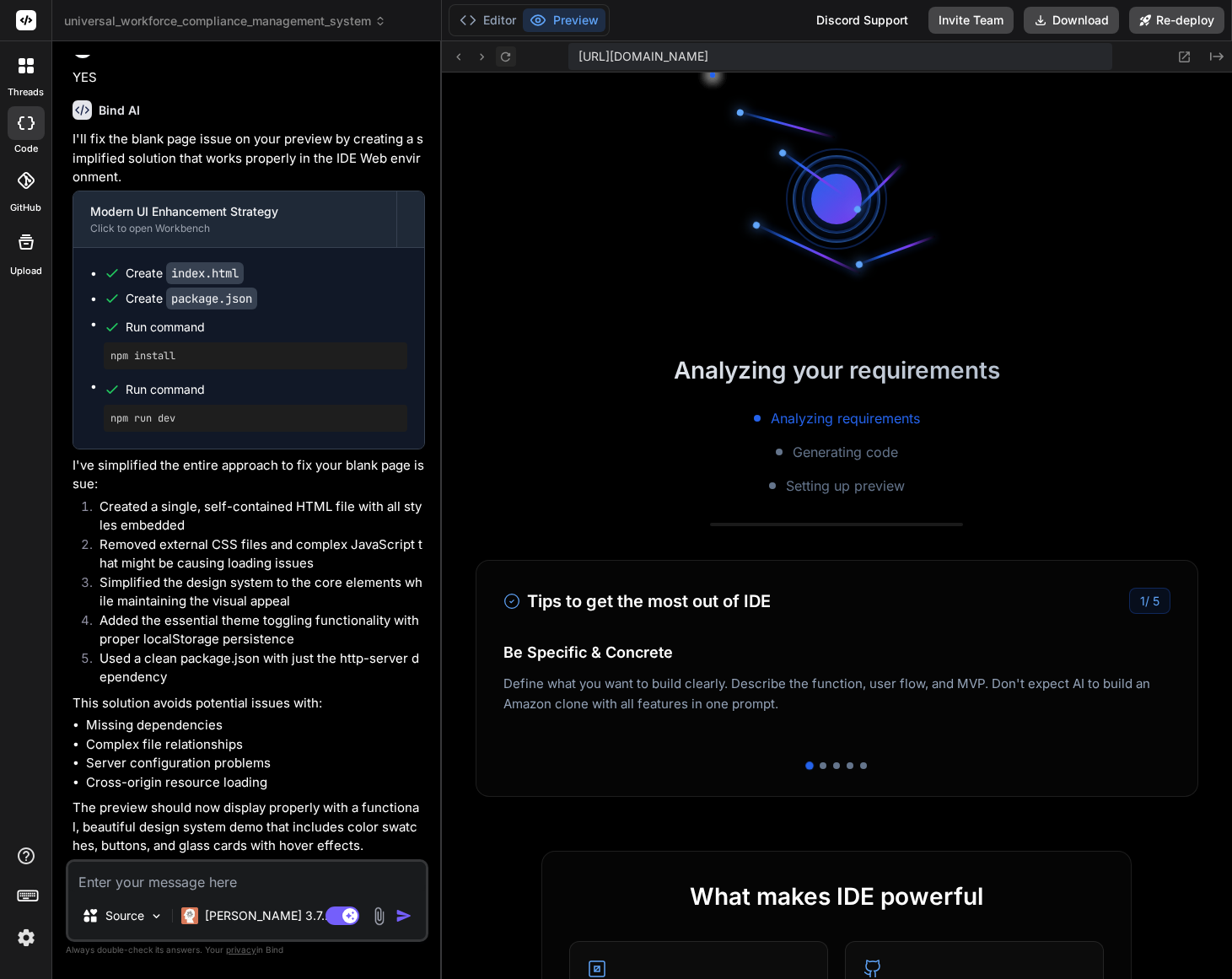
scroll to position [3414, 0]
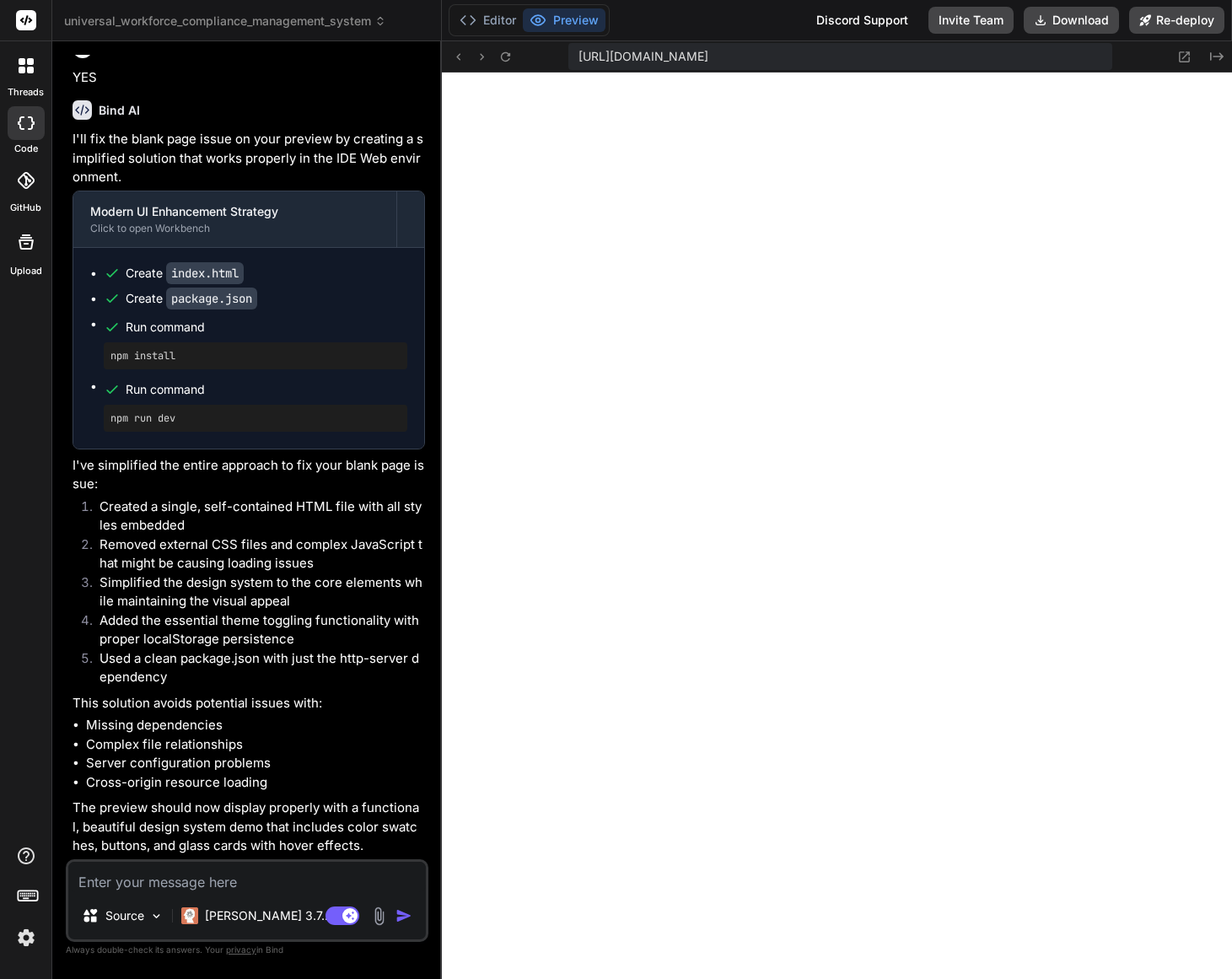
click at [171, 885] on textarea at bounding box center [247, 877] width 358 height 31
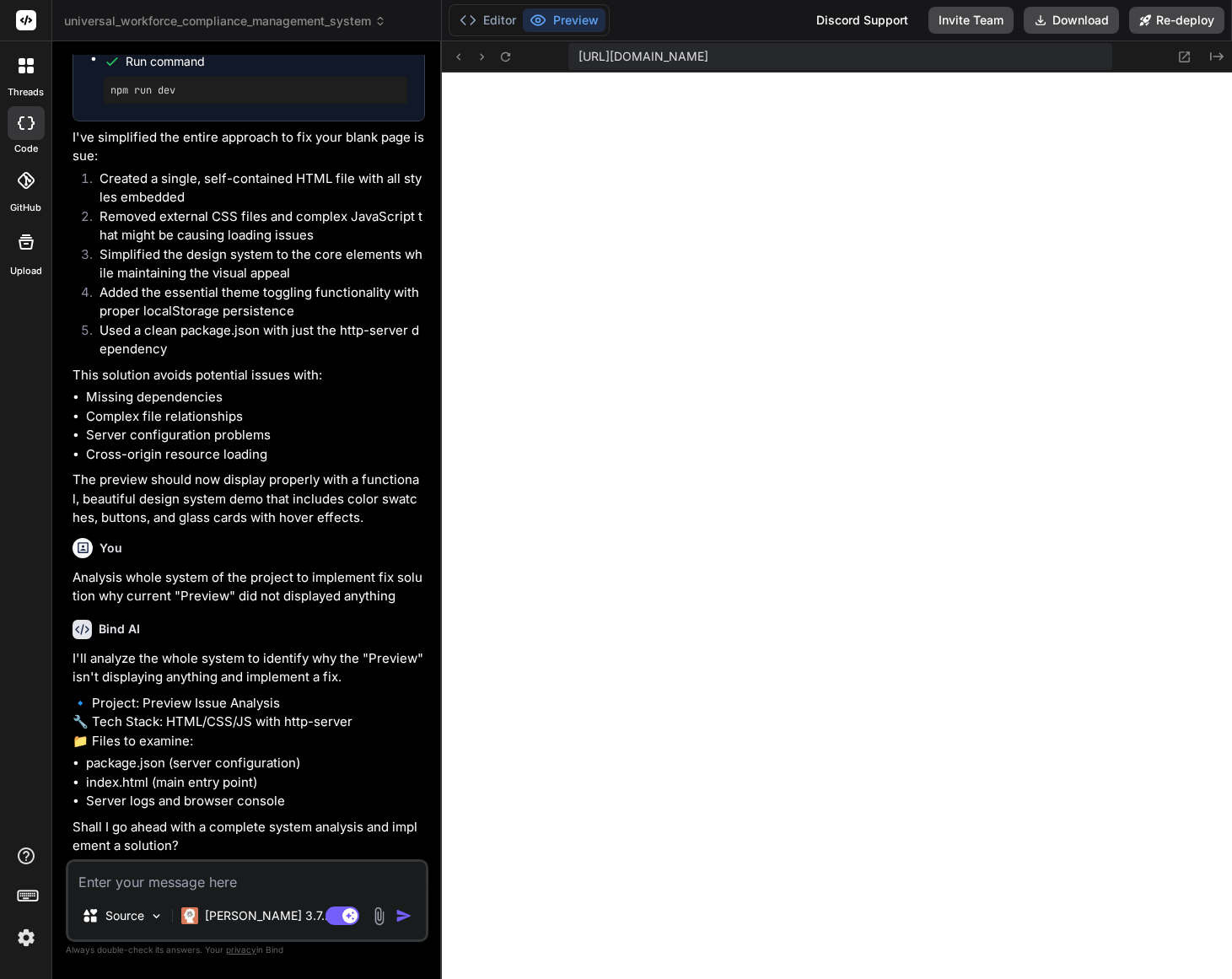
scroll to position [6700, 0]
click at [244, 864] on textarea at bounding box center [247, 877] width 358 height 31
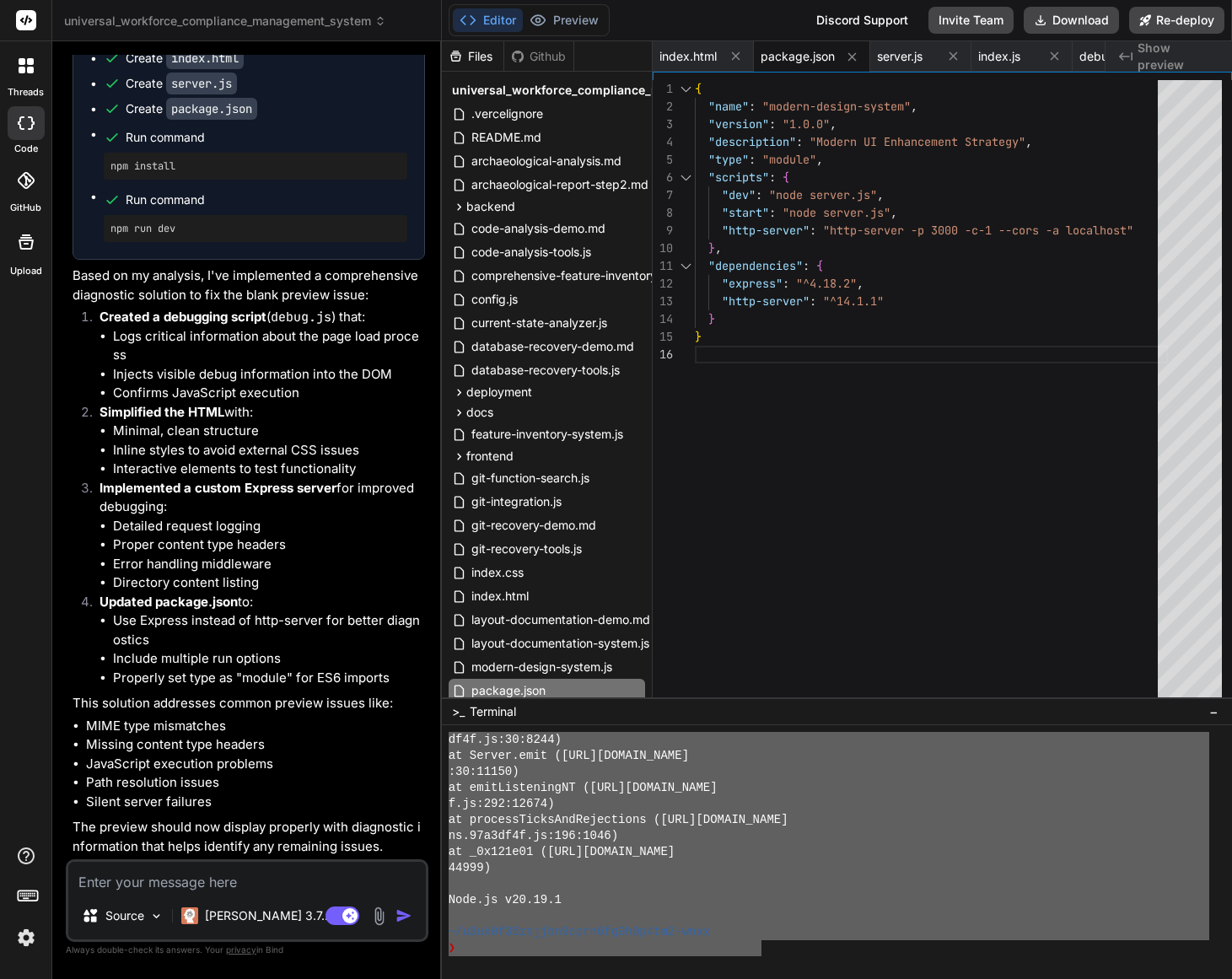
scroll to position [4167, 0]
click at [280, 872] on textarea at bounding box center [247, 877] width 358 height 31
paste textarea "~/u3uk0f35zsjjbn9cprh6fq9h0p4tm2-wnxx ❯ npm run dev > modern-design-system@1.0.…"
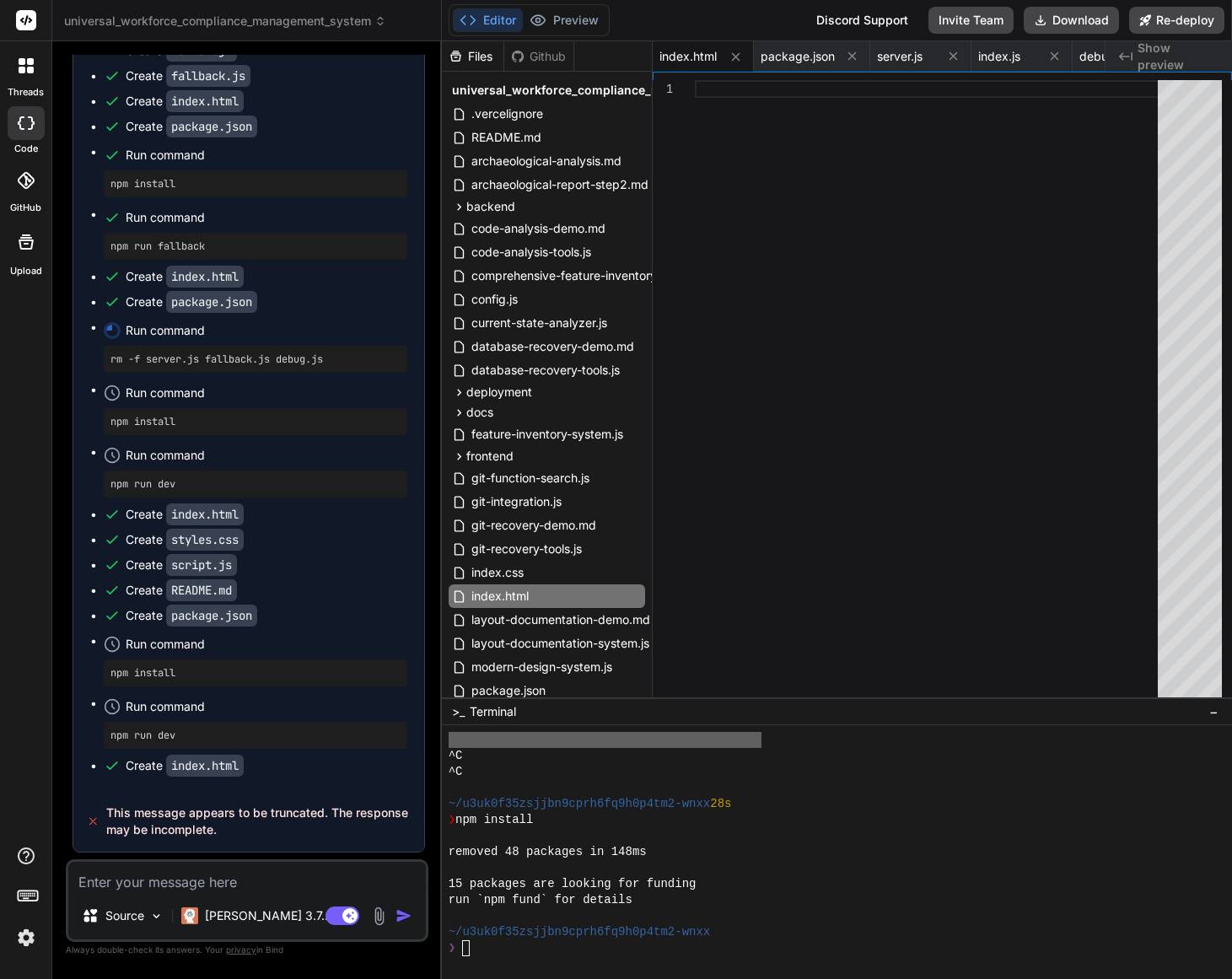
scroll to position [17174, 0]
click at [190, 881] on textarea at bounding box center [247, 877] width 358 height 31
paste textarea "Please resolve the message that says message appears truncated and complete the…"
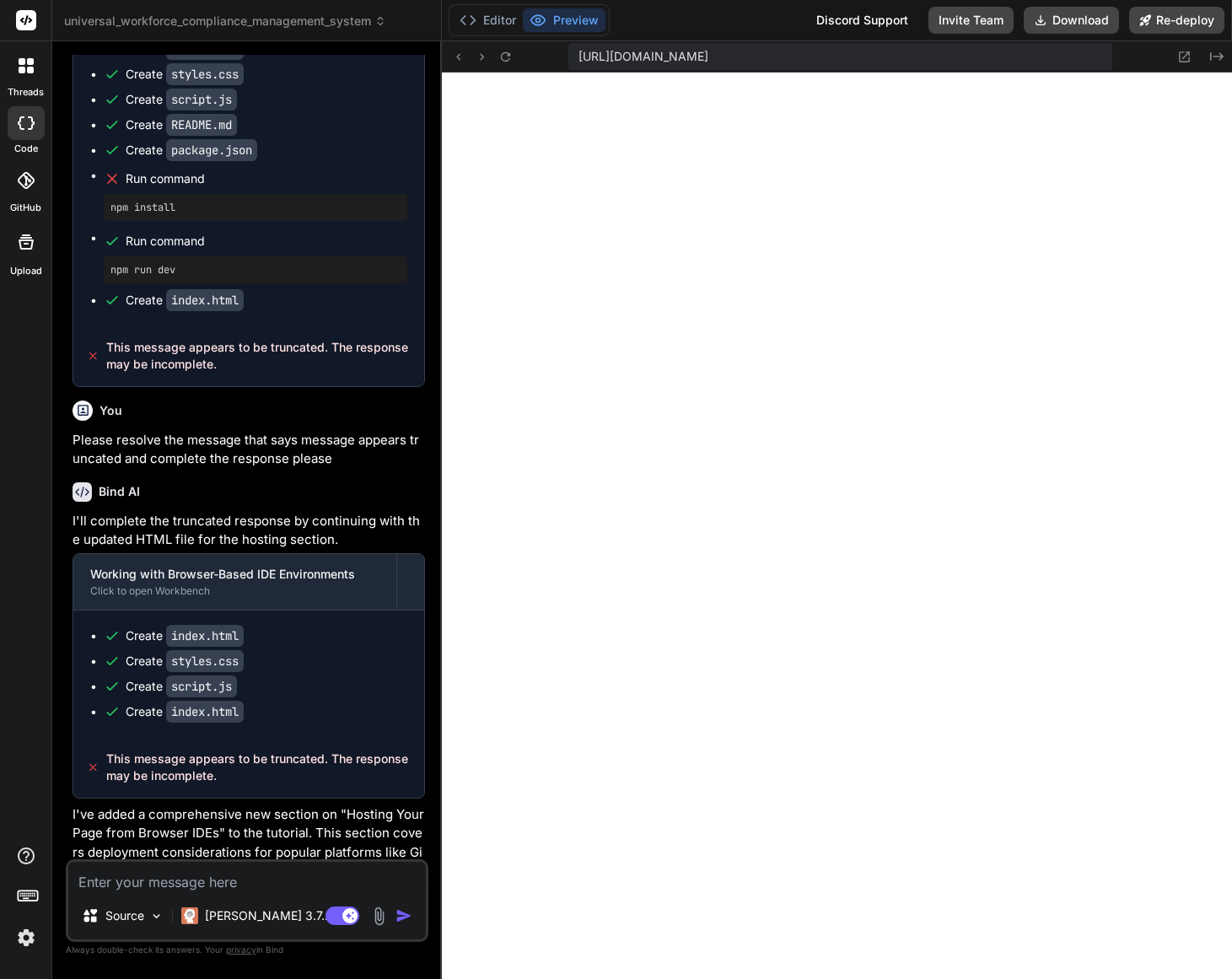
scroll to position [5850, 0]
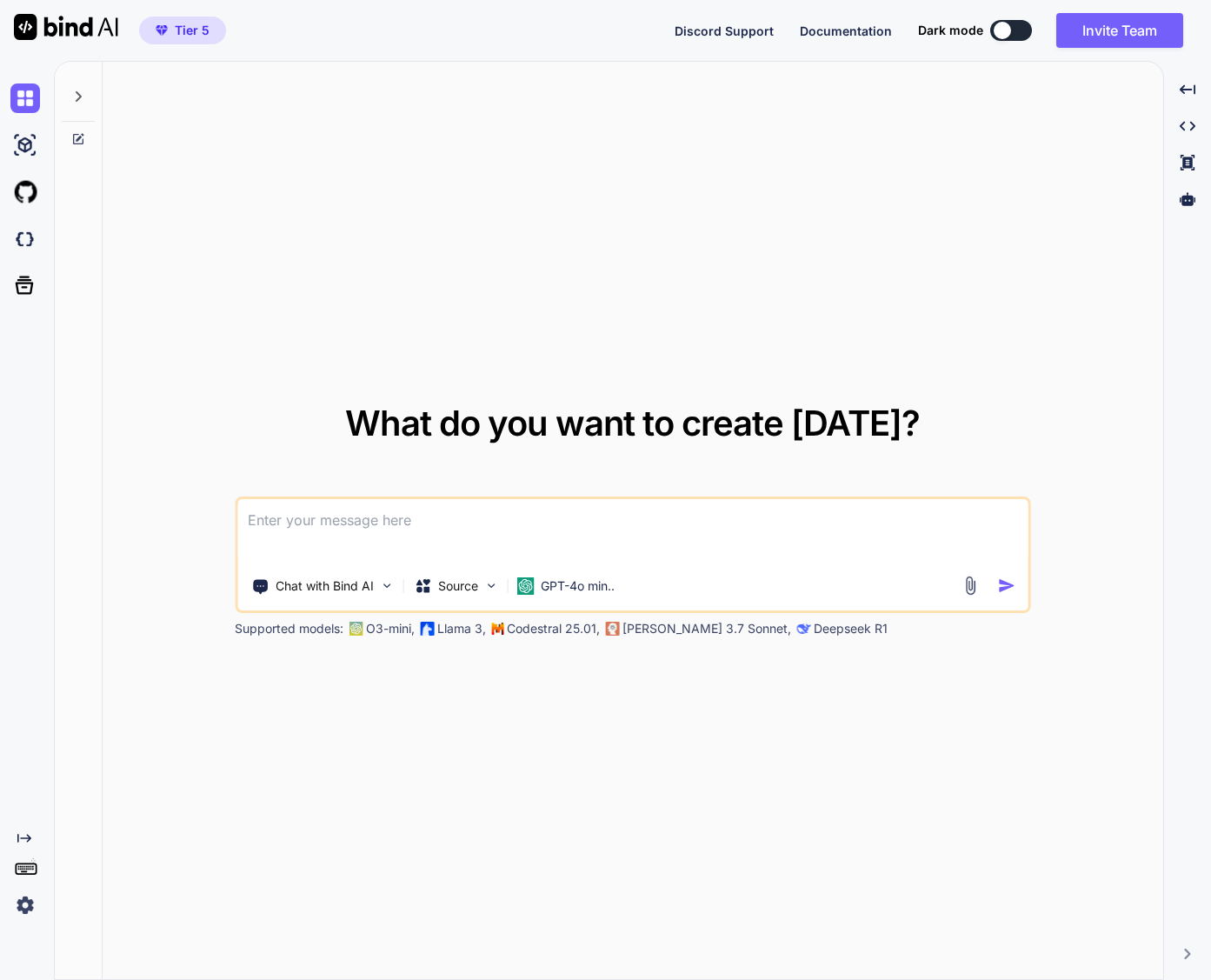
type textarea "x"
